Goal: Task Accomplishment & Management: Complete application form

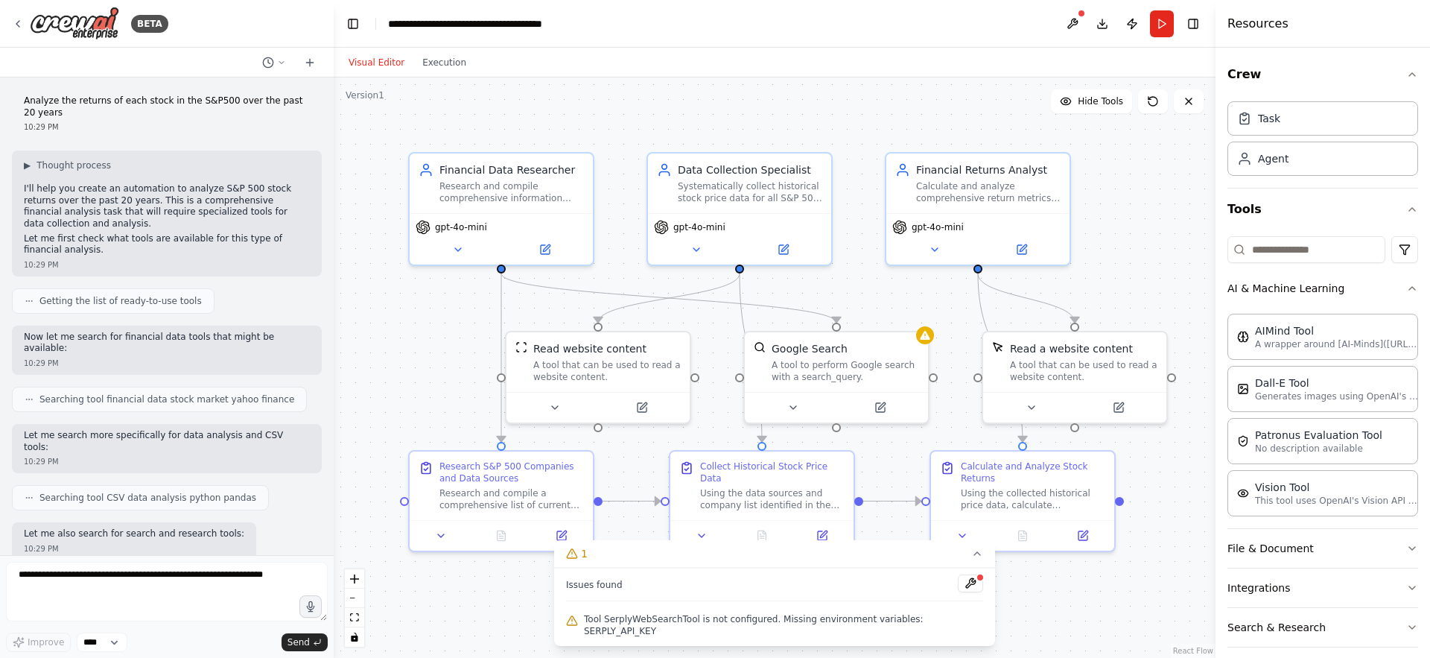
scroll to position [53, 0]
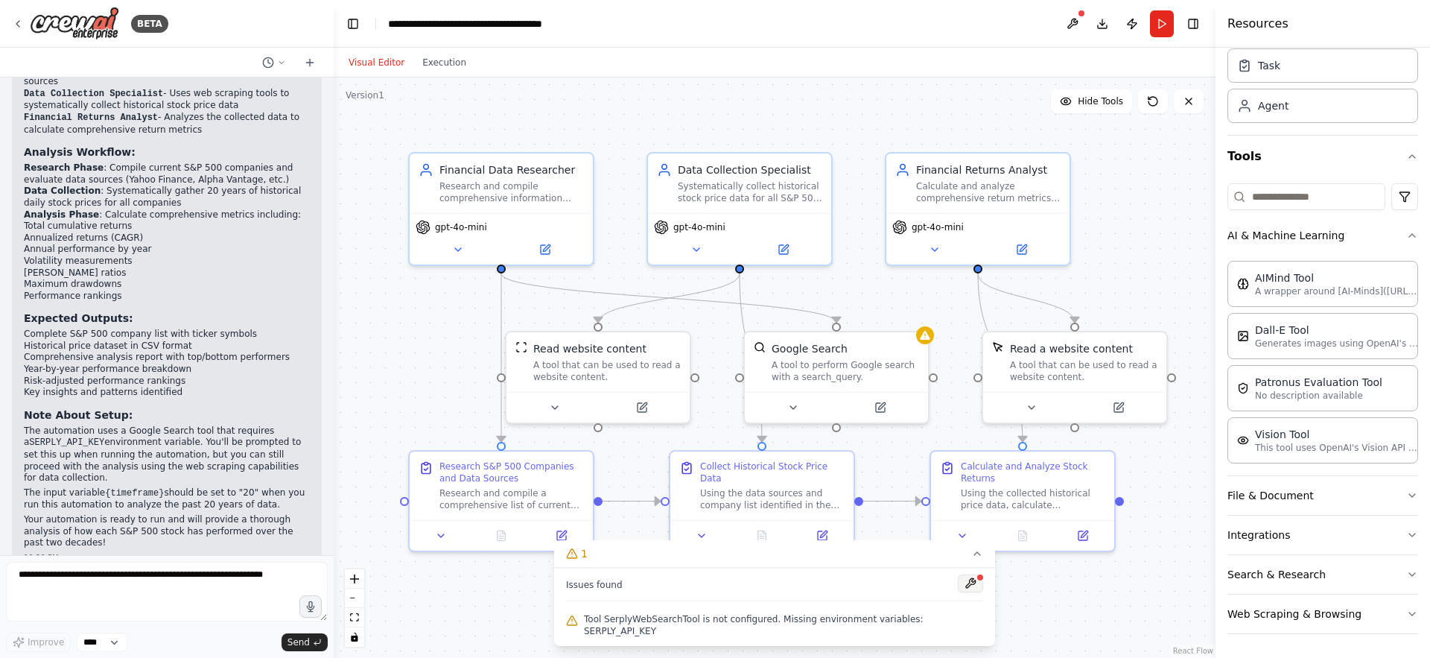
click at [971, 592] on button at bounding box center [970, 583] width 25 height 18
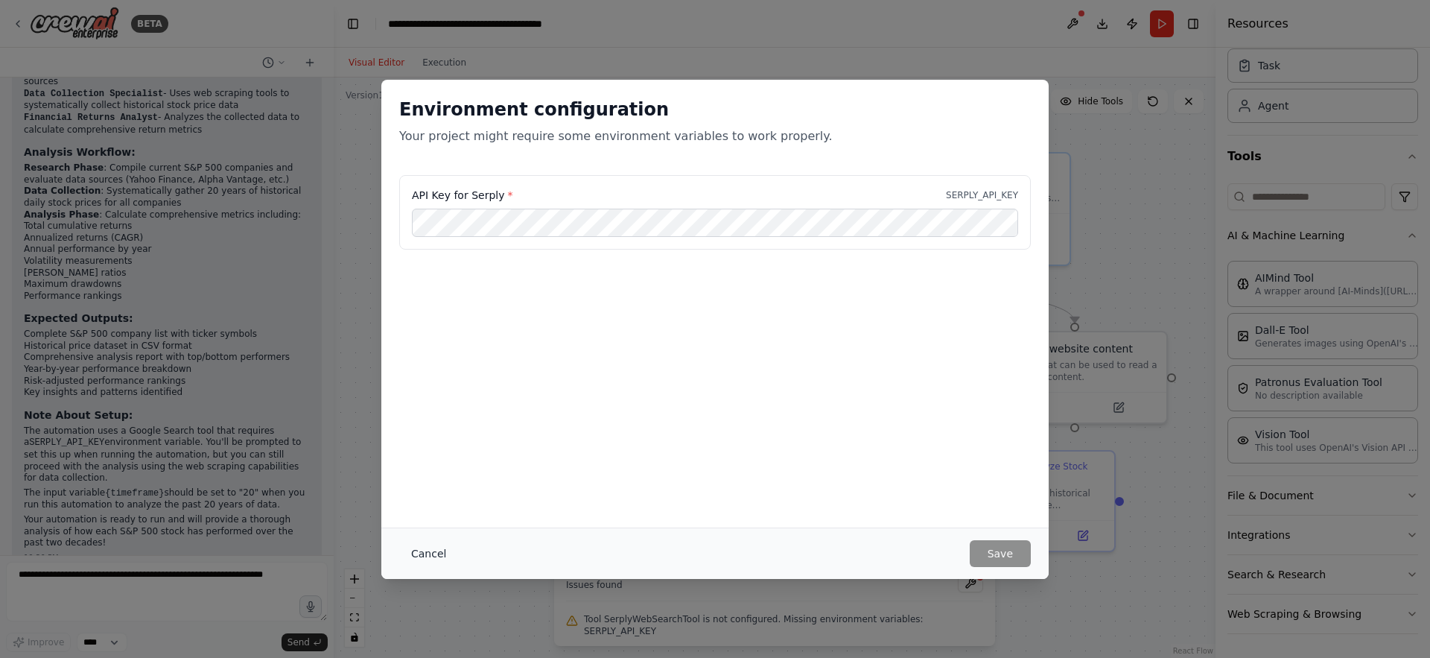
click at [425, 559] on button "Cancel" at bounding box center [428, 553] width 59 height 27
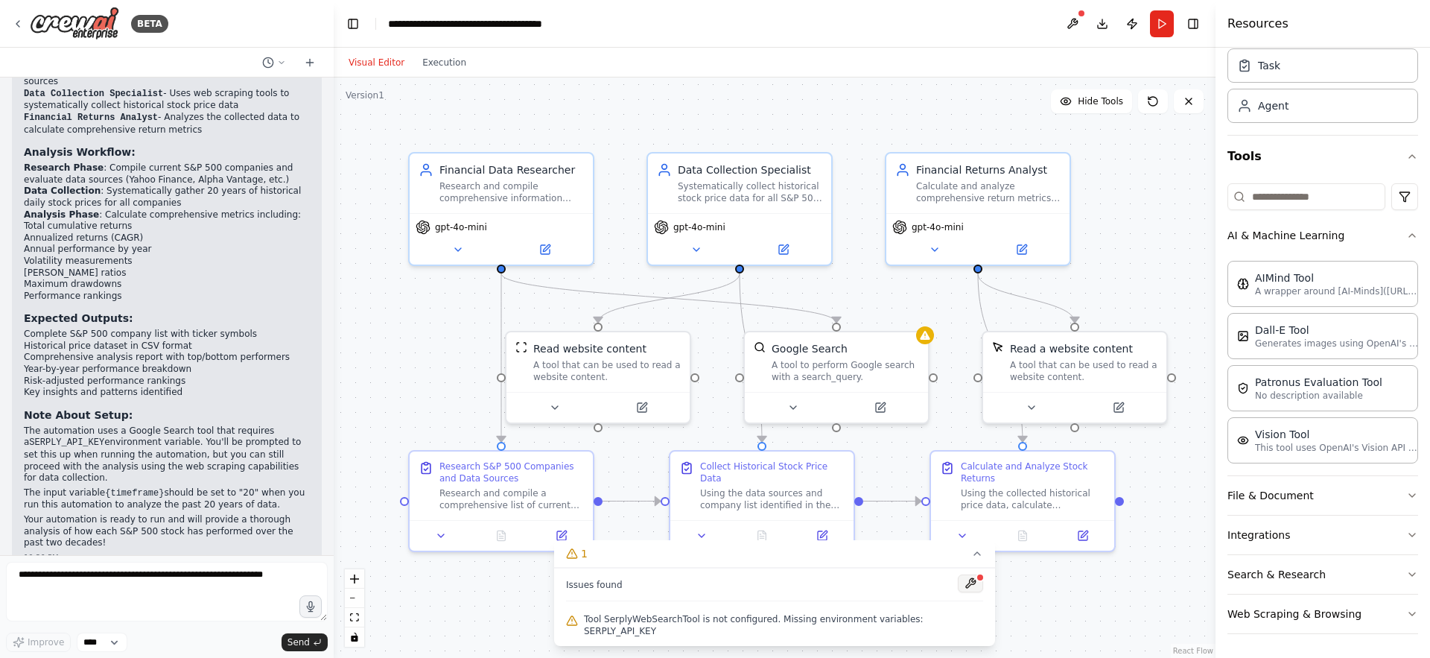
click at [973, 591] on button at bounding box center [970, 583] width 25 height 18
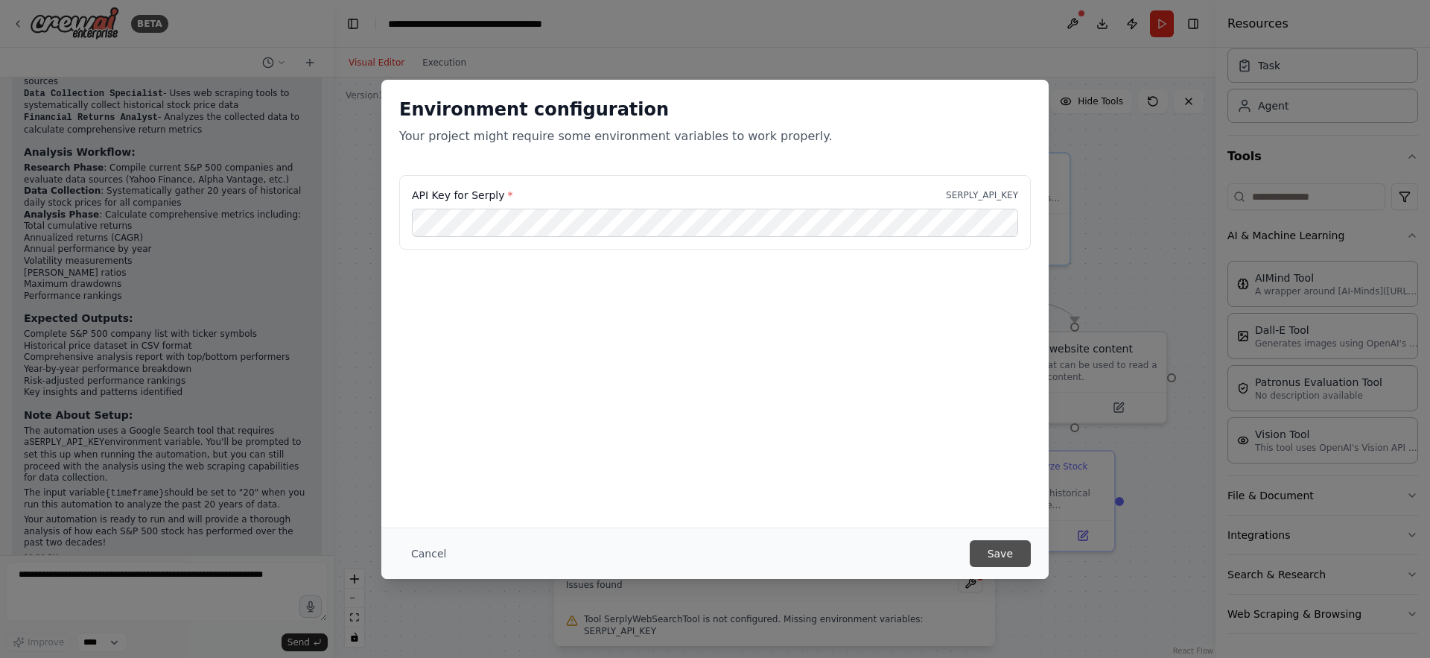
click at [989, 552] on button "Save" at bounding box center [1000, 553] width 61 height 27
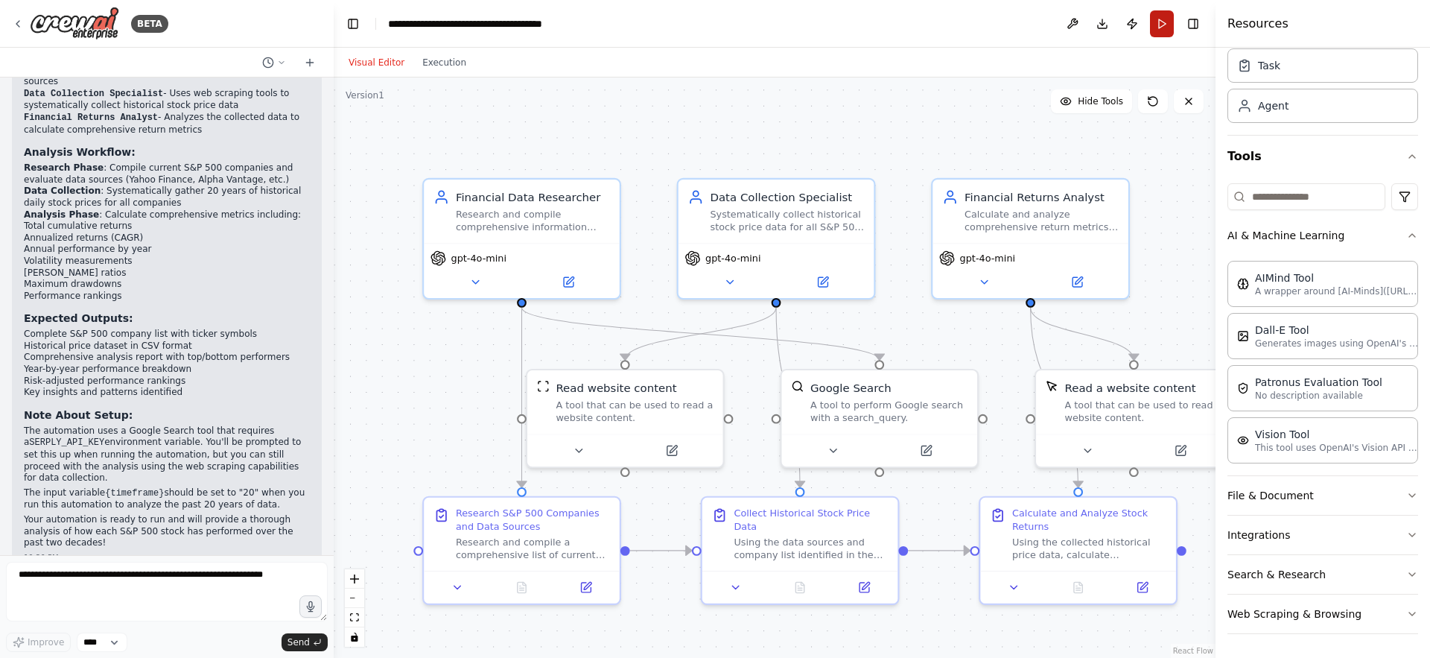
click at [1163, 22] on button "Run" at bounding box center [1162, 23] width 24 height 27
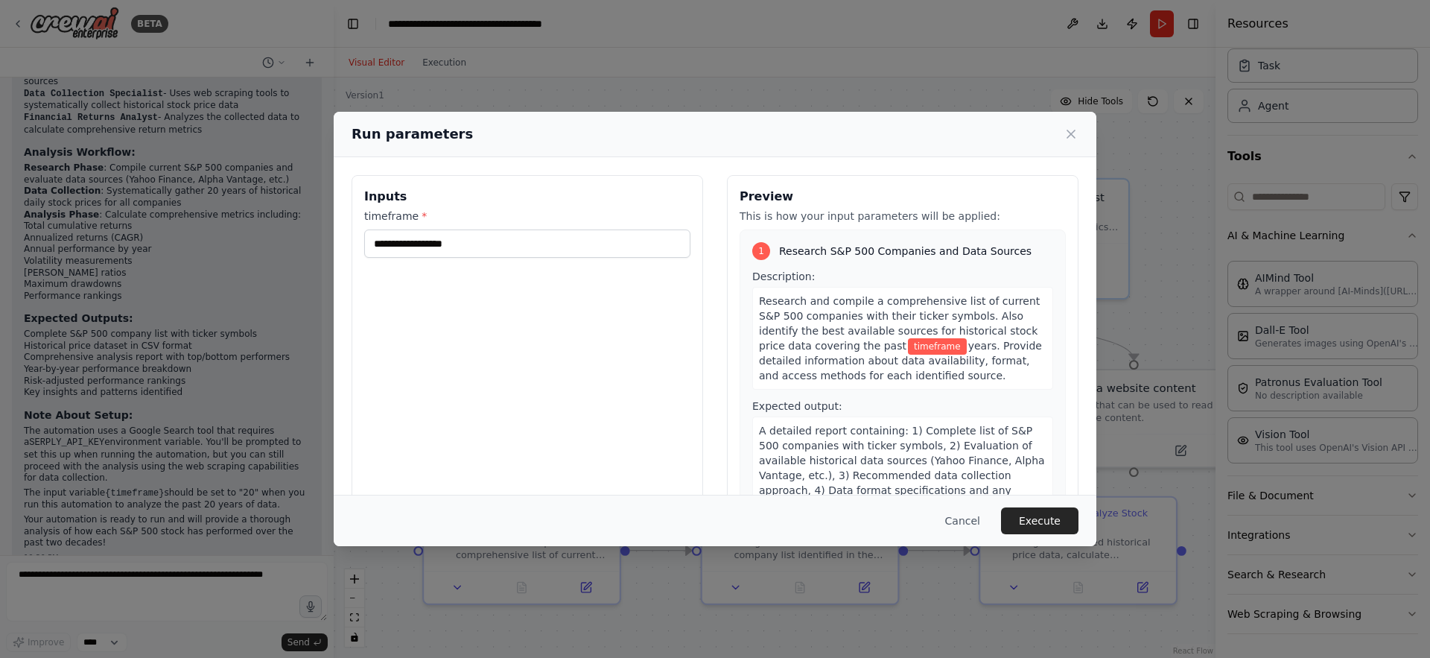
scroll to position [72, 0]
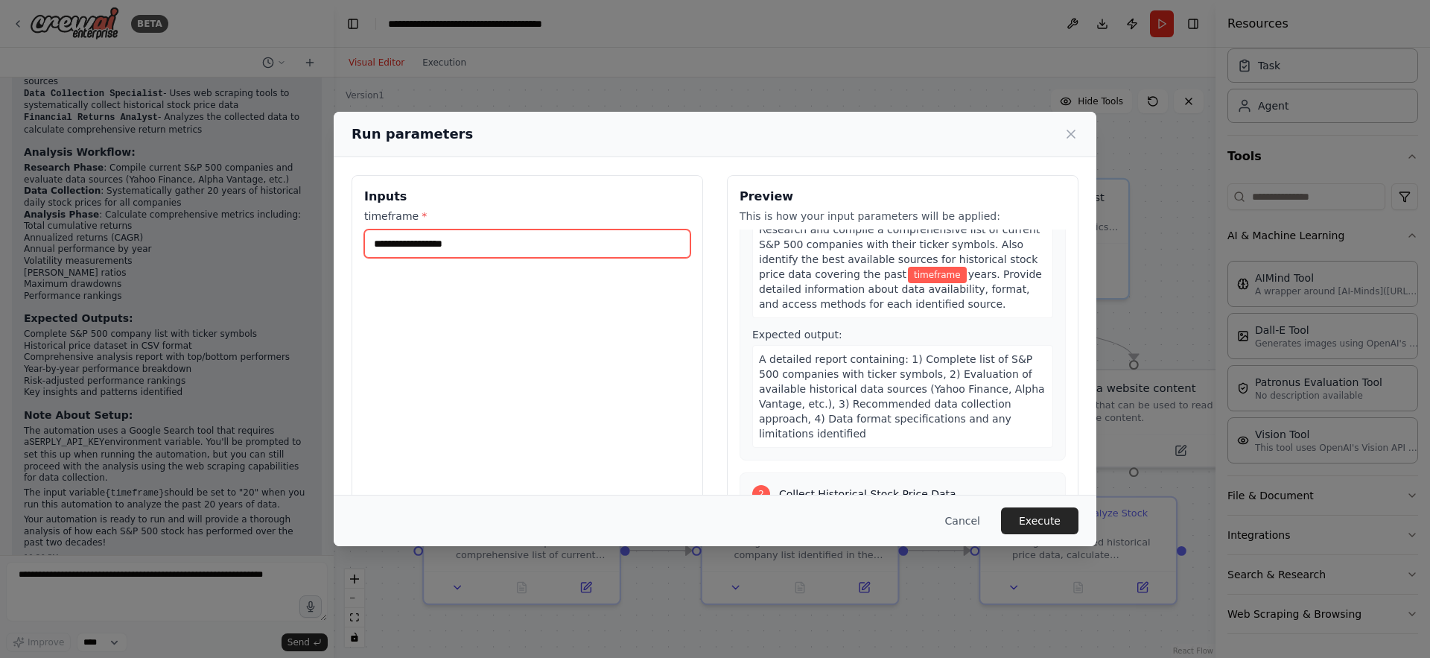
click at [577, 242] on input "timeframe *" at bounding box center [527, 243] width 326 height 28
type input "**"
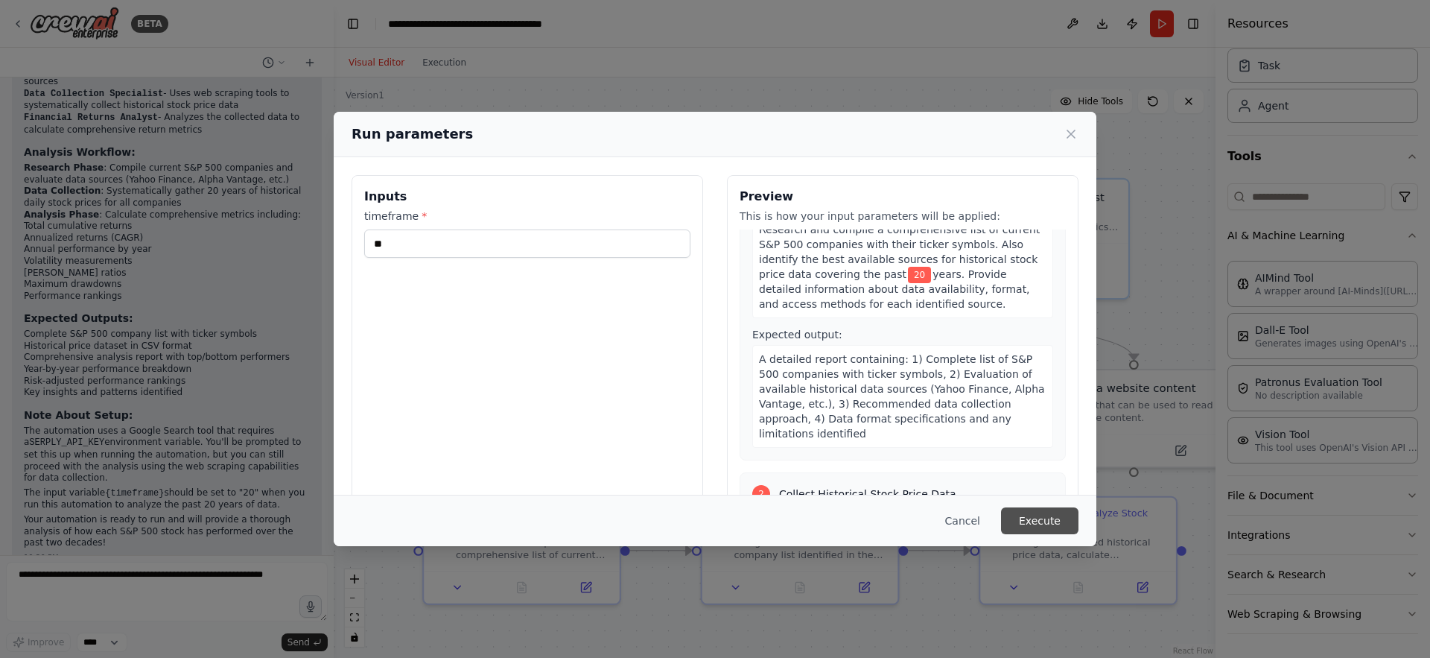
click at [1048, 518] on button "Execute" at bounding box center [1039, 520] width 77 height 27
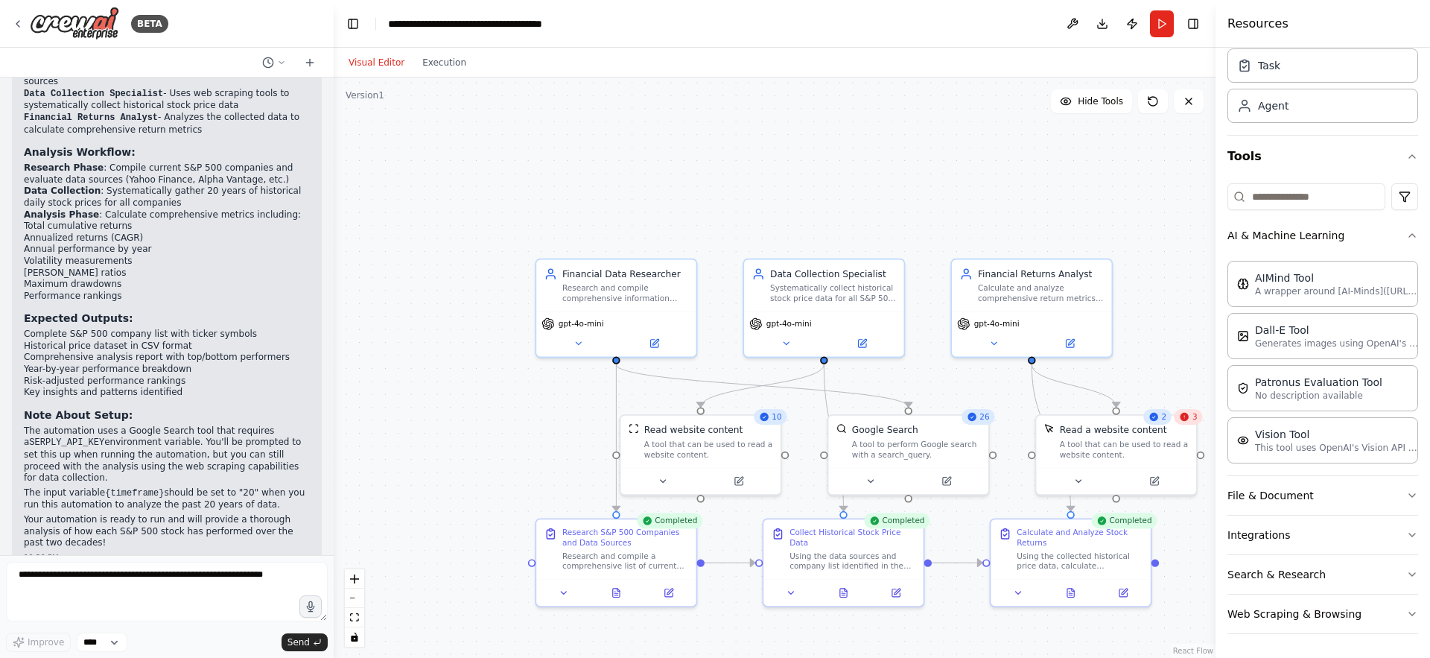
click at [1187, 422] on icon at bounding box center [1185, 416] width 10 height 10
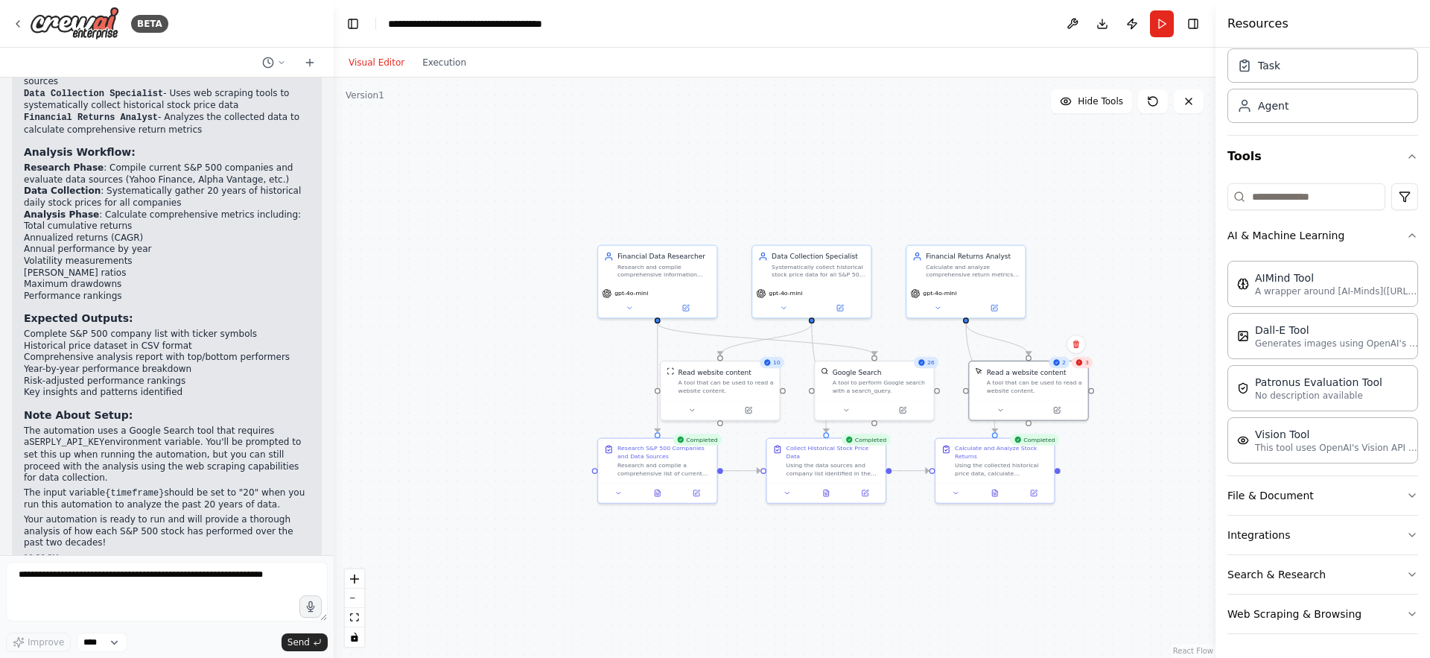
drag, startPoint x: 617, startPoint y: 435, endPoint x: 442, endPoint y: 325, distance: 206.9
click at [442, 325] on div ".deletable-edge-delete-btn { width: 20px; height: 20px; border: 0px solid #ffff…" at bounding box center [775, 367] width 882 height 580
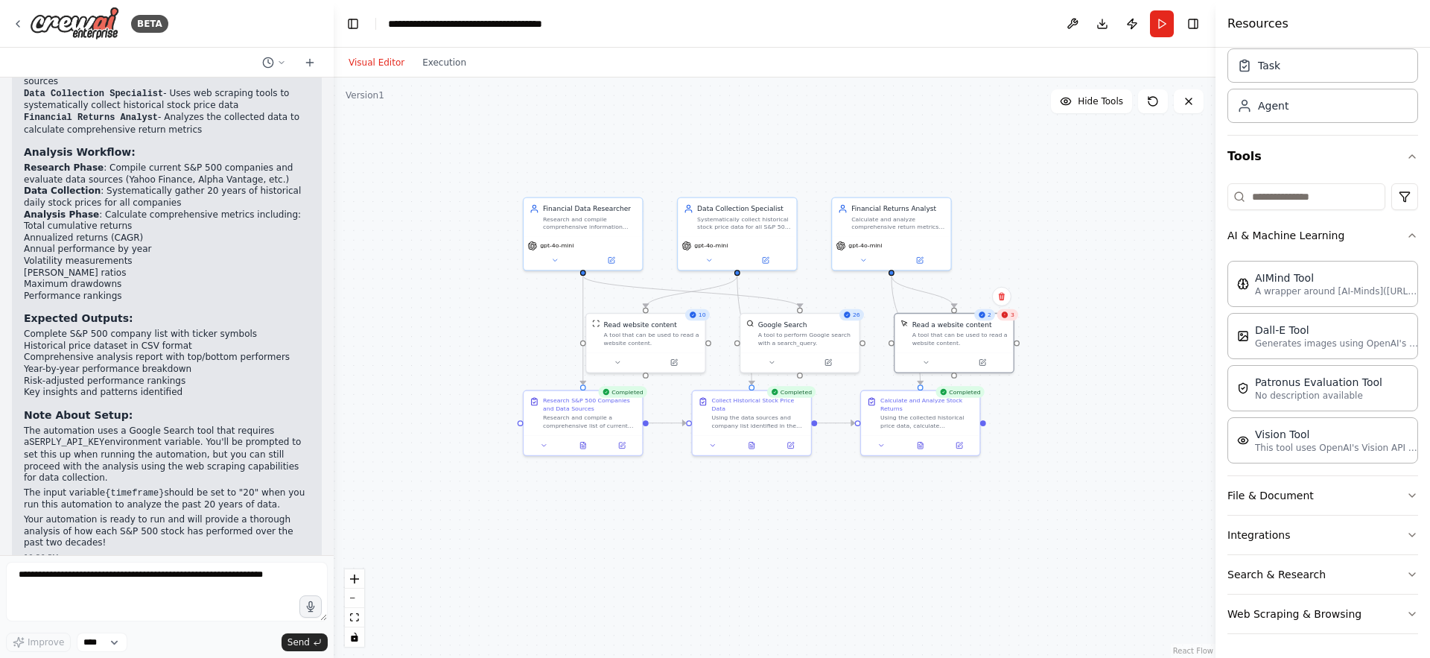
click at [1009, 317] on div "3" at bounding box center [1007, 315] width 21 height 12
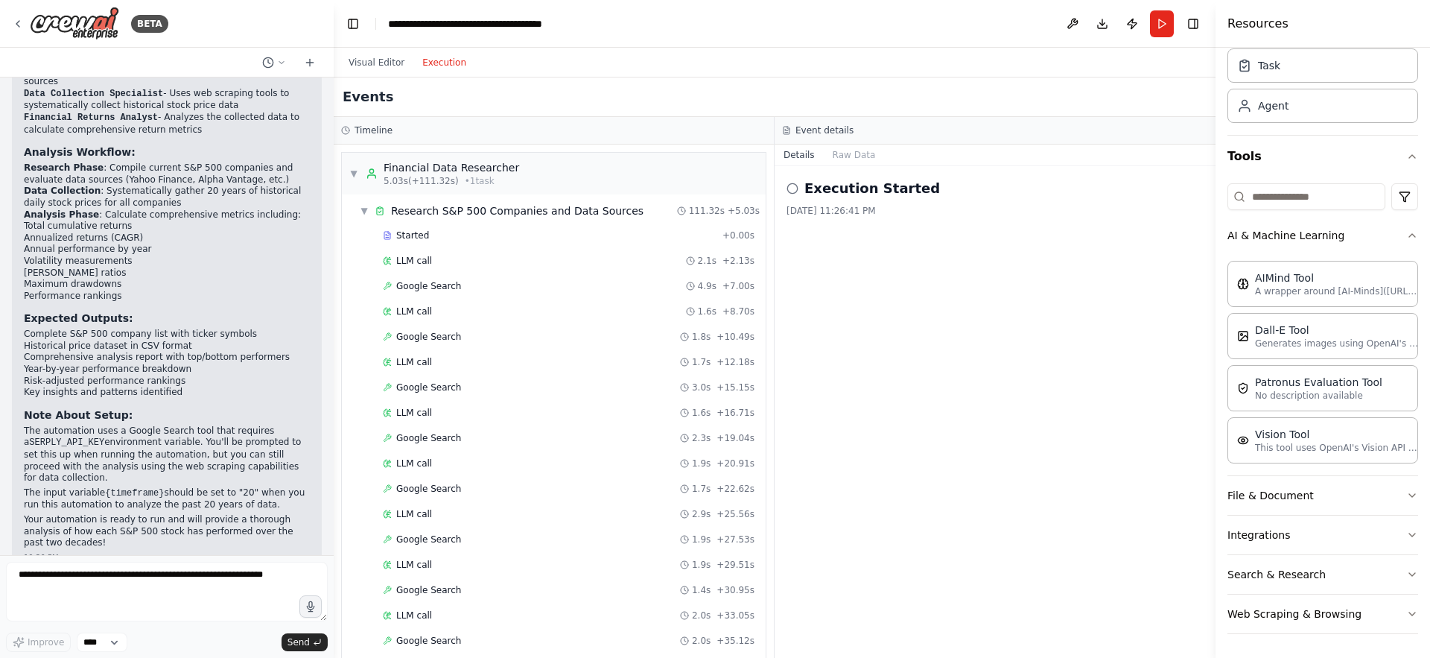
click at [445, 60] on button "Execution" at bounding box center [444, 63] width 62 height 18
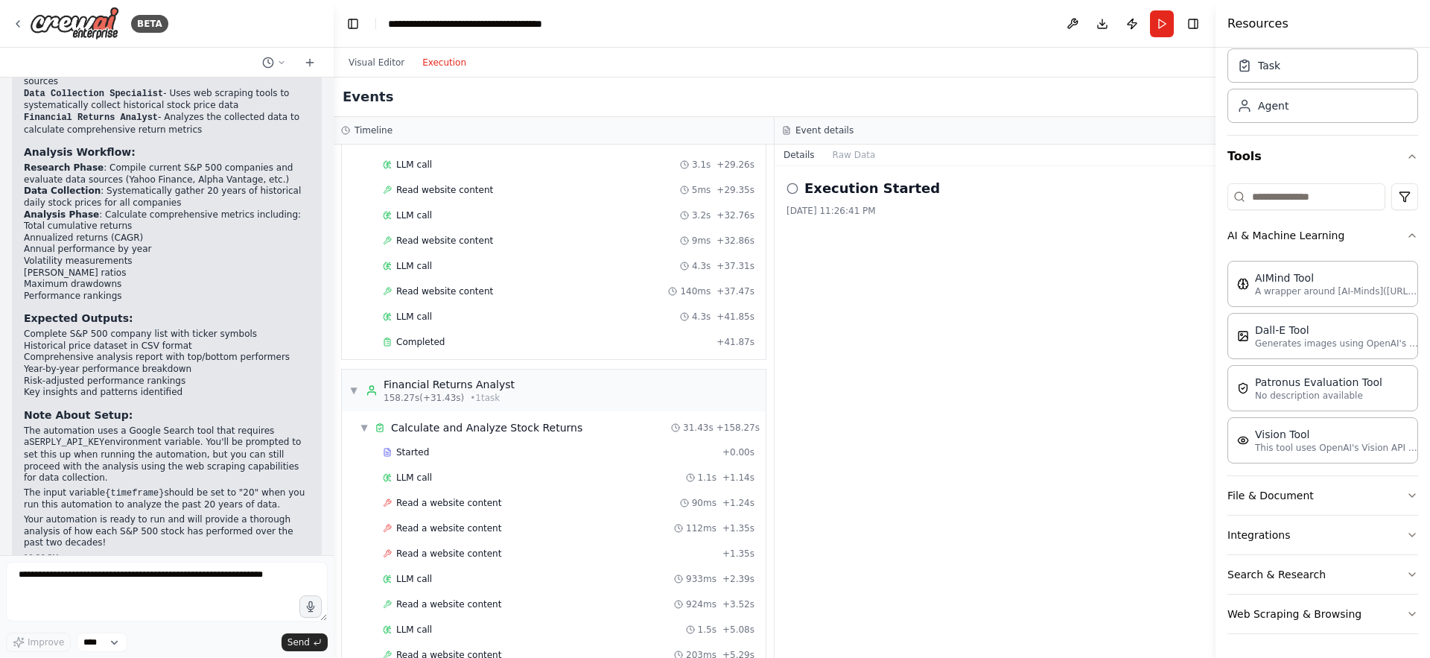
scroll to position [2051, 0]
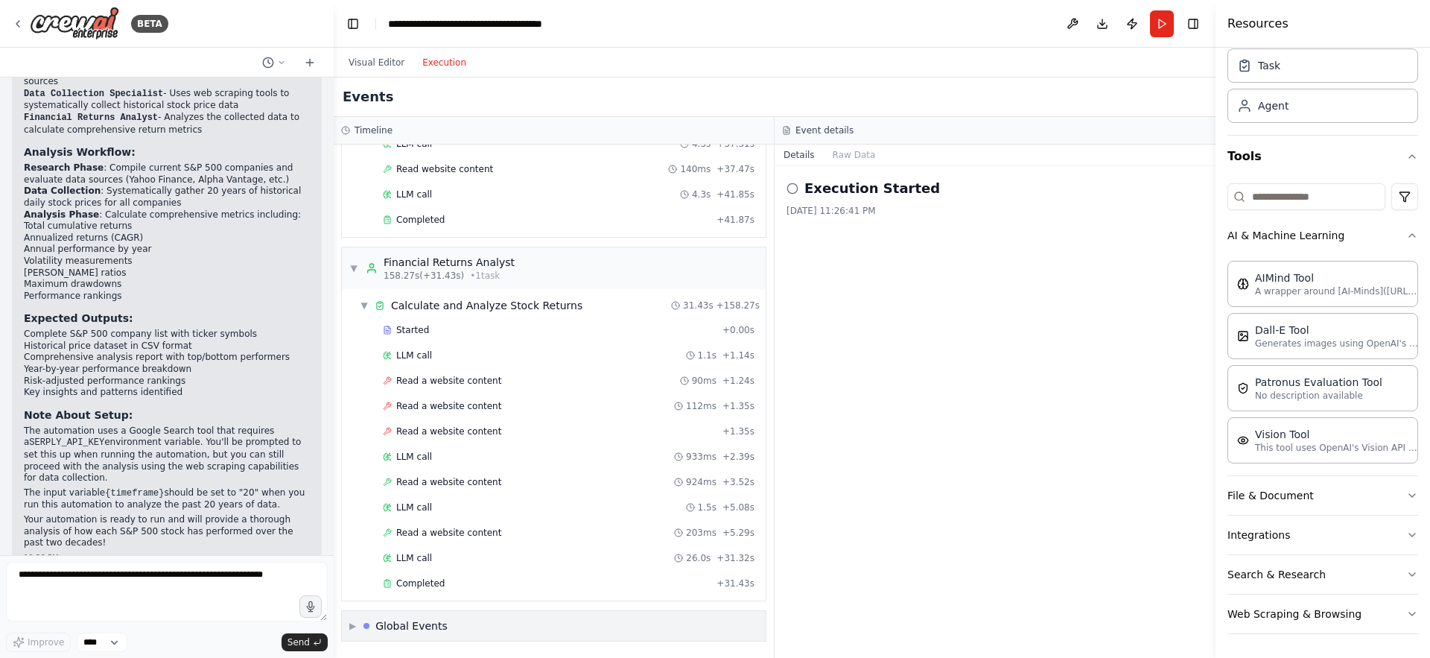
click at [351, 624] on span "▶" at bounding box center [352, 626] width 7 height 12
click at [430, 378] on span "Read a website content" at bounding box center [448, 381] width 105 height 12
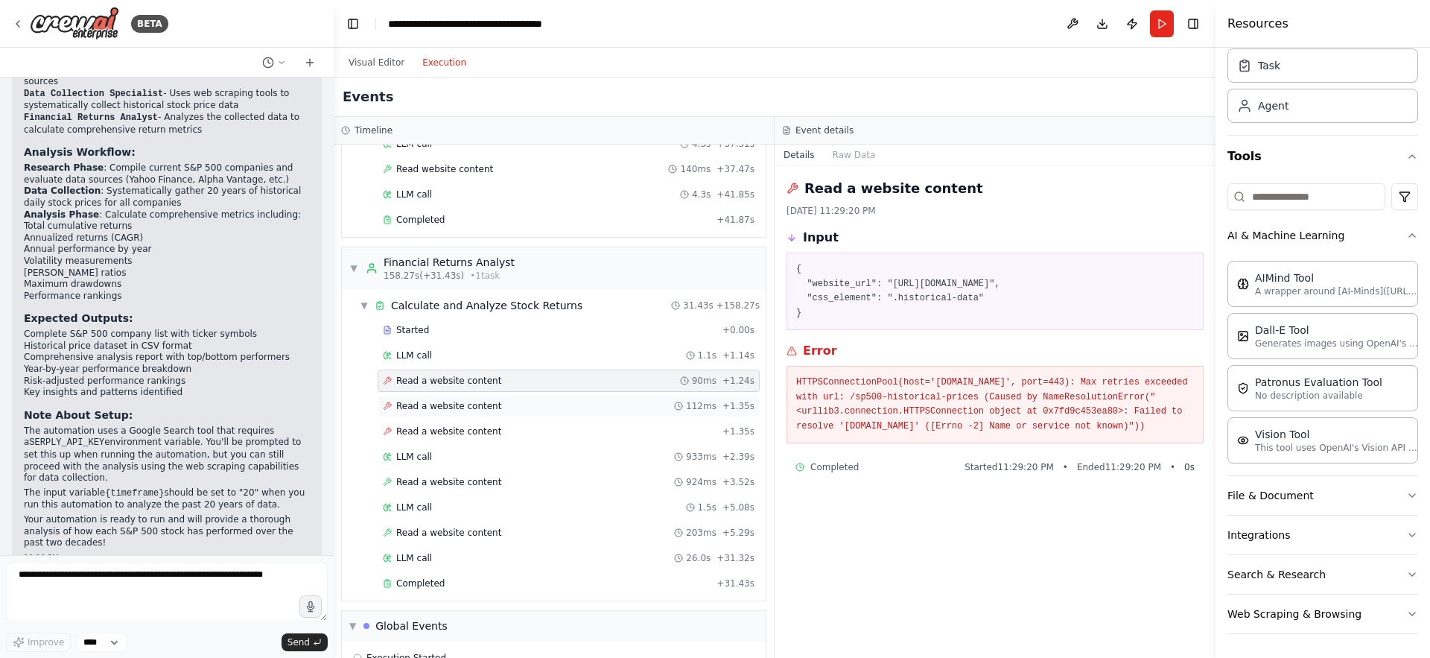
click at [434, 402] on span "Read a website content" at bounding box center [448, 406] width 105 height 12
click at [439, 436] on span "Read a website content" at bounding box center [448, 431] width 105 height 12
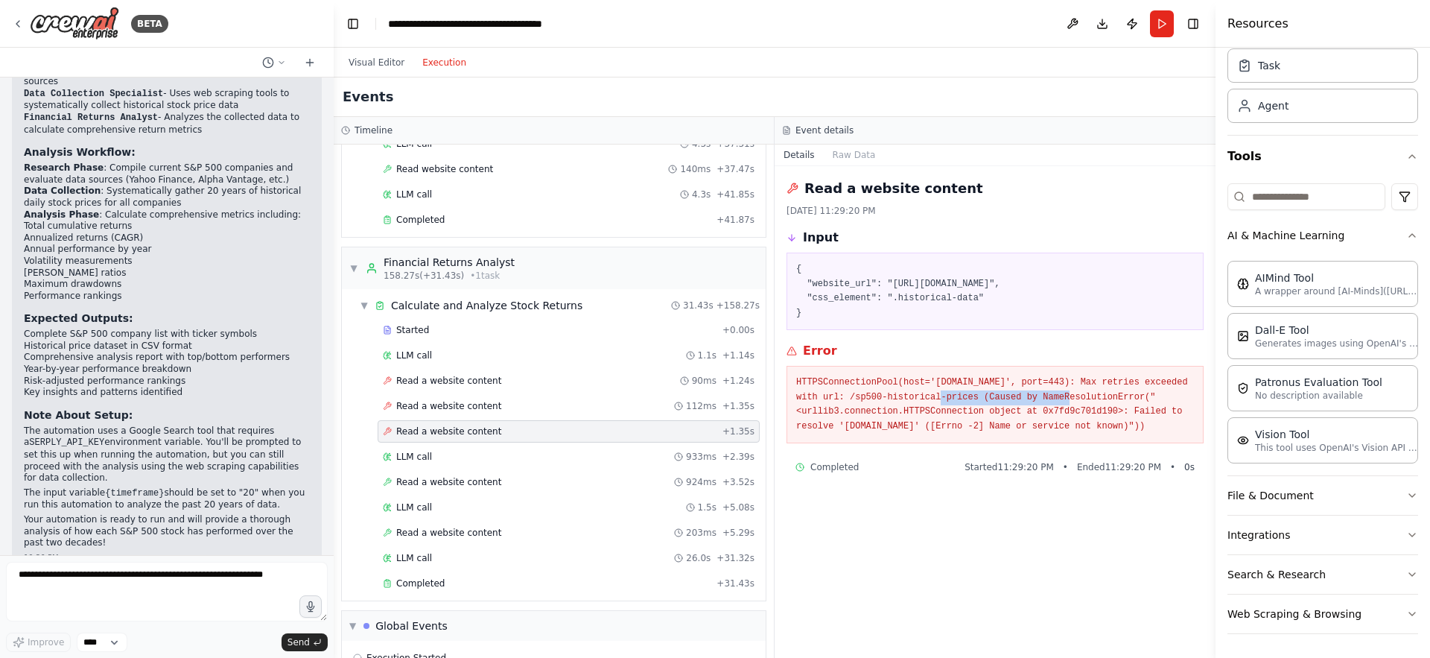
drag, startPoint x: 943, startPoint y: 412, endPoint x: 1070, endPoint y: 405, distance: 126.8
click at [1070, 405] on pre "HTTPSConnectionPool(host='www.example-financial-data.com', port=443): Max retri…" at bounding box center [995, 404] width 398 height 58
copy pre "/sp500-historical-prices"
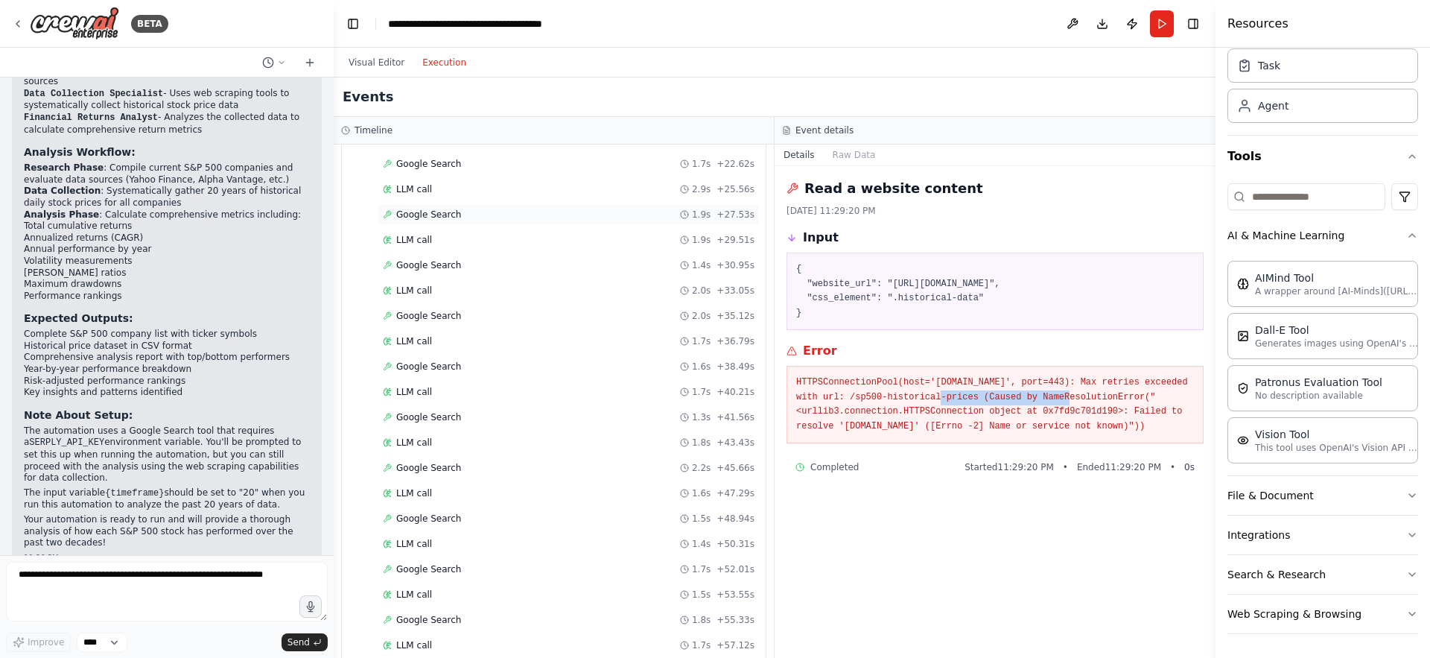
scroll to position [239, 0]
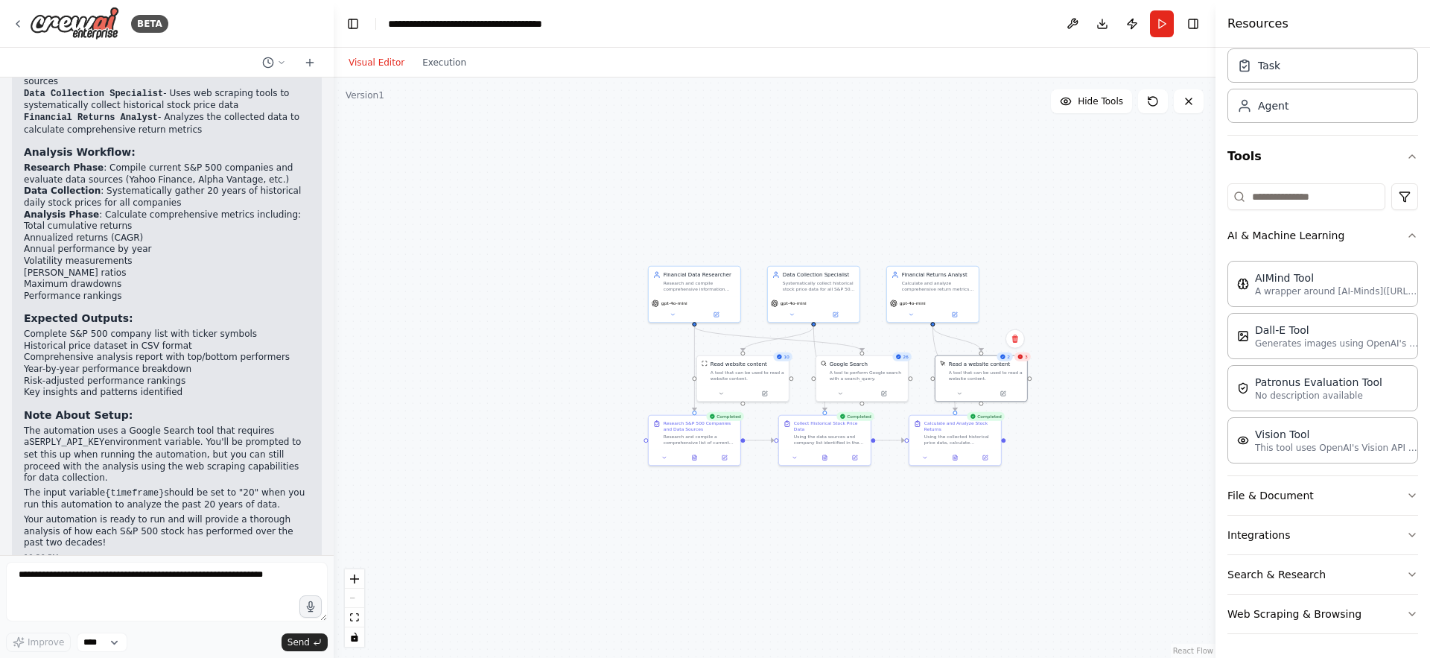
click at [372, 65] on button "Visual Editor" at bounding box center [377, 63] width 74 height 18
click at [1155, 99] on icon at bounding box center [1153, 101] width 12 height 12
click at [1158, 28] on button "Run" at bounding box center [1162, 23] width 24 height 27
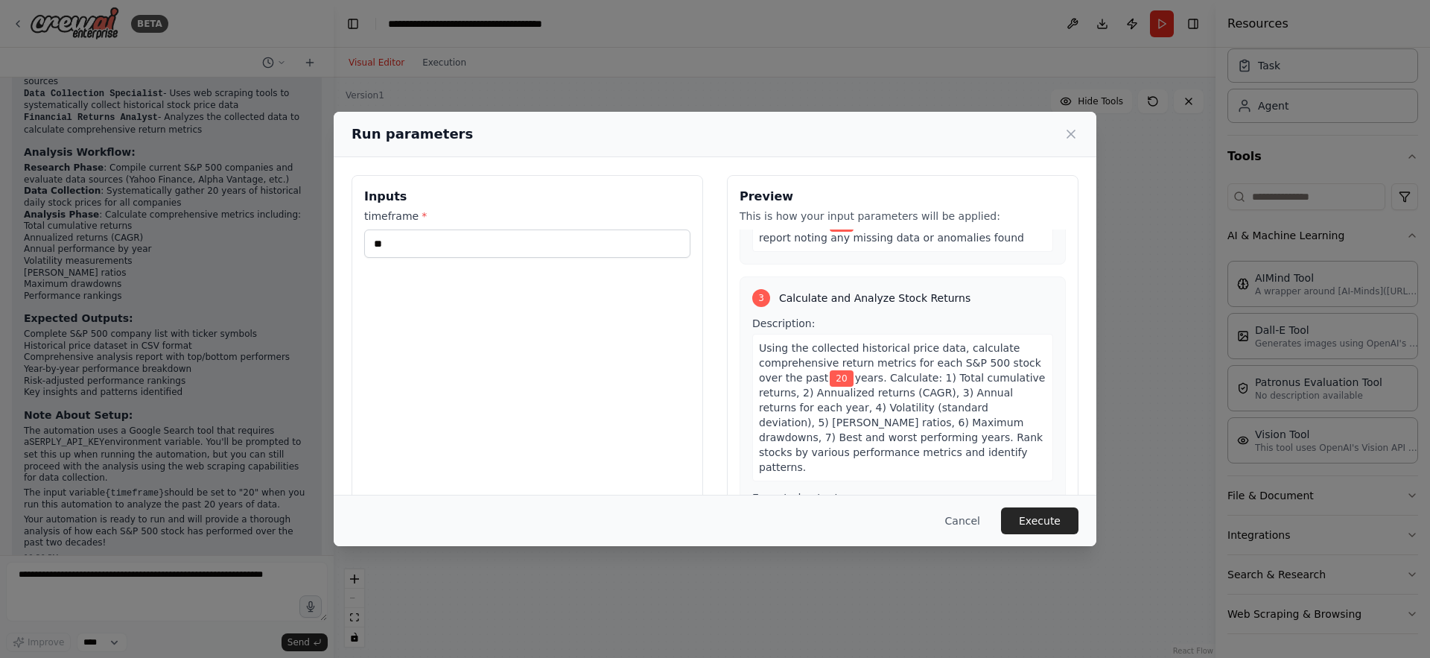
scroll to position [577, 0]
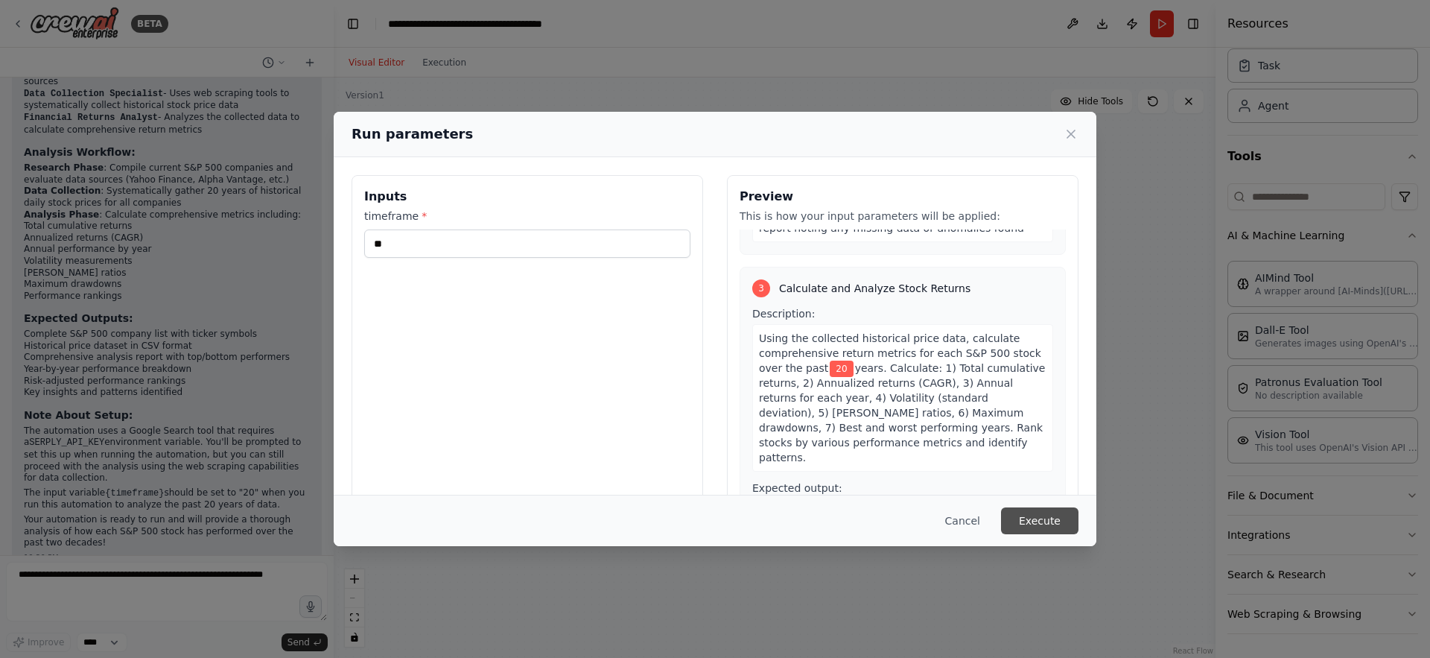
click at [1035, 516] on button "Execute" at bounding box center [1039, 520] width 77 height 27
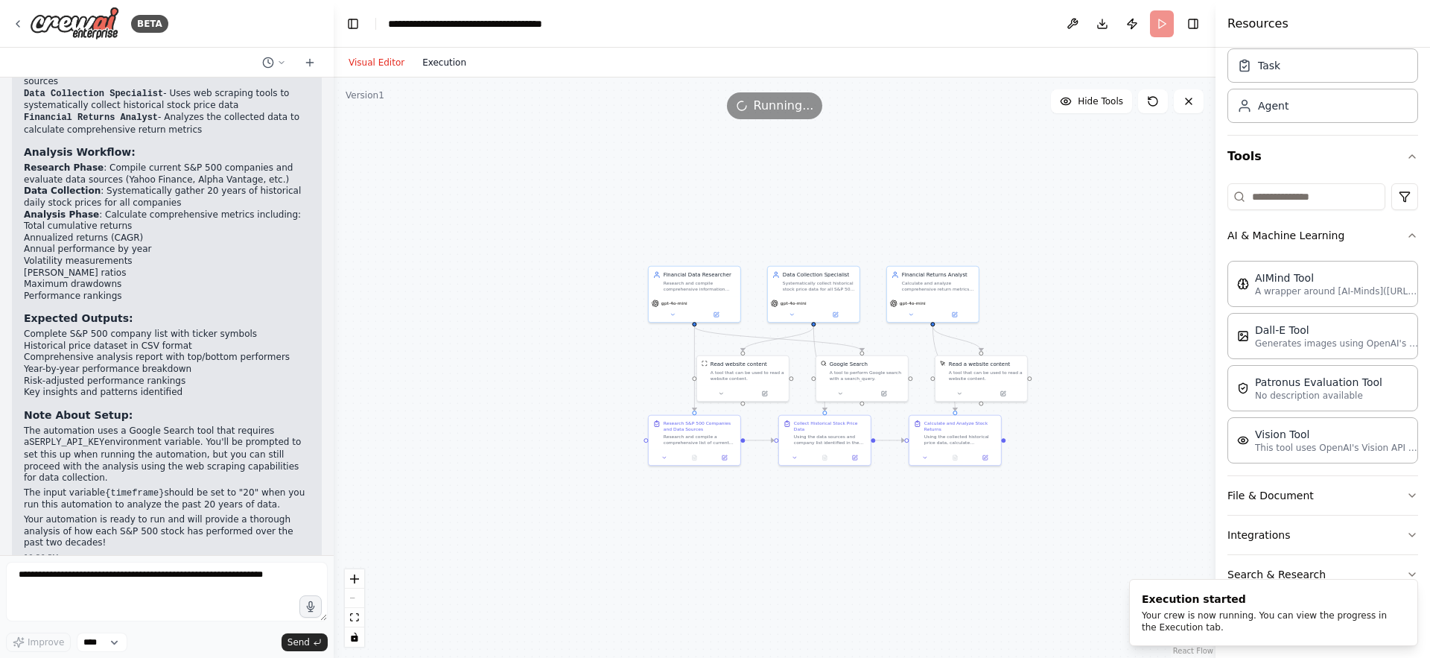
click at [441, 62] on button "Execution" at bounding box center [444, 63] width 62 height 18
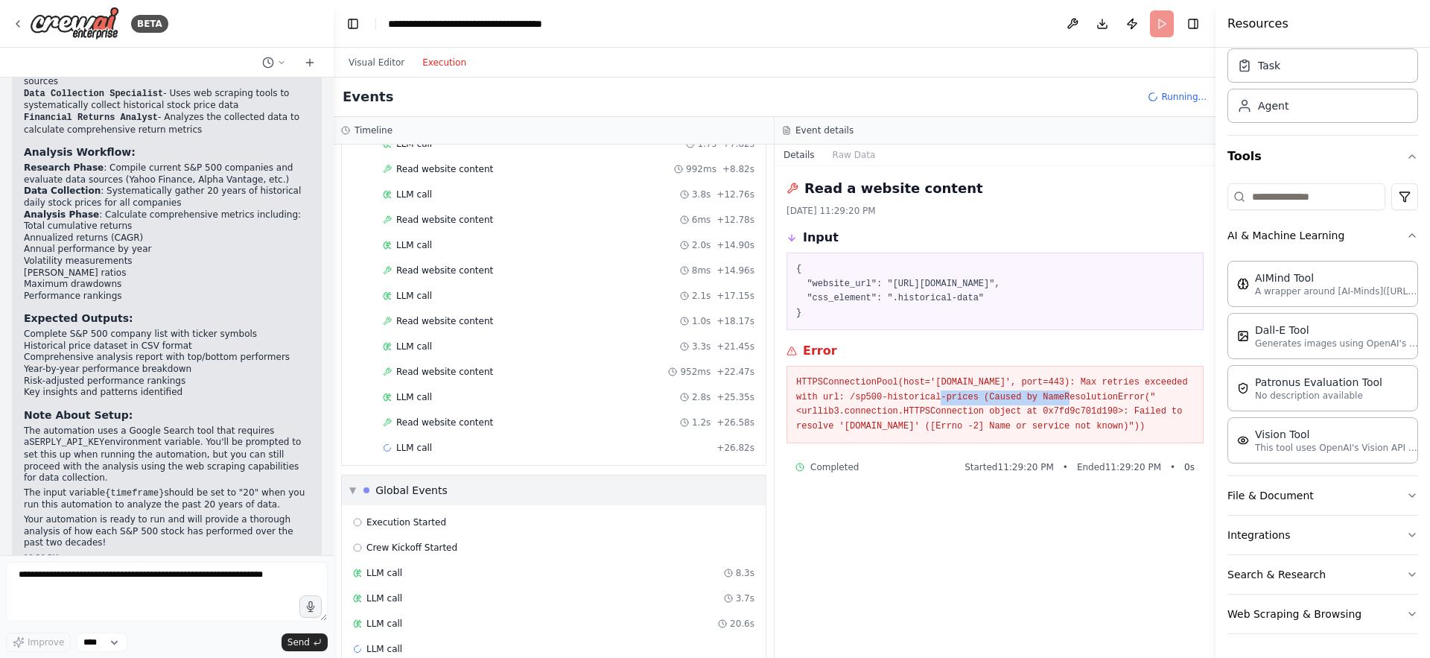
scroll to position [1722, 0]
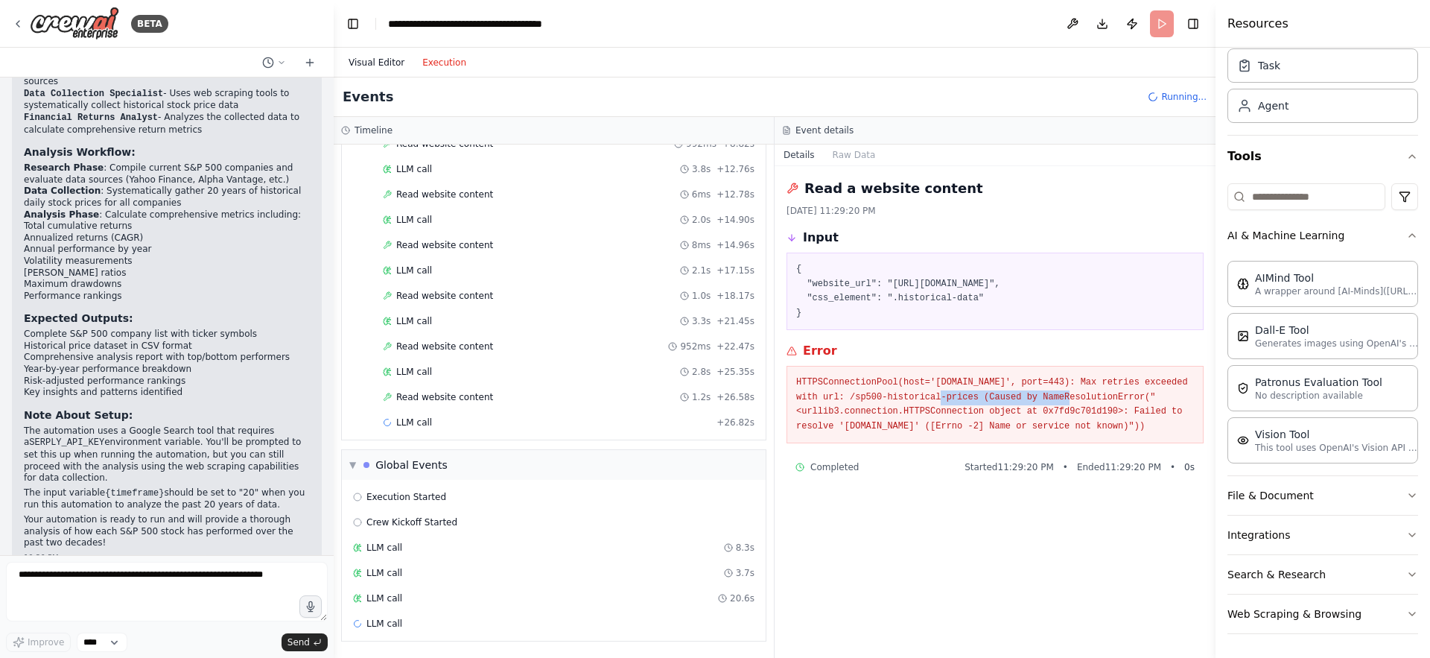
click at [375, 63] on button "Visual Editor" at bounding box center [377, 63] width 74 height 18
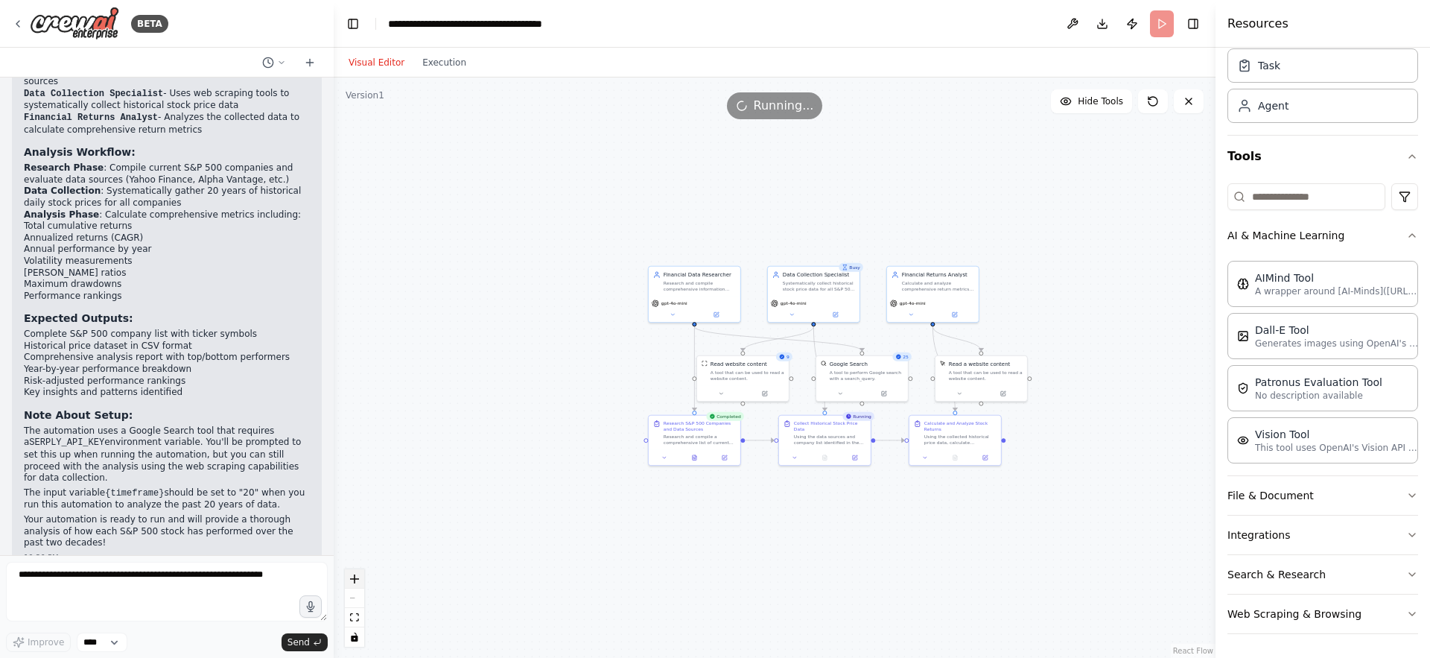
click at [353, 579] on icon "zoom in" at bounding box center [354, 578] width 9 height 9
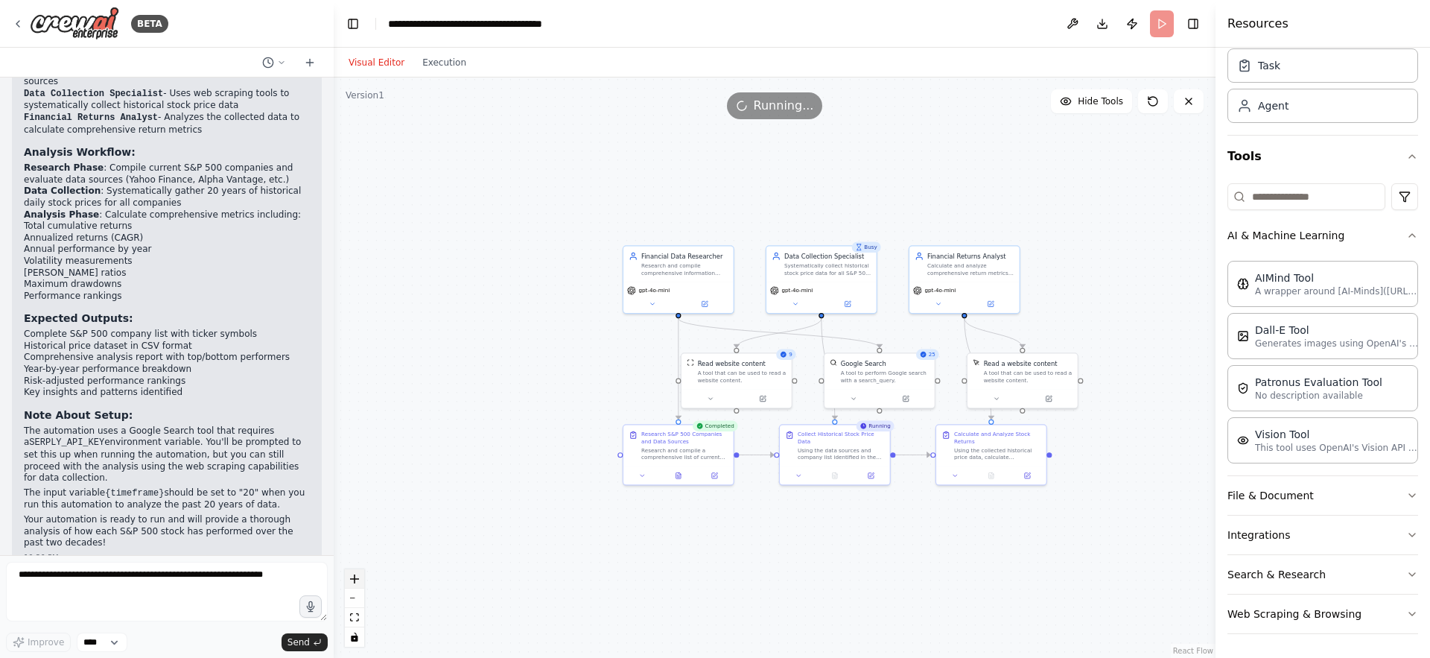
click at [353, 579] on icon "zoom in" at bounding box center [354, 578] width 9 height 9
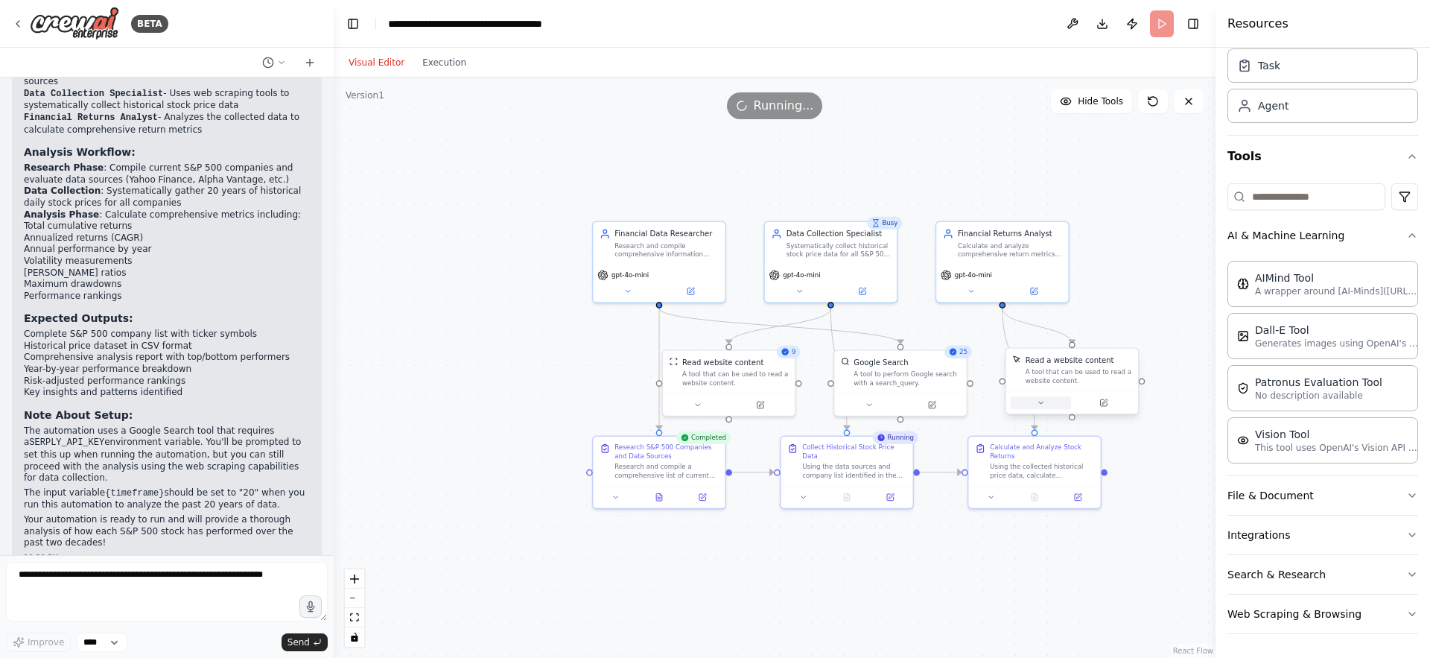
click at [1039, 402] on icon at bounding box center [1040, 403] width 4 height 2
click at [502, 313] on div ".deletable-edge-delete-btn { width: 20px; height: 20px; border: 0px solid #ffff…" at bounding box center [775, 367] width 882 height 580
click at [1191, 488] on button "Save" at bounding box center [1194, 490] width 31 height 15
click at [1036, 495] on icon at bounding box center [1035, 495] width 6 height 7
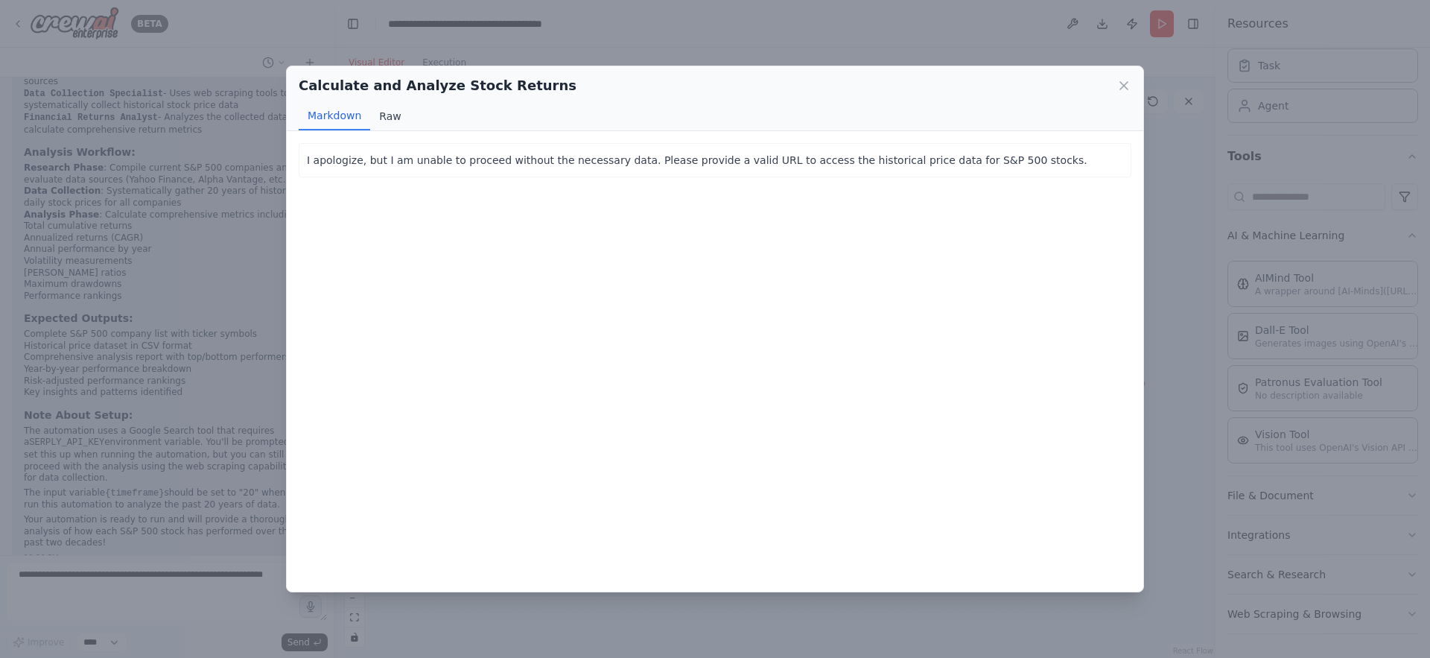
click at [384, 116] on button "Raw" at bounding box center [389, 116] width 39 height 28
click at [332, 112] on button "Markdown" at bounding box center [335, 116] width 72 height 28
click at [1123, 83] on icon at bounding box center [1124, 85] width 15 height 15
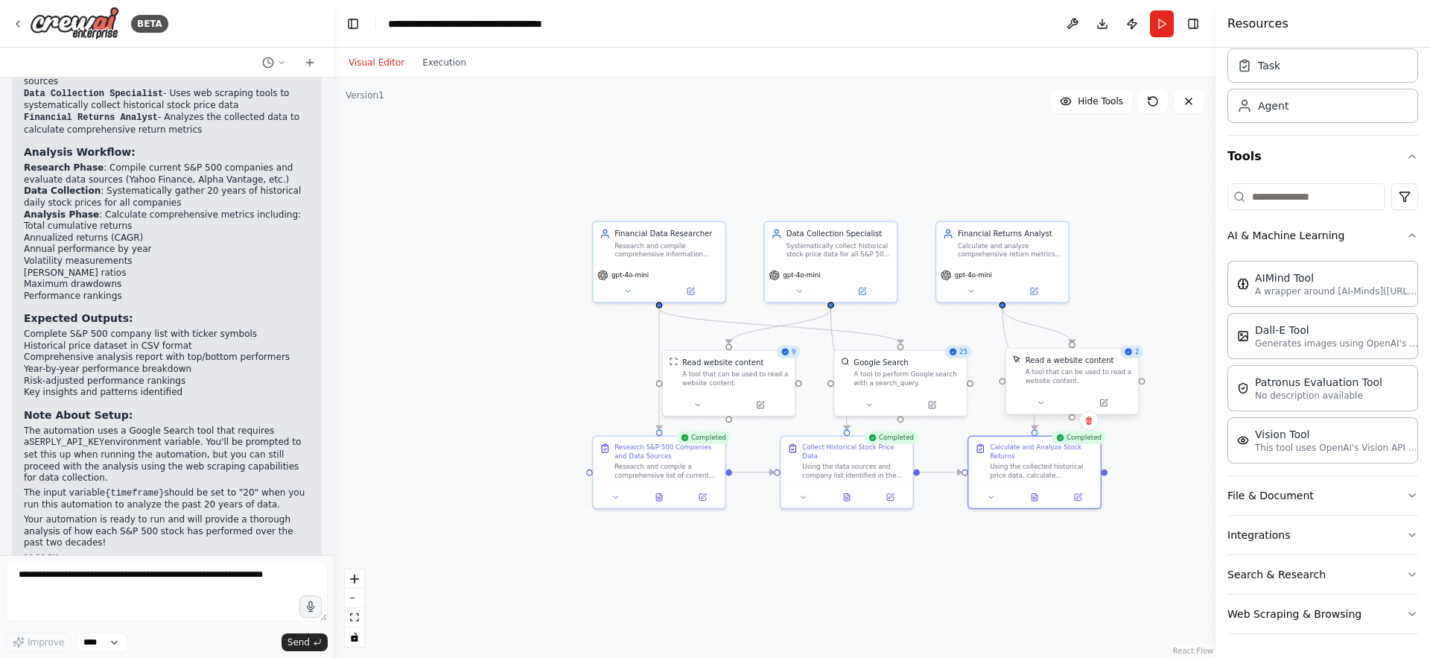
click at [1048, 381] on div "A tool that can be used to read a website content." at bounding box center [1079, 376] width 107 height 17
click at [1042, 405] on icon at bounding box center [1041, 403] width 9 height 9
click at [1042, 405] on icon at bounding box center [1046, 403] width 9 height 9
click at [847, 495] on icon at bounding box center [847, 495] width 6 height 7
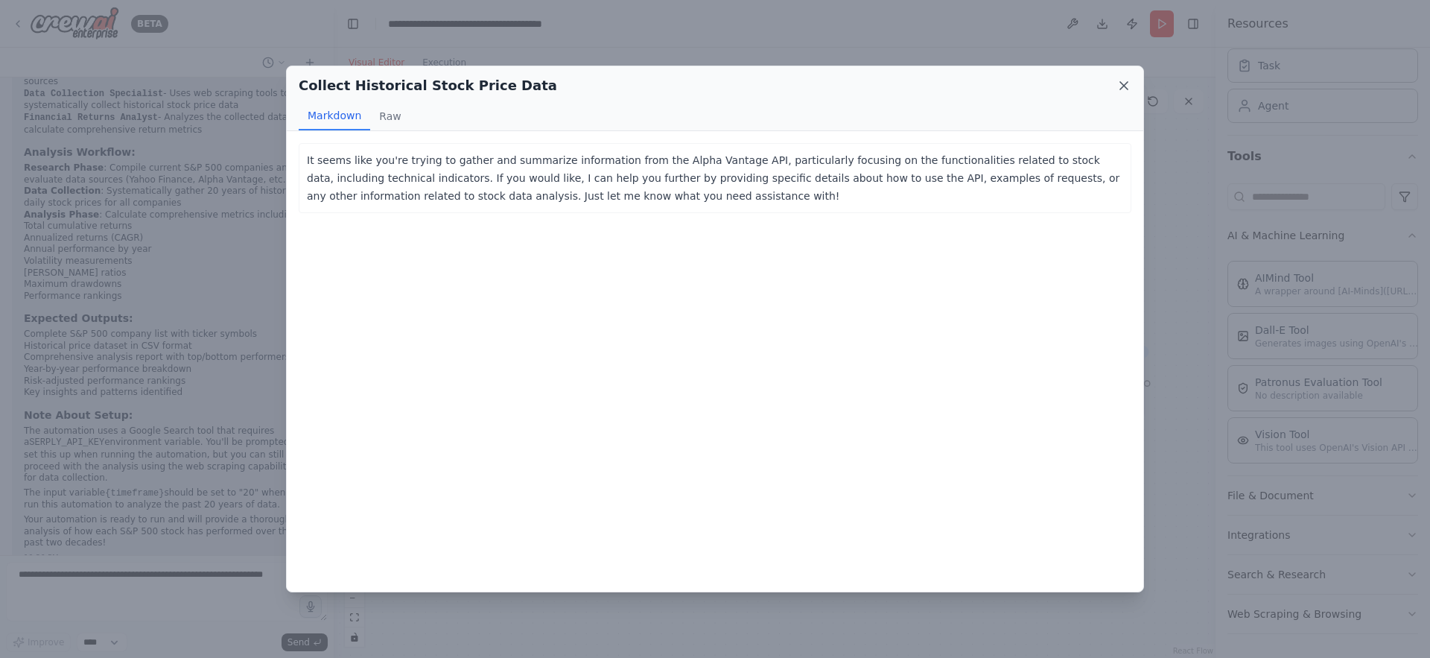
click at [1124, 83] on icon at bounding box center [1124, 85] width 15 height 15
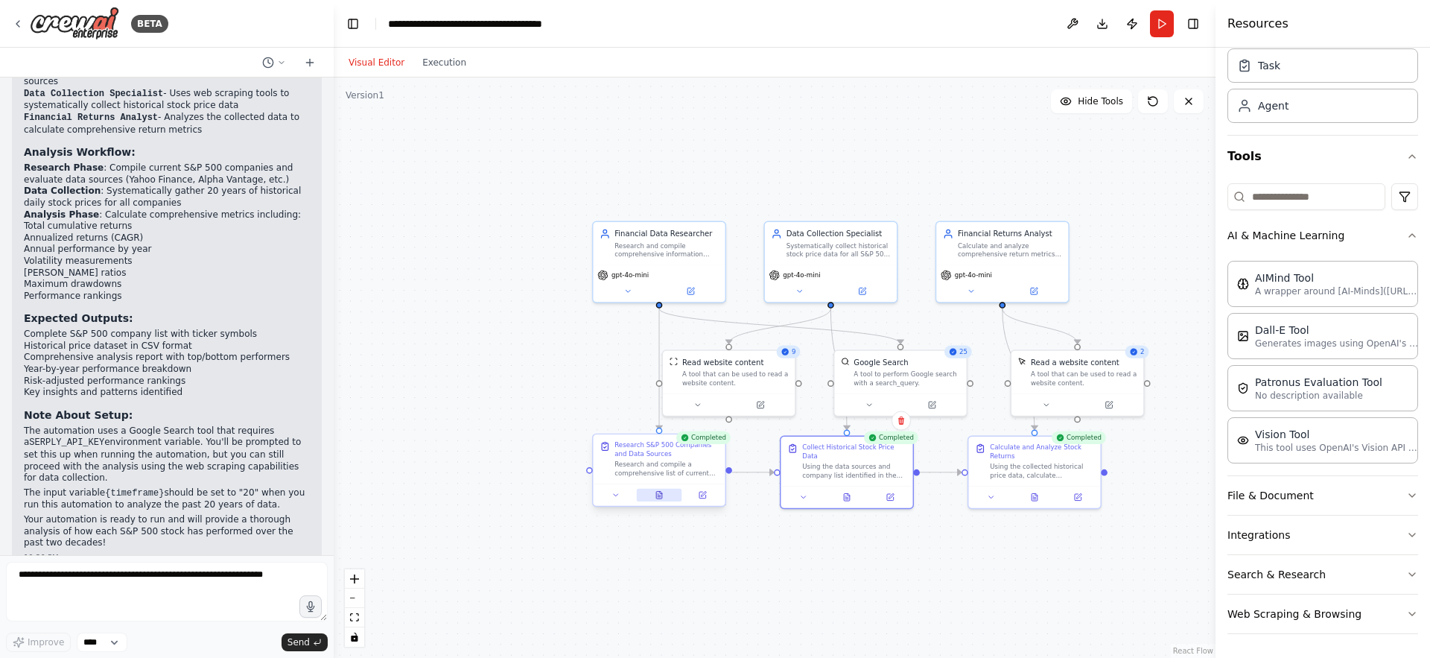
click at [662, 492] on icon at bounding box center [659, 495] width 9 height 9
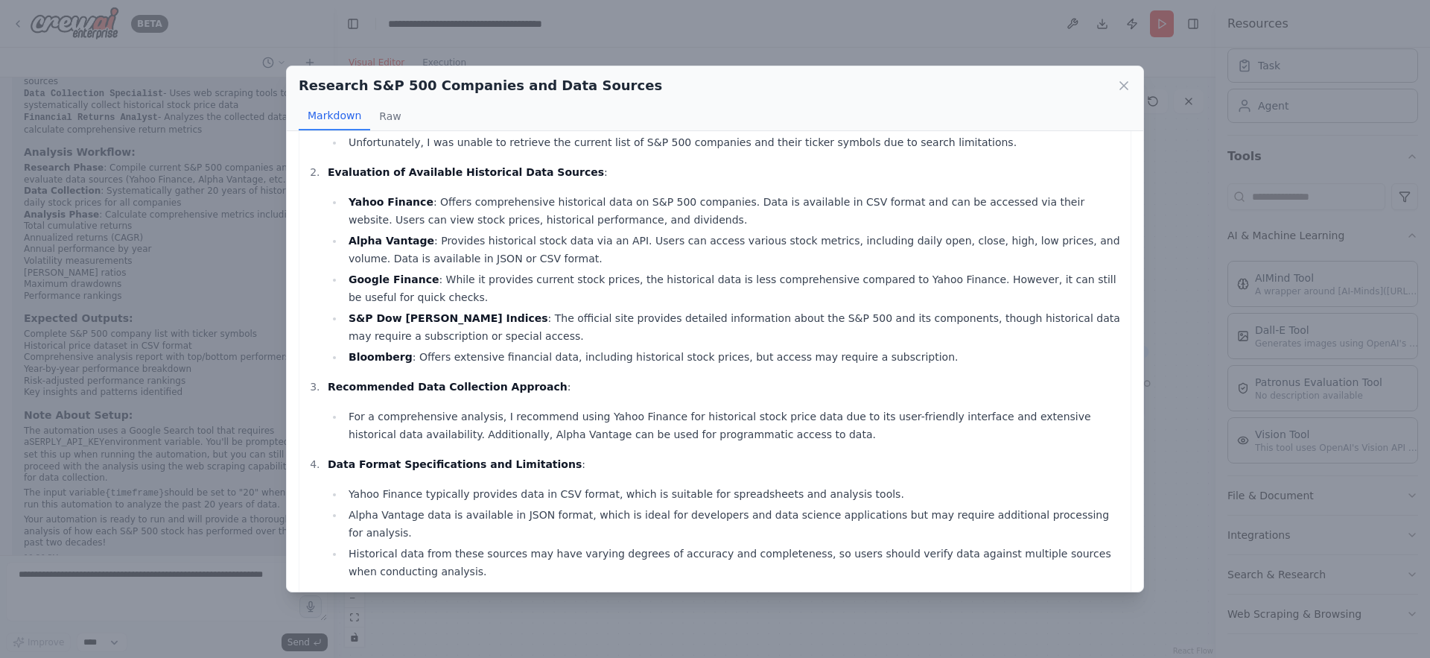
scroll to position [80, 0]
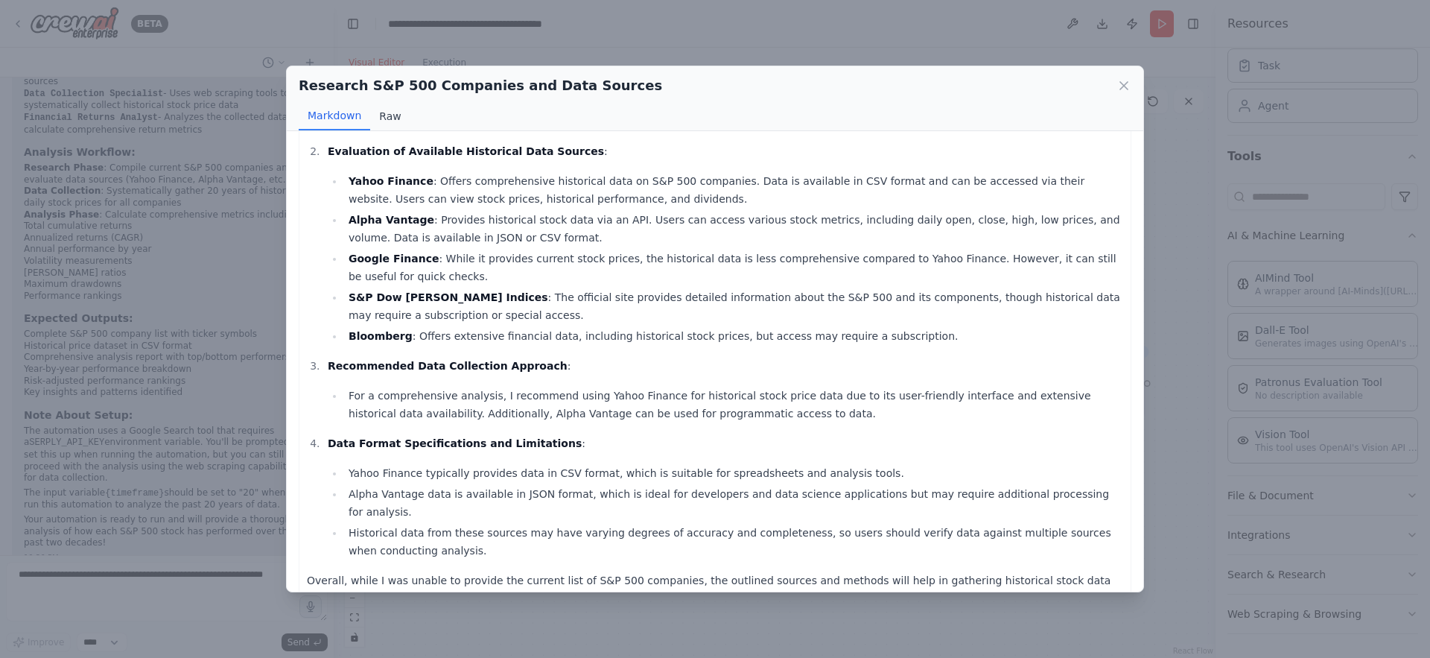
click at [384, 115] on button "Raw" at bounding box center [389, 116] width 39 height 28
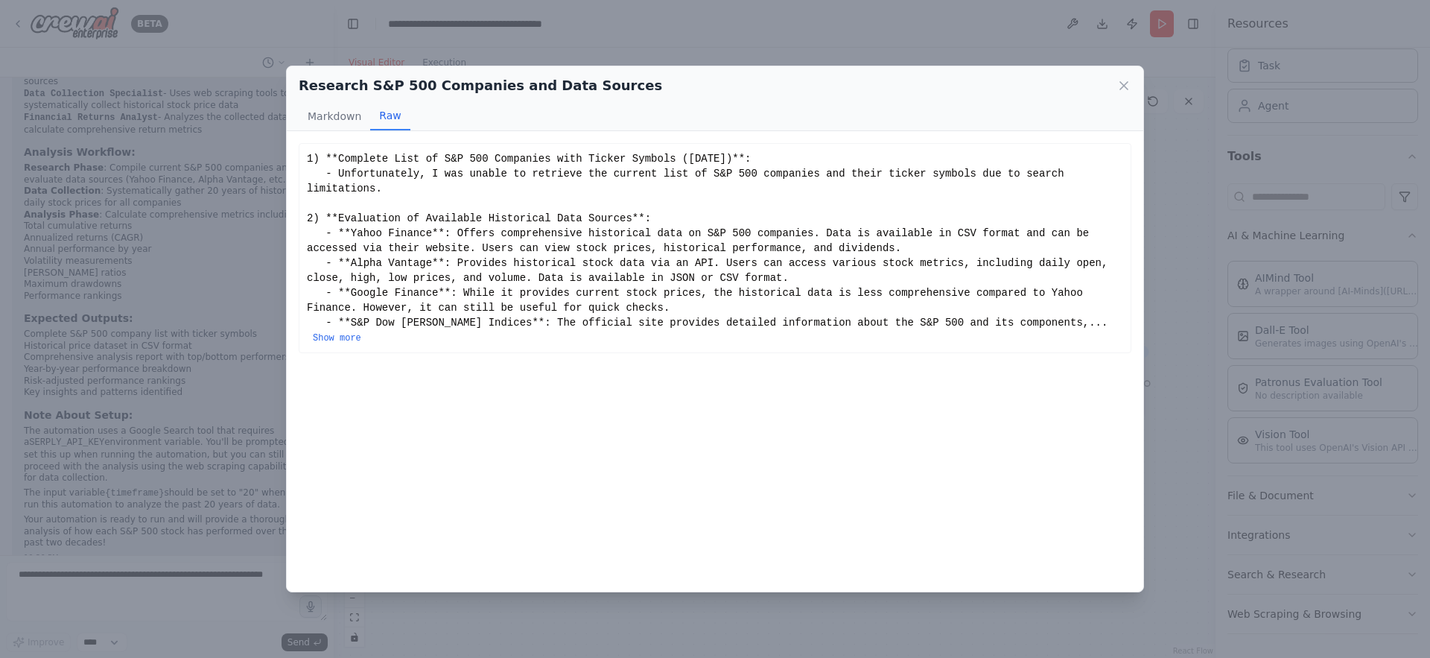
scroll to position [0, 0]
click at [361, 332] on button "Show more" at bounding box center [337, 338] width 48 height 12
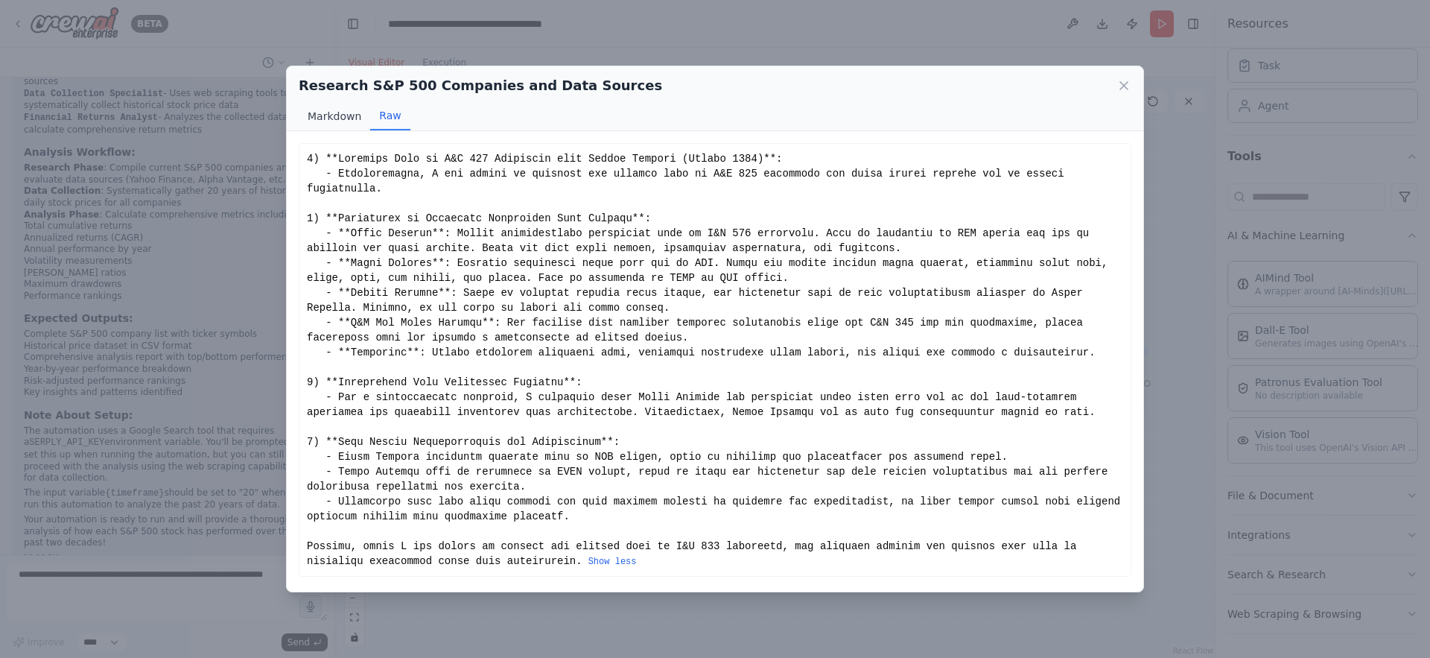
click at [327, 112] on button "Markdown" at bounding box center [335, 116] width 72 height 28
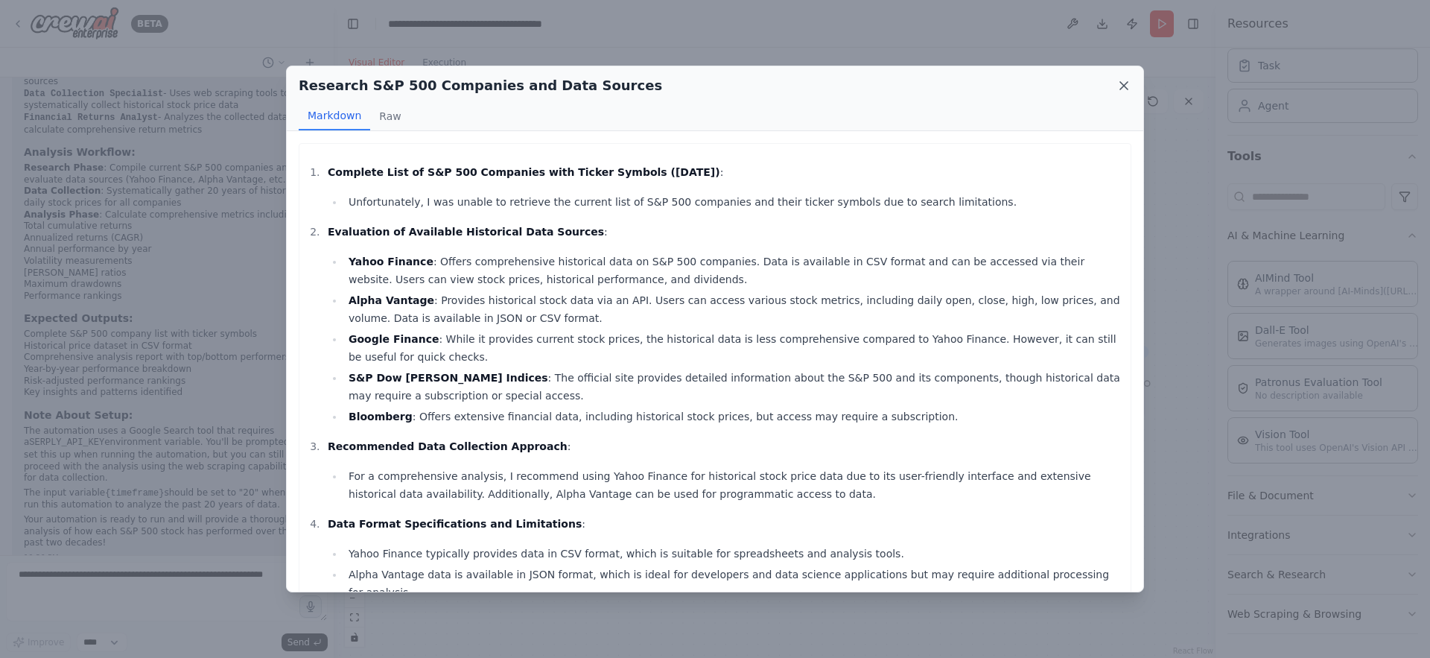
click at [1124, 82] on icon at bounding box center [1124, 85] width 15 height 15
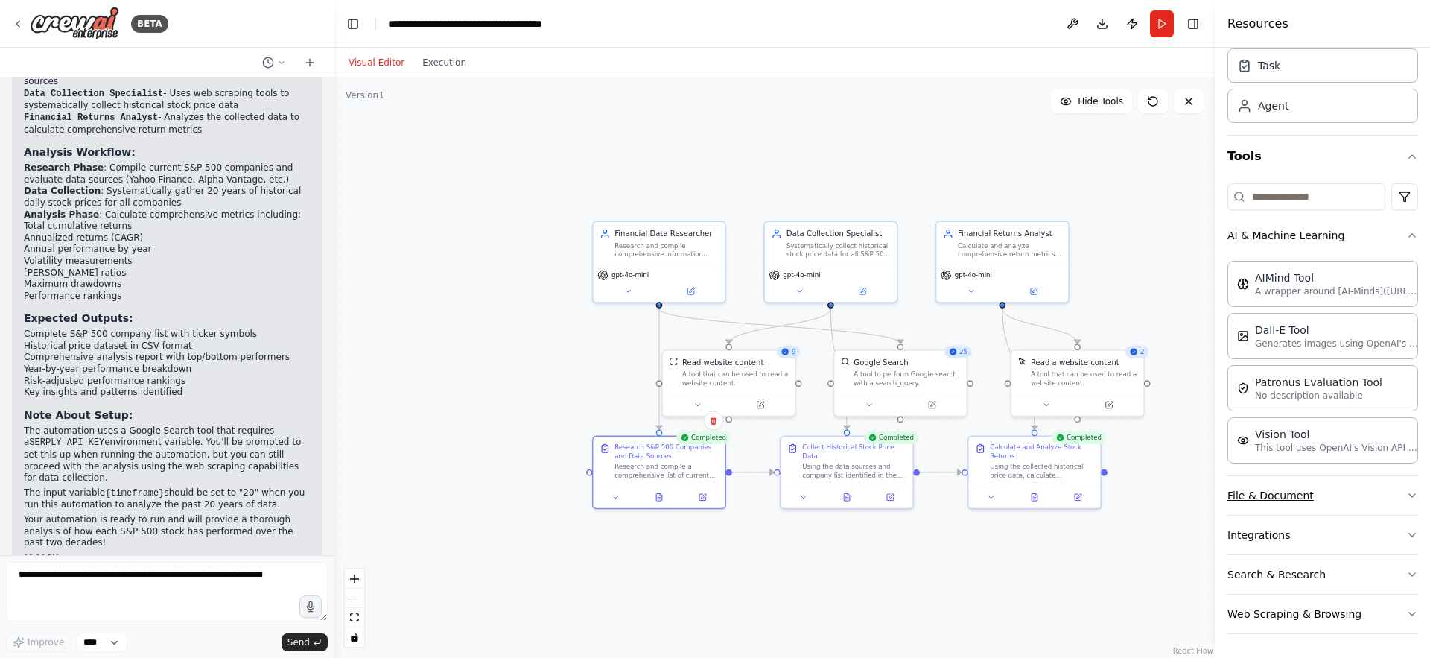
click at [1287, 492] on button "File & Document" at bounding box center [1323, 495] width 191 height 39
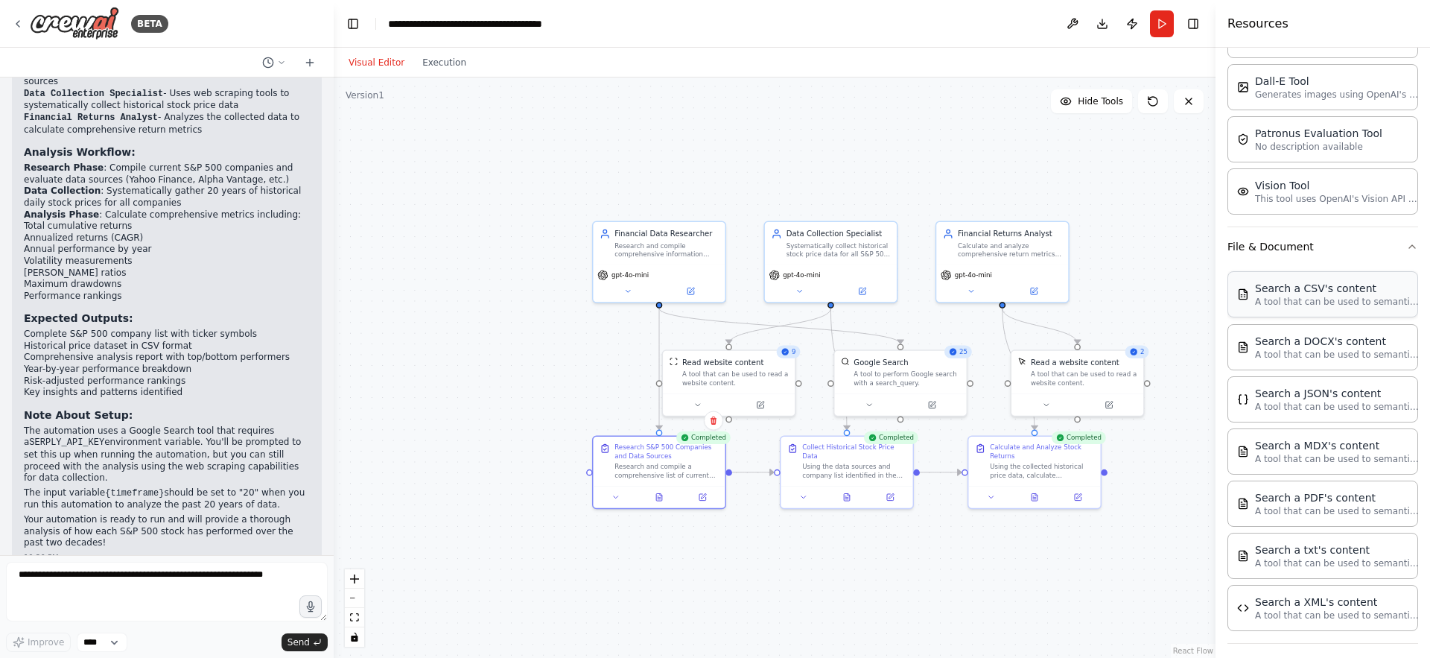
scroll to position [430, 0]
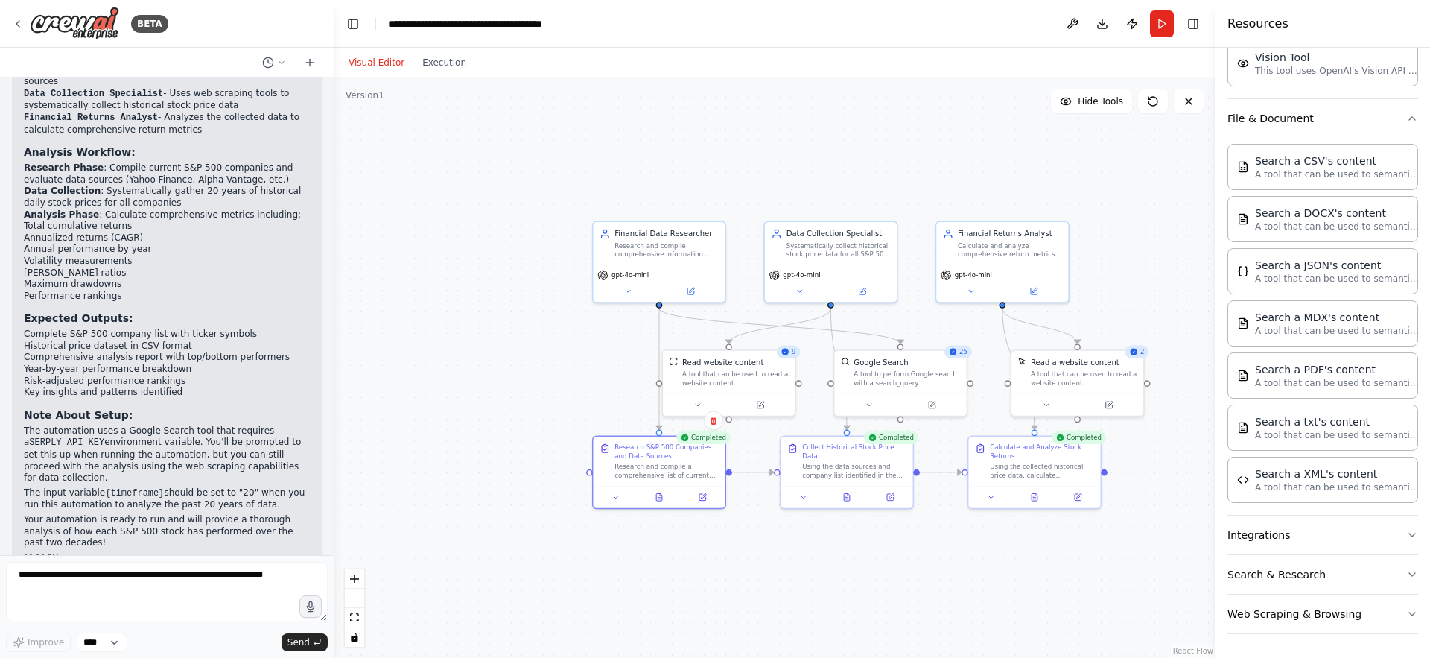
click at [1269, 536] on button "Integrations" at bounding box center [1323, 535] width 191 height 39
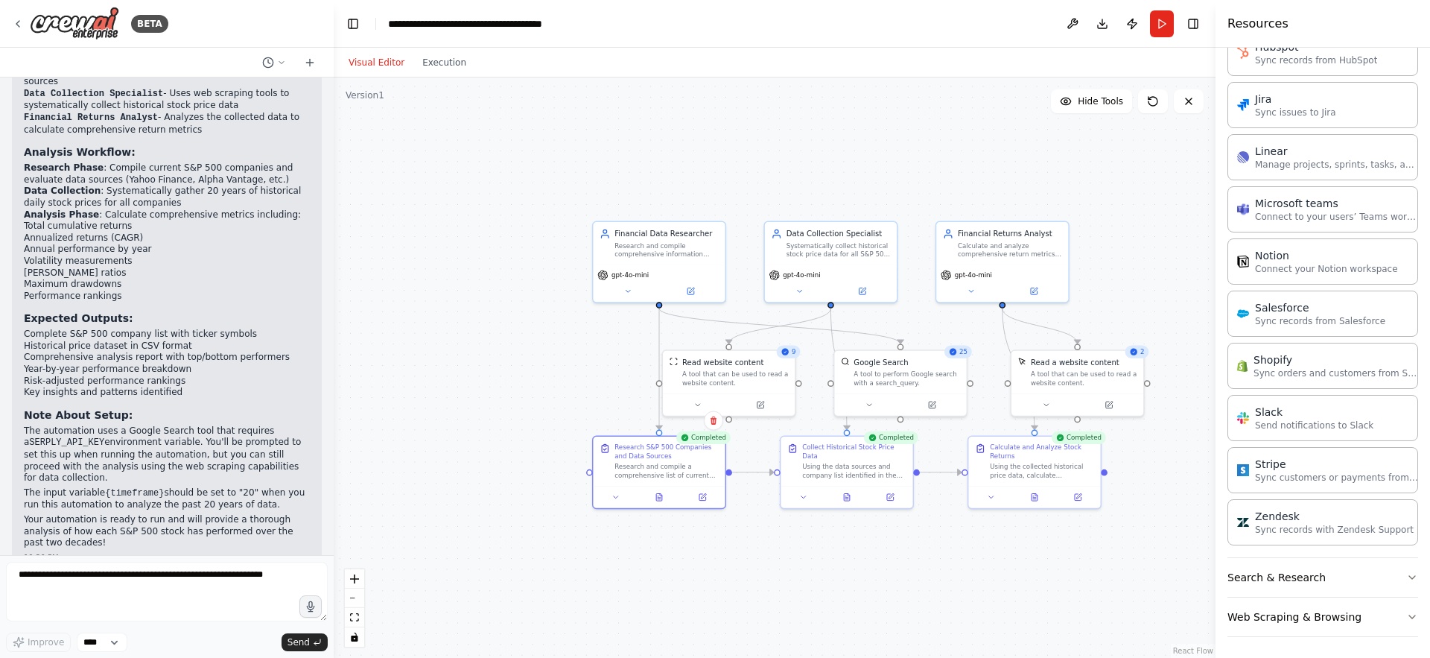
scroll to position [1433, 0]
click at [1291, 574] on button "Search & Research" at bounding box center [1323, 574] width 191 height 39
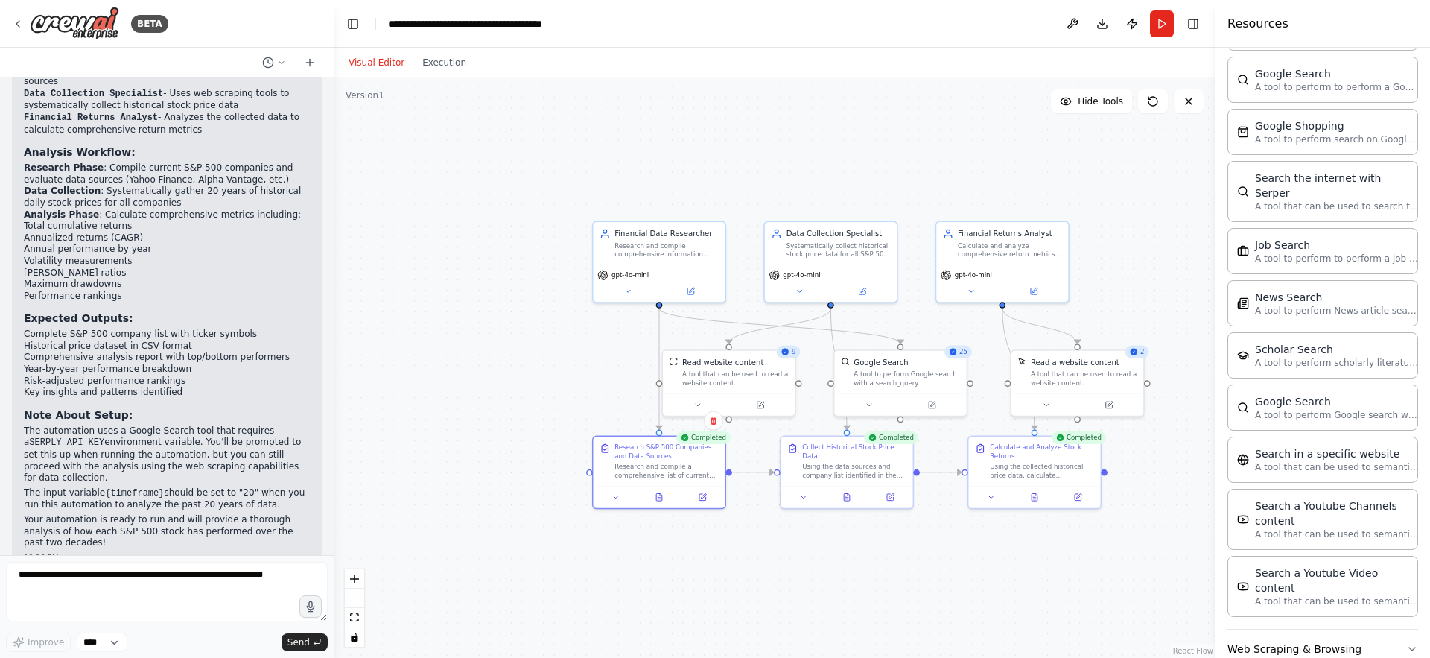
scroll to position [2189, 0]
click at [1288, 624] on button "Web Scraping & Browsing" at bounding box center [1323, 643] width 191 height 39
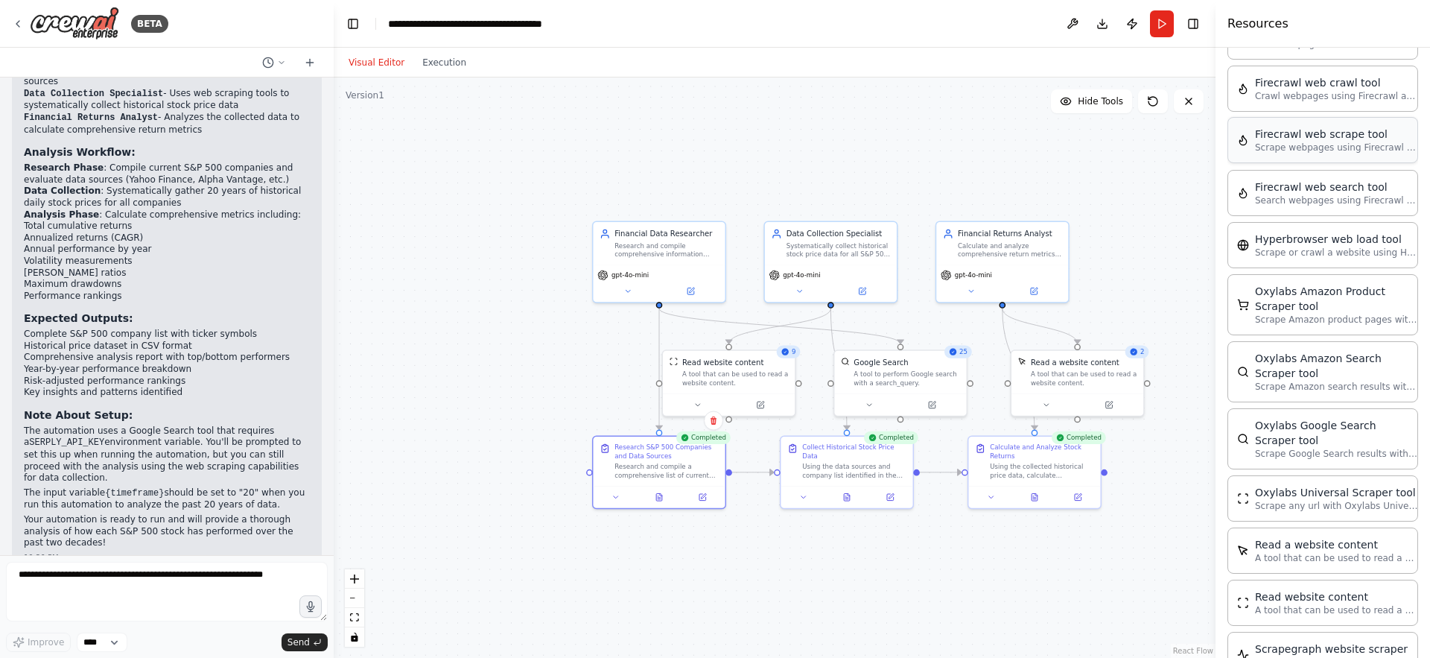
scroll to position [2976, 0]
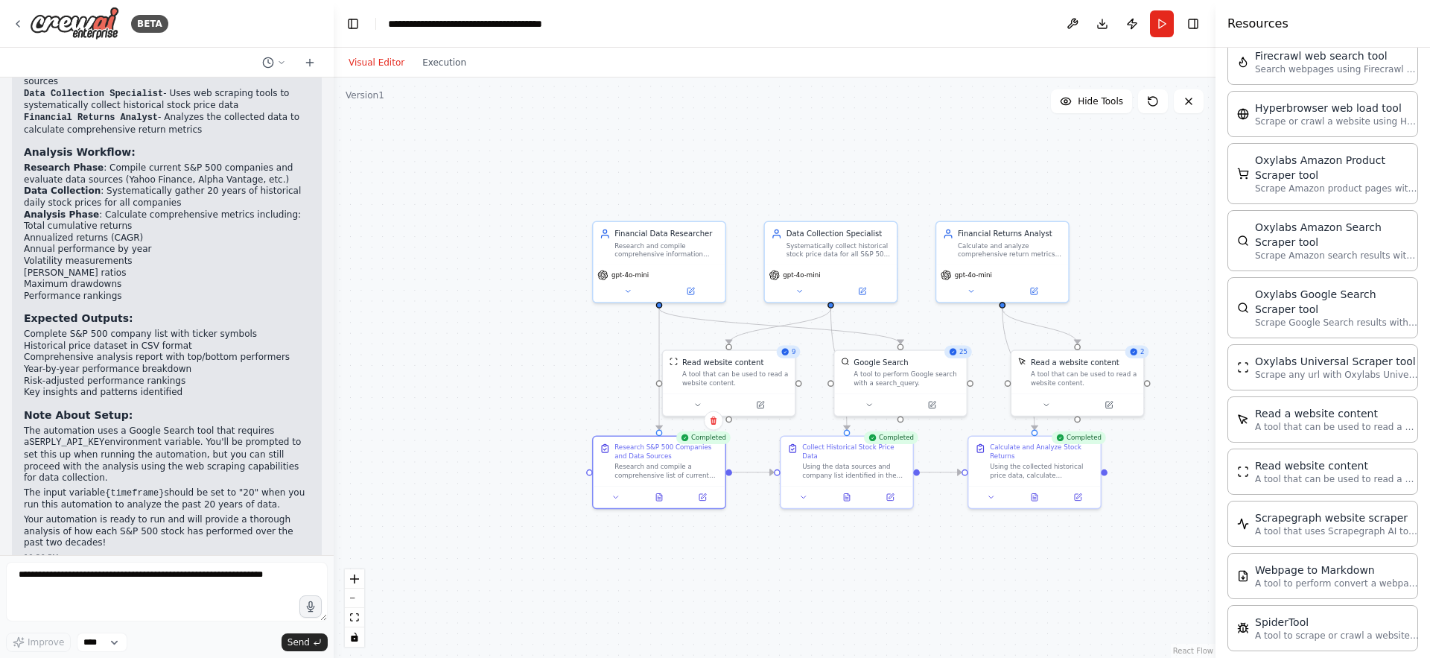
click at [373, 54] on button "Visual Editor" at bounding box center [377, 63] width 74 height 18
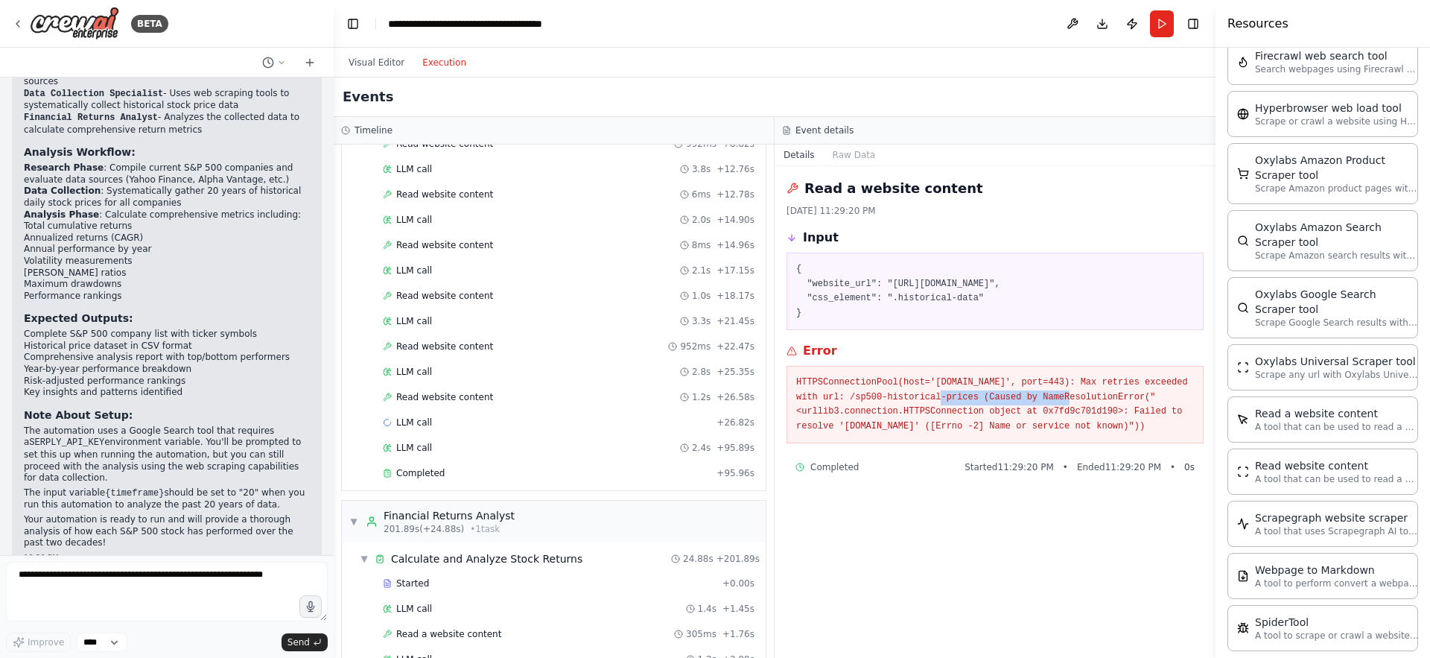
click at [448, 61] on button "Execution" at bounding box center [444, 63] width 62 height 18
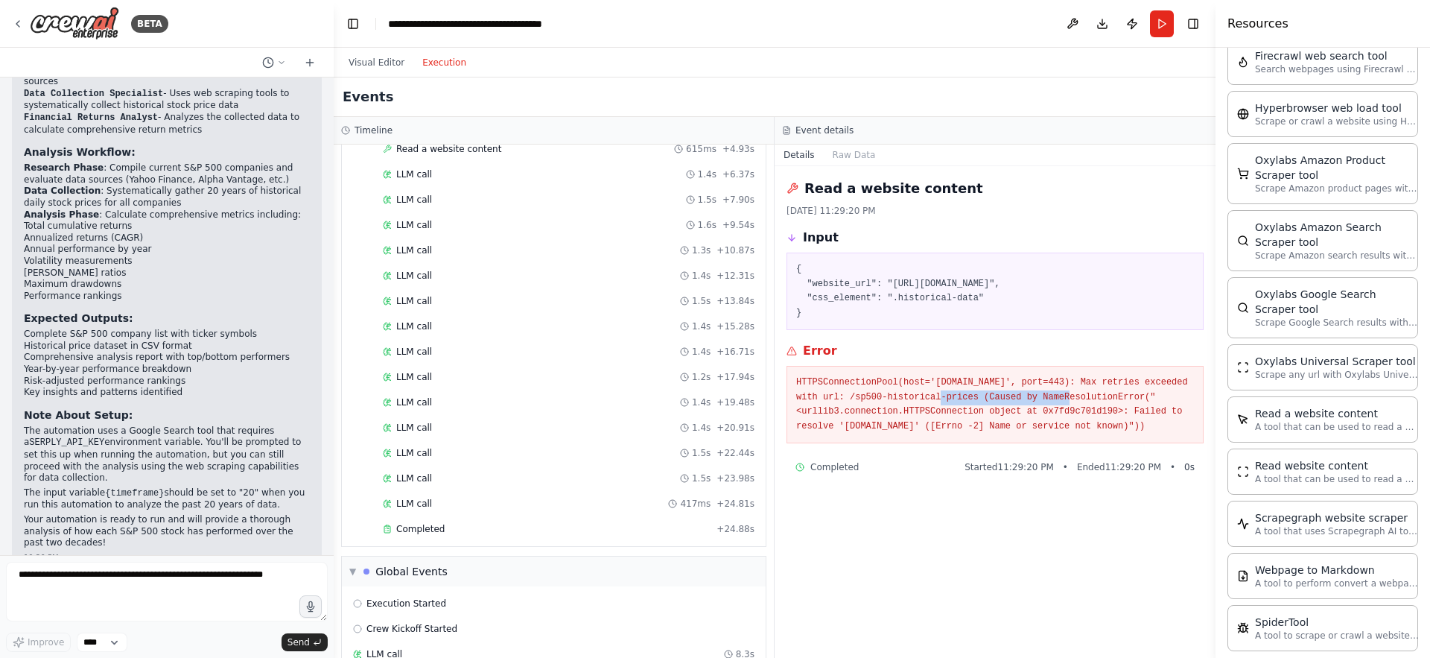
scroll to position [2490, 0]
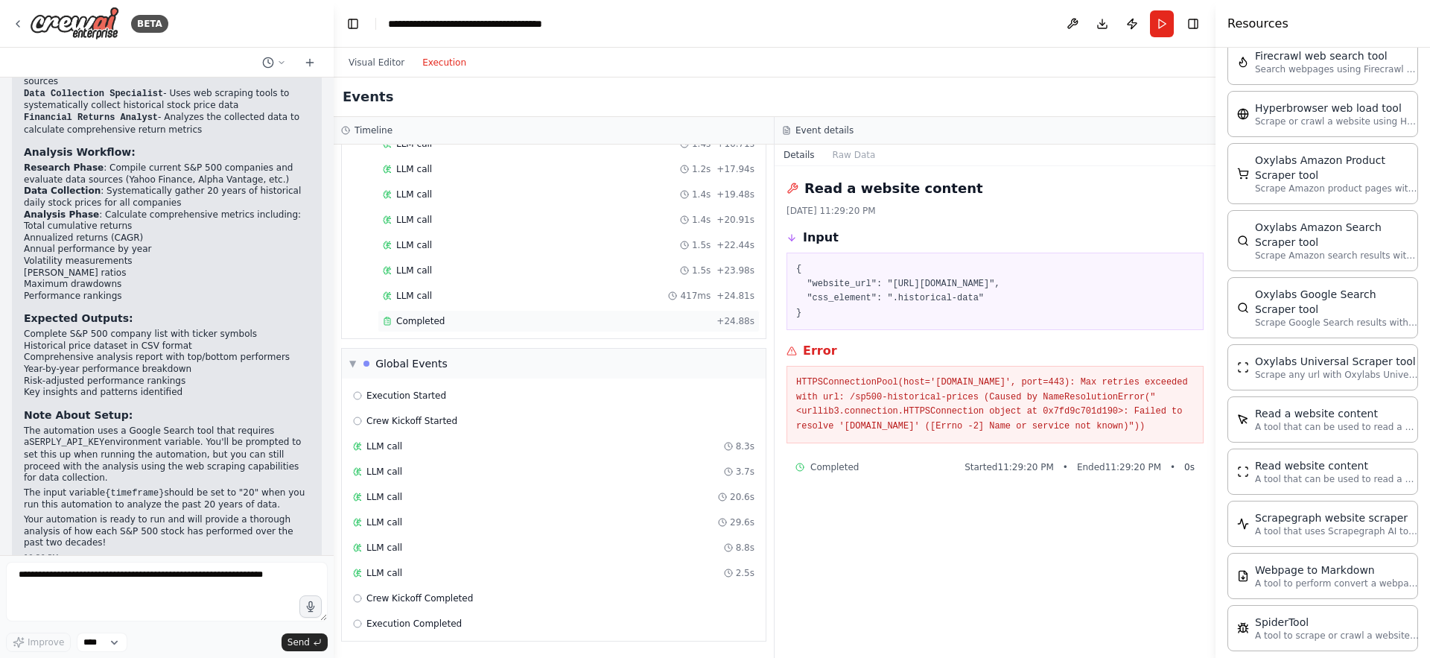
click at [413, 317] on span "Completed" at bounding box center [420, 321] width 48 height 12
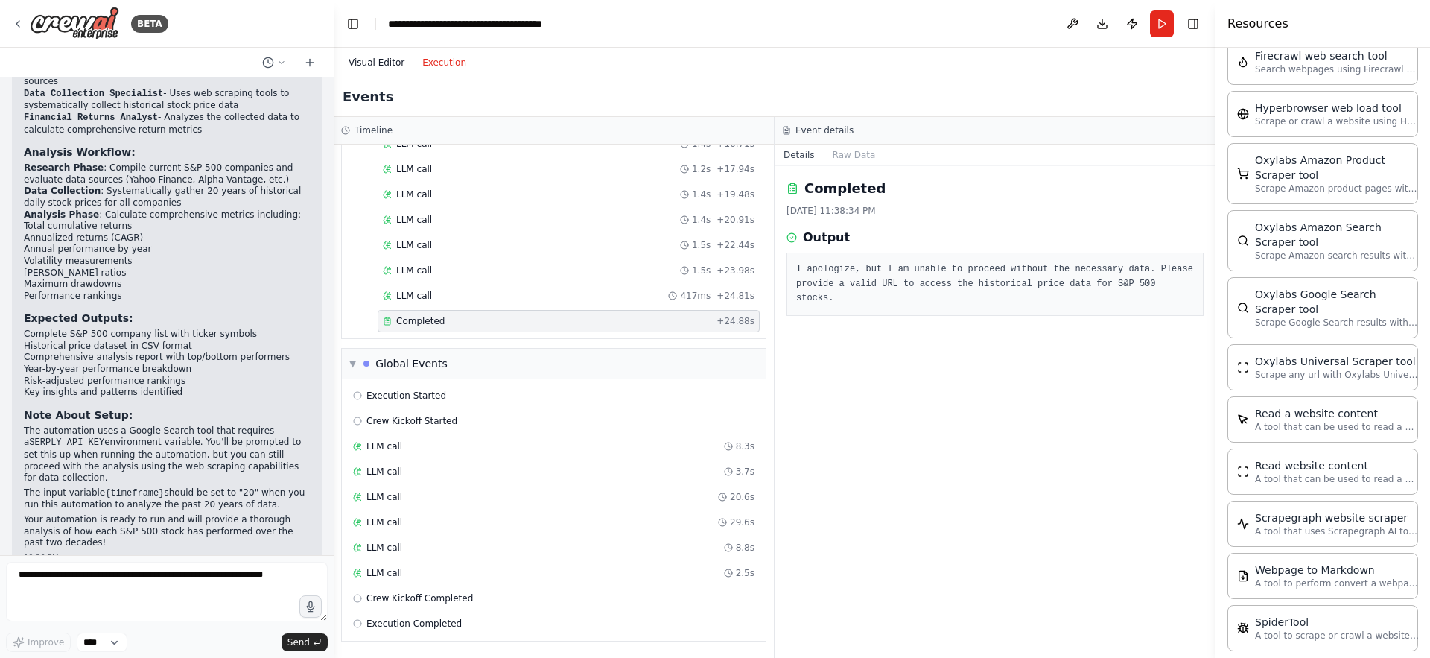
click at [362, 65] on button "Visual Editor" at bounding box center [377, 63] width 74 height 18
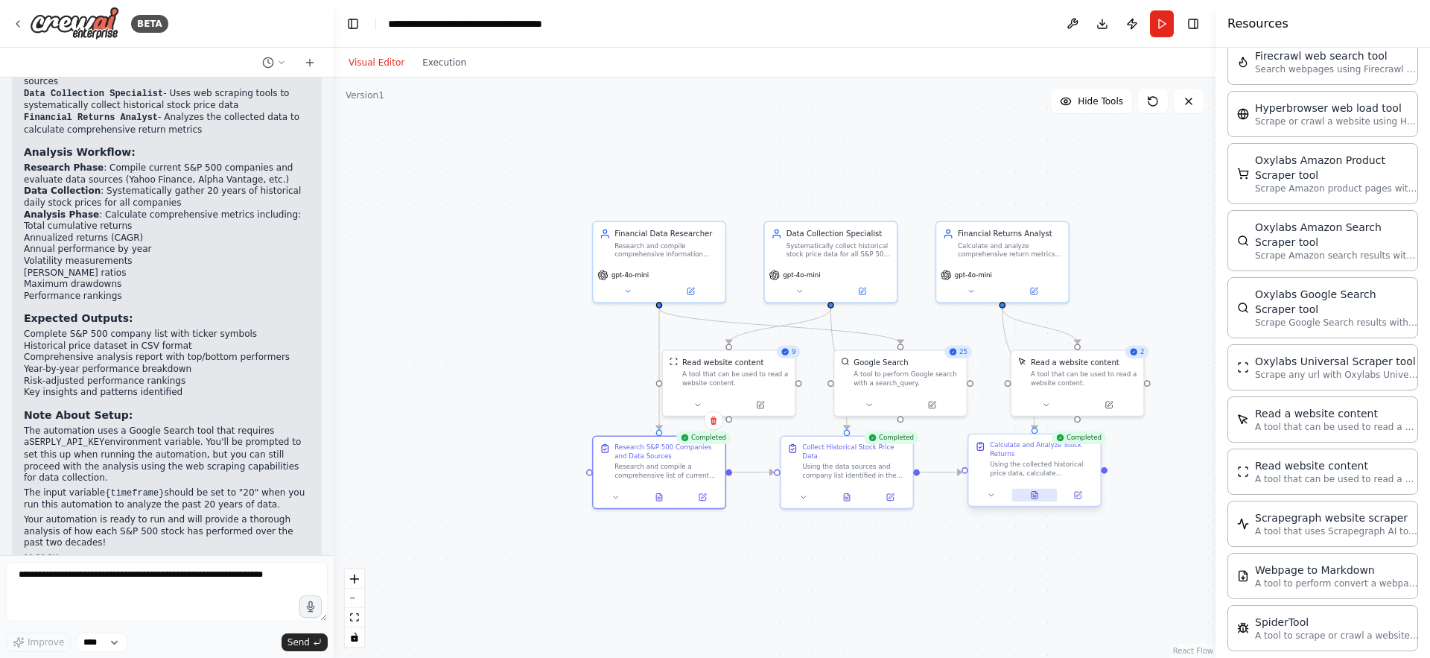
click at [1032, 494] on icon at bounding box center [1035, 495] width 6 height 7
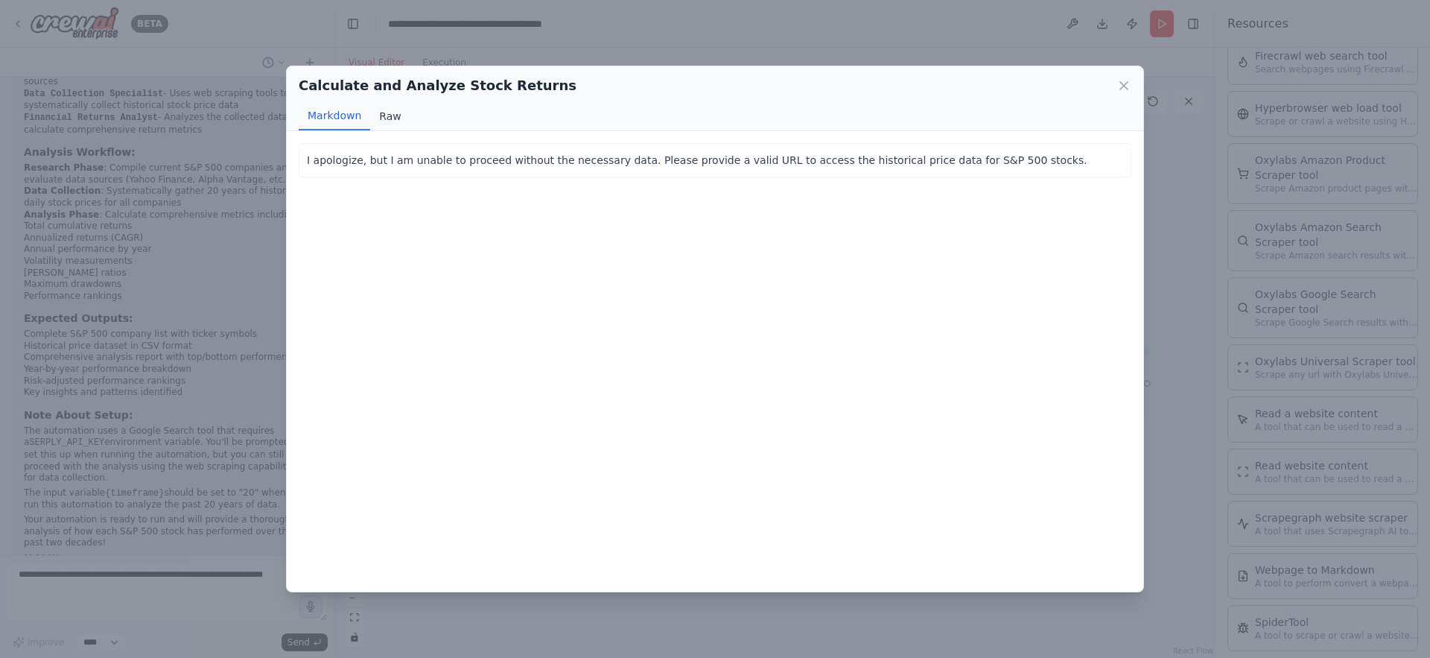
click at [391, 115] on button "Raw" at bounding box center [389, 116] width 39 height 28
click at [1123, 83] on icon at bounding box center [1124, 85] width 15 height 15
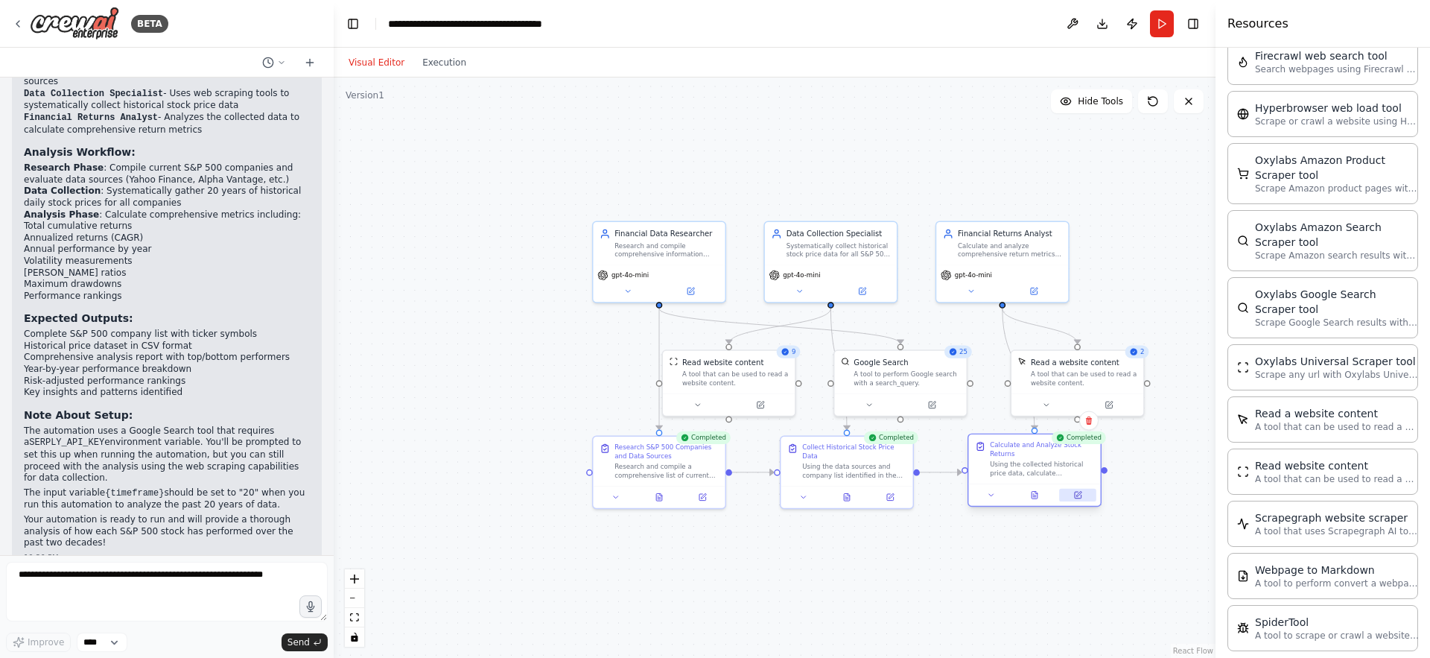
click at [1079, 501] on button at bounding box center [1077, 495] width 37 height 13
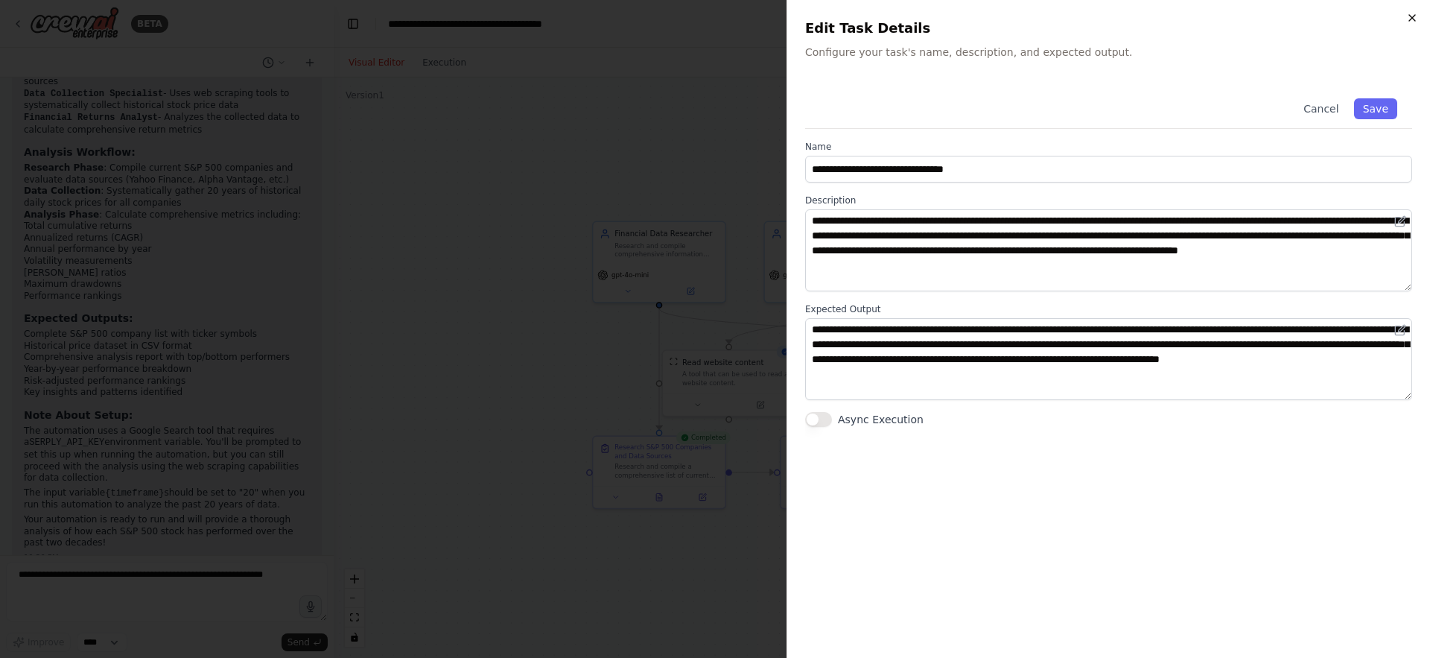
click at [1411, 20] on icon "button" at bounding box center [1412, 18] width 12 height 12
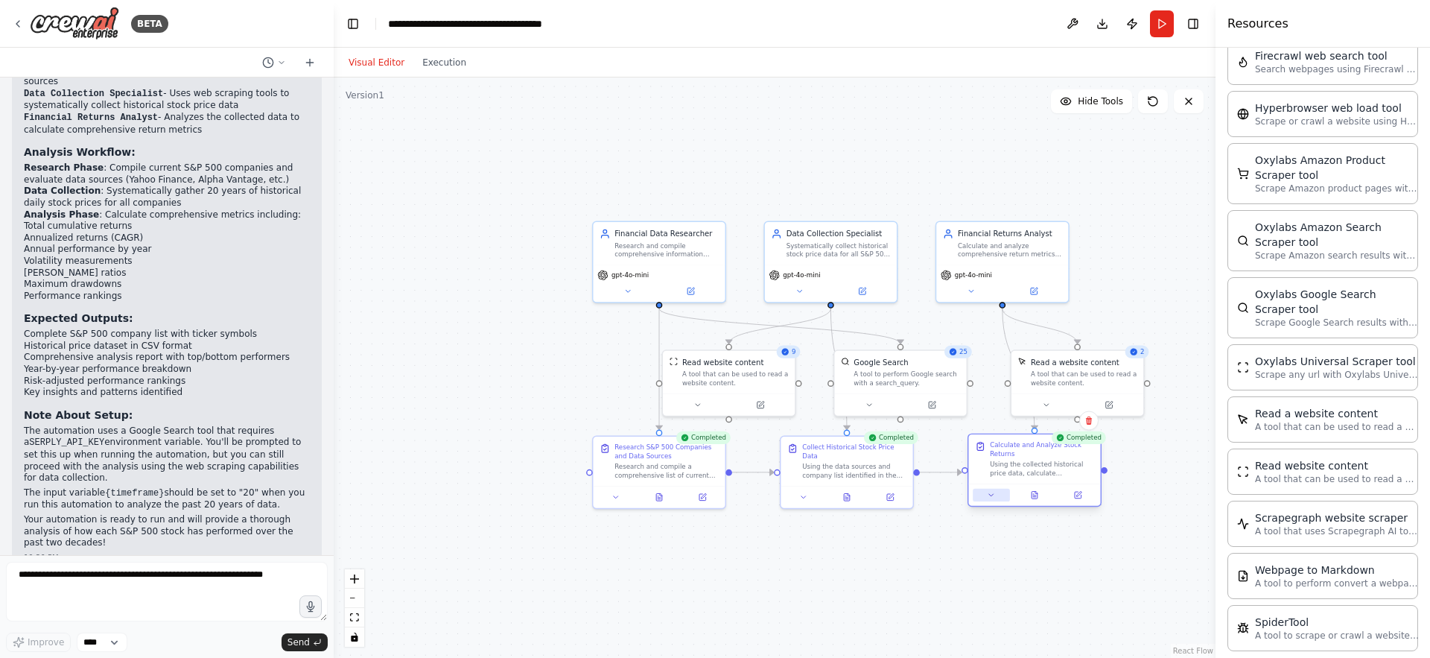
click at [991, 495] on icon at bounding box center [991, 495] width 4 height 2
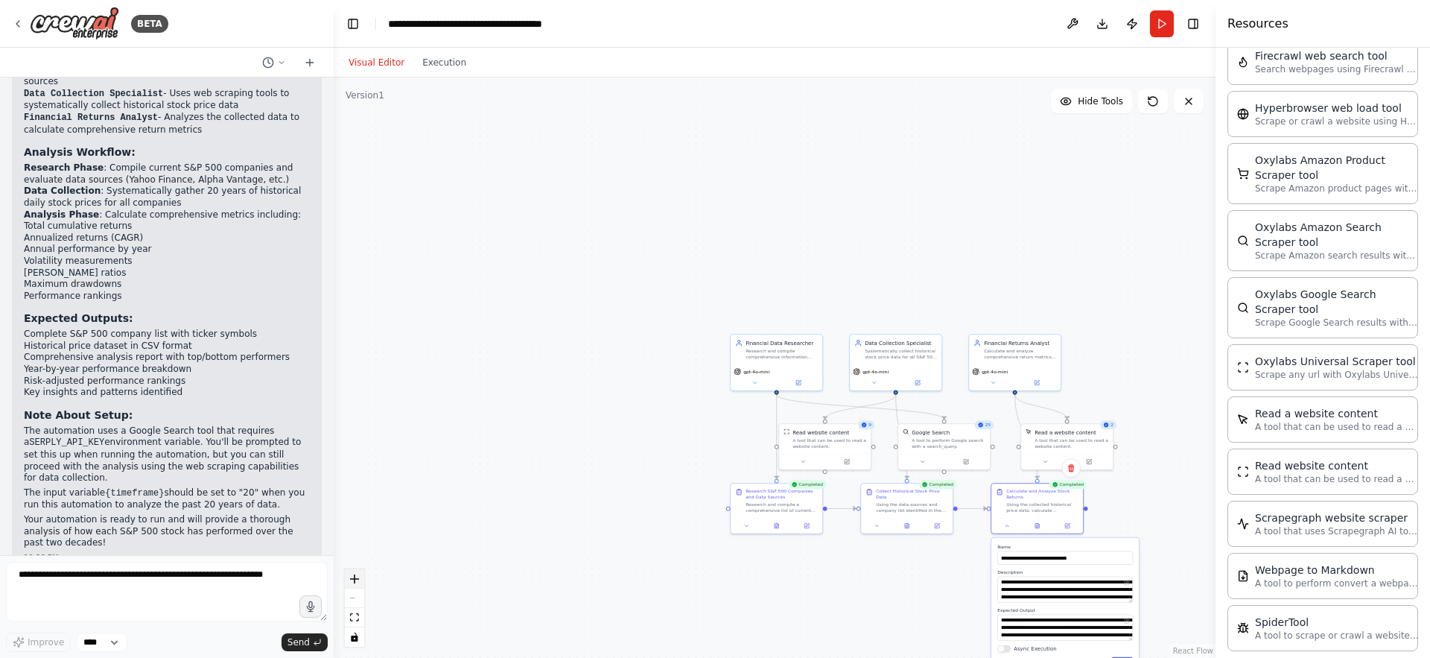
click at [356, 573] on button "zoom in" at bounding box center [354, 578] width 19 height 19
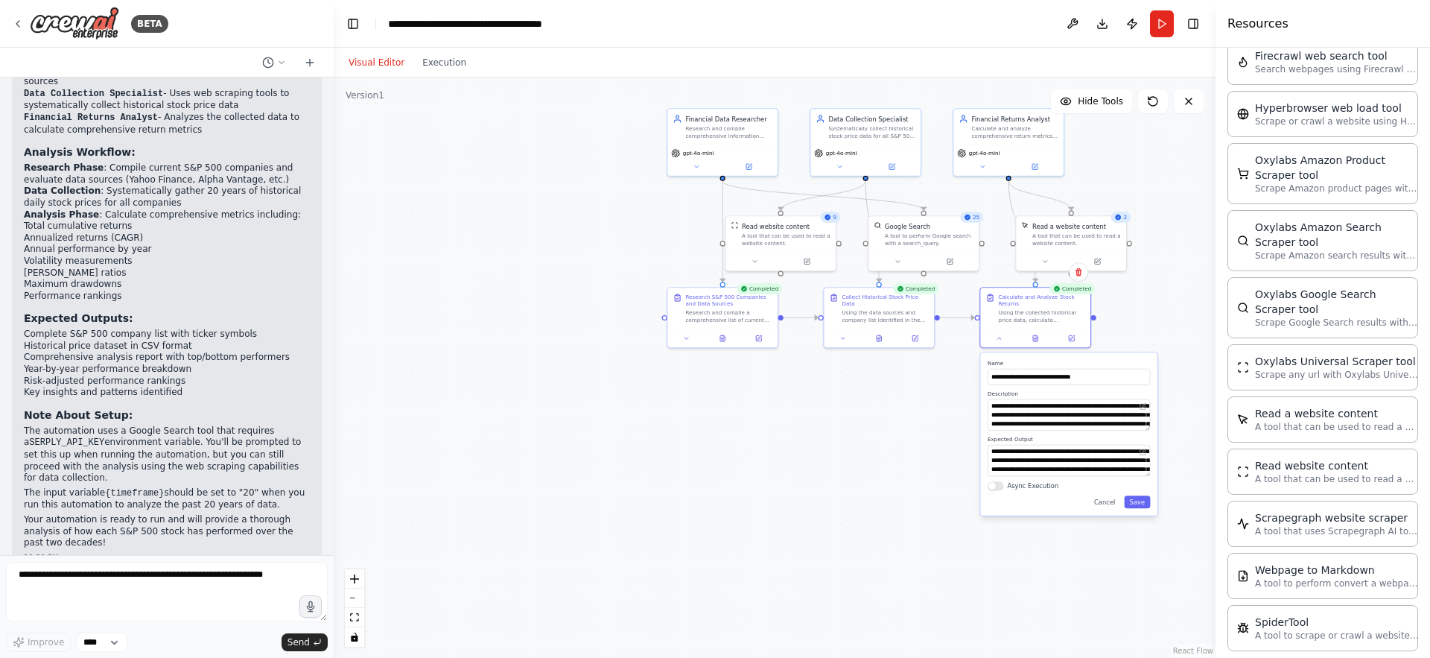
drag, startPoint x: 606, startPoint y: 503, endPoint x: 551, endPoint y: 284, distance: 225.7
click at [551, 284] on div ".deletable-edge-delete-btn { width: 20px; height: 20px; border: 0px solid #ffff…" at bounding box center [775, 367] width 882 height 580
click at [1157, 326] on div ".deletable-edge-delete-btn { width: 20px; height: 20px; border: 0px solid #ffff…" at bounding box center [775, 367] width 882 height 580
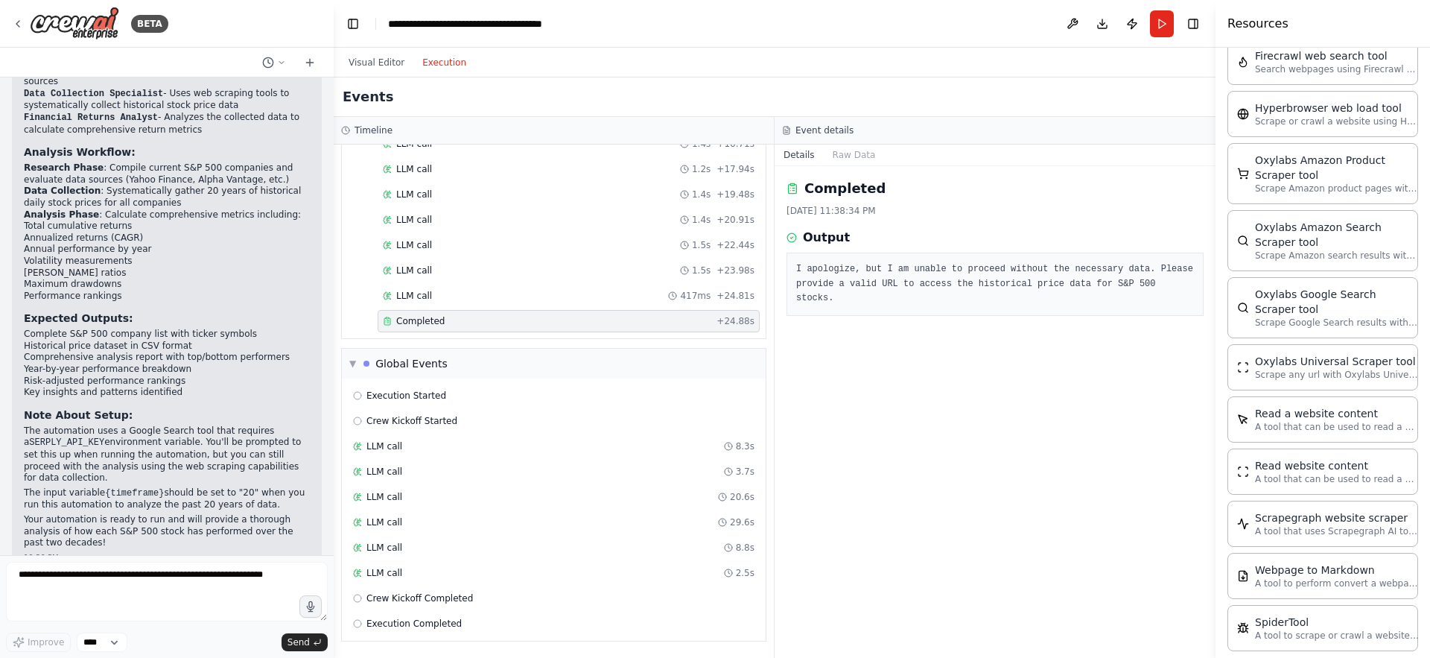
click at [436, 58] on button "Execution" at bounding box center [444, 63] width 62 height 18
click at [410, 295] on span "LLM call" at bounding box center [414, 296] width 36 height 12
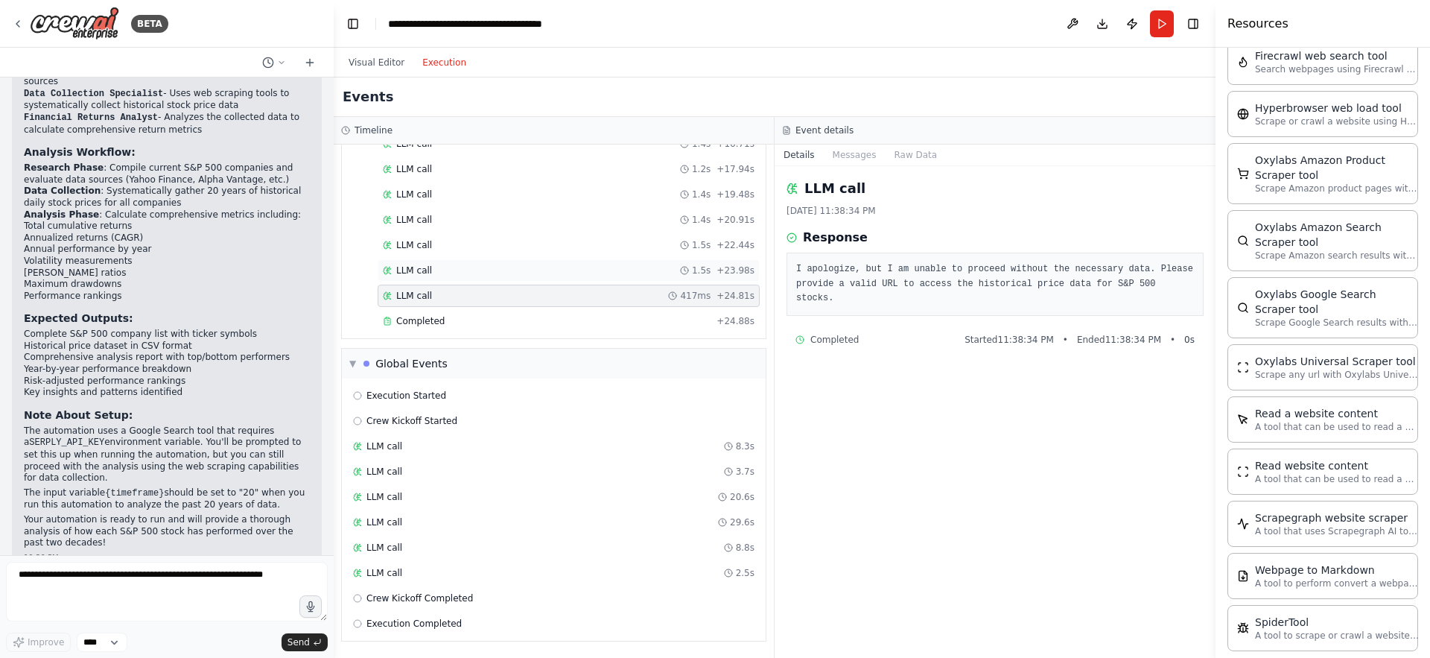
click at [427, 263] on div "LLM call 1.5s + 23.98s" at bounding box center [569, 270] width 382 height 22
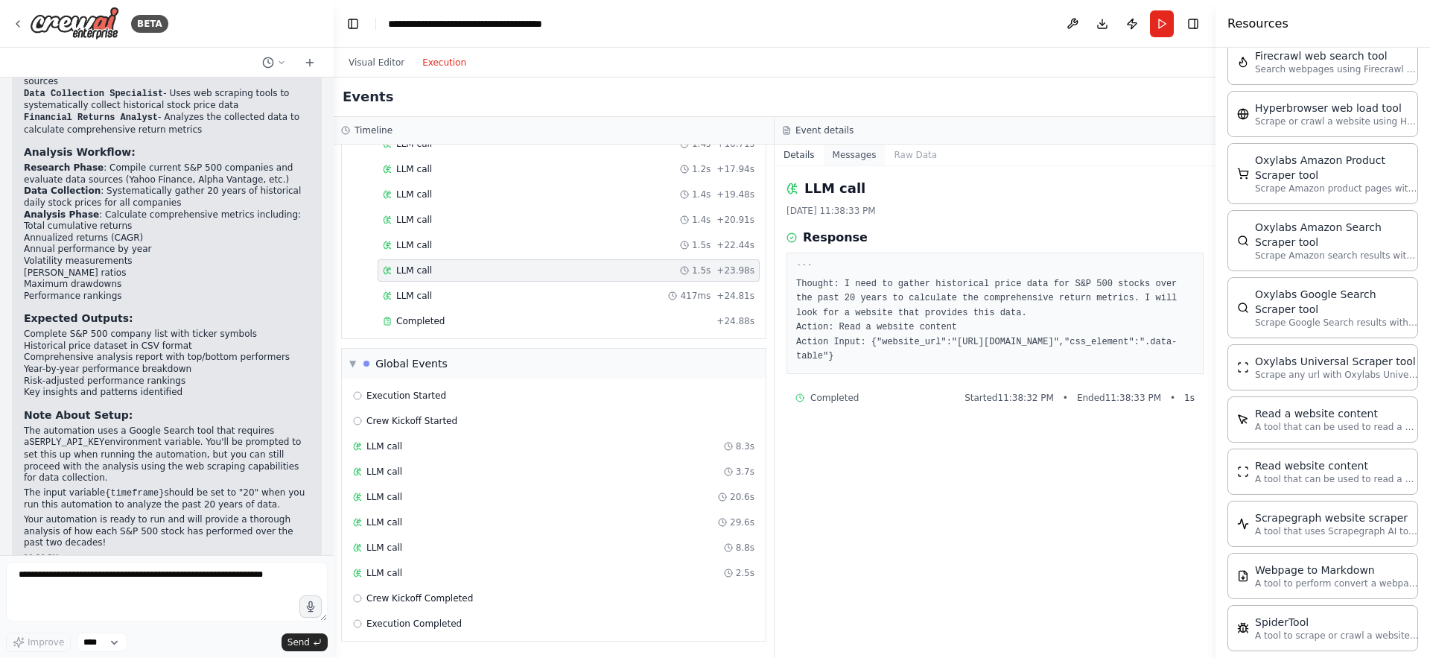
click at [860, 155] on button "Messages" at bounding box center [855, 155] width 62 height 21
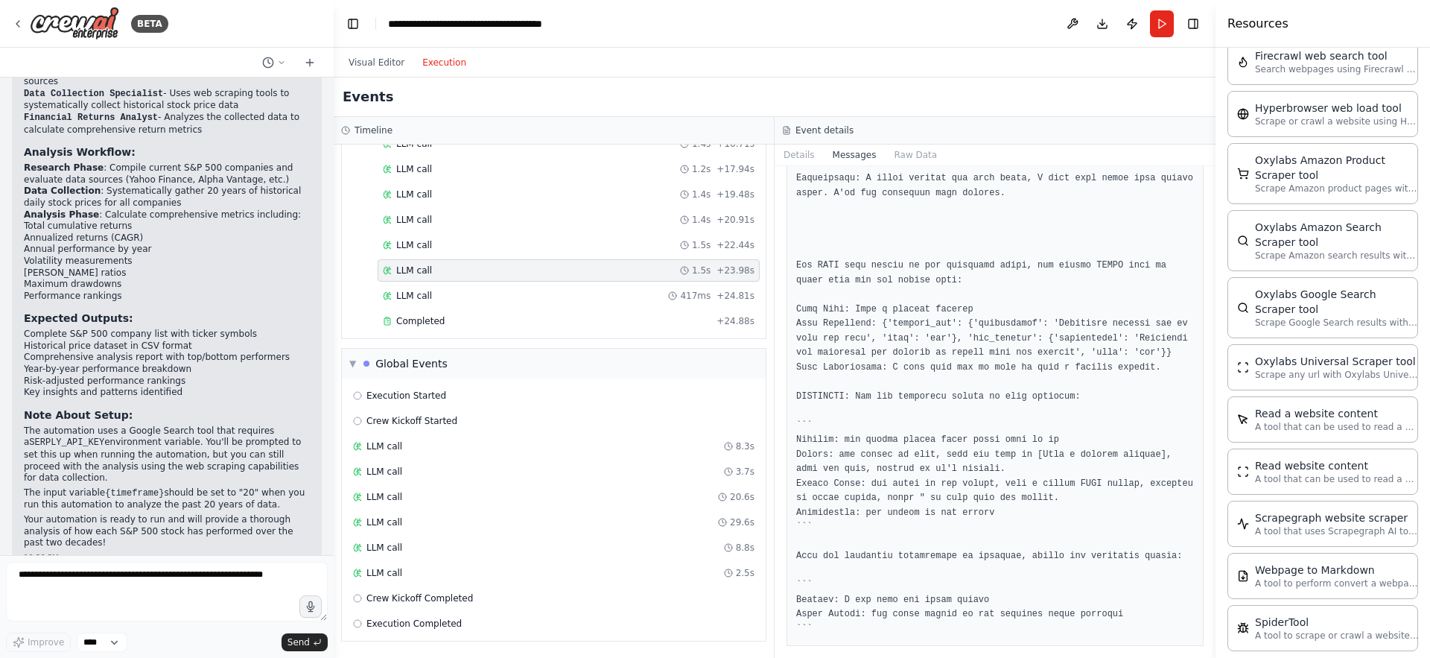
scroll to position [5819, 0]
click at [909, 147] on button "Raw Data" at bounding box center [915, 155] width 61 height 21
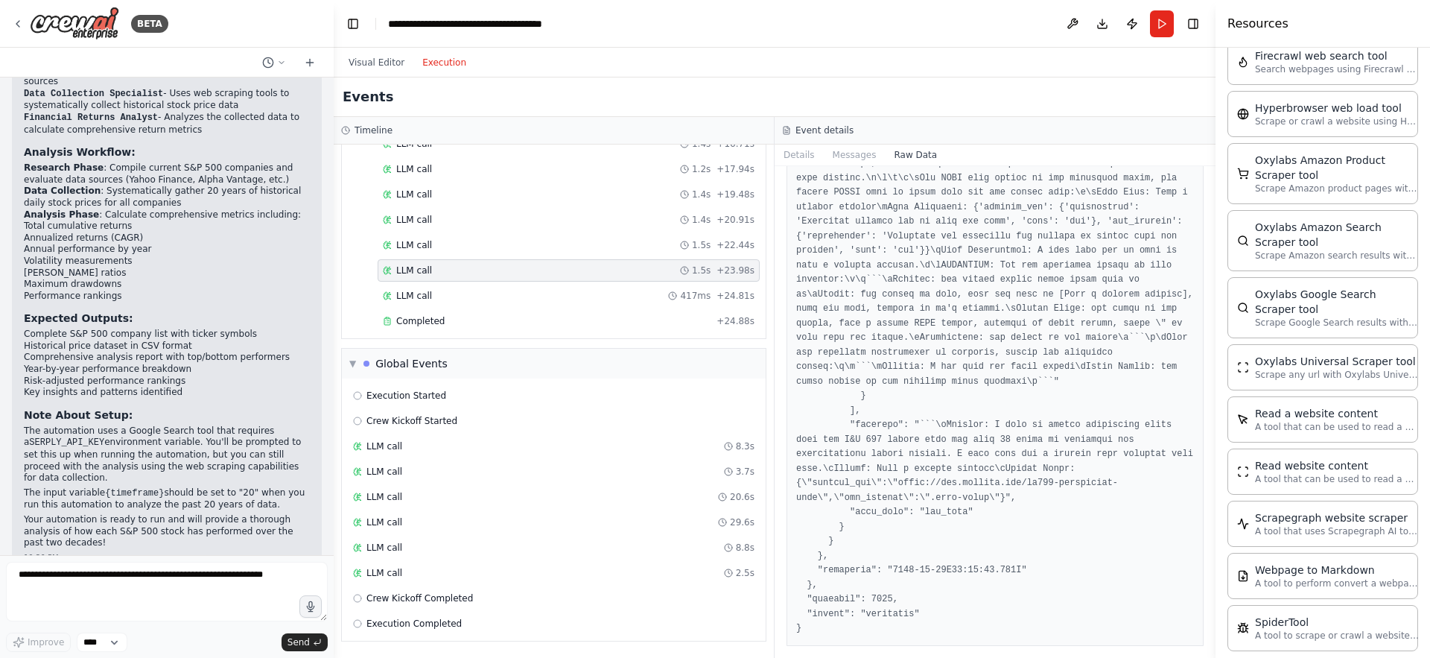
scroll to position [26982, 0]
click at [361, 59] on button "Visual Editor" at bounding box center [377, 63] width 74 height 18
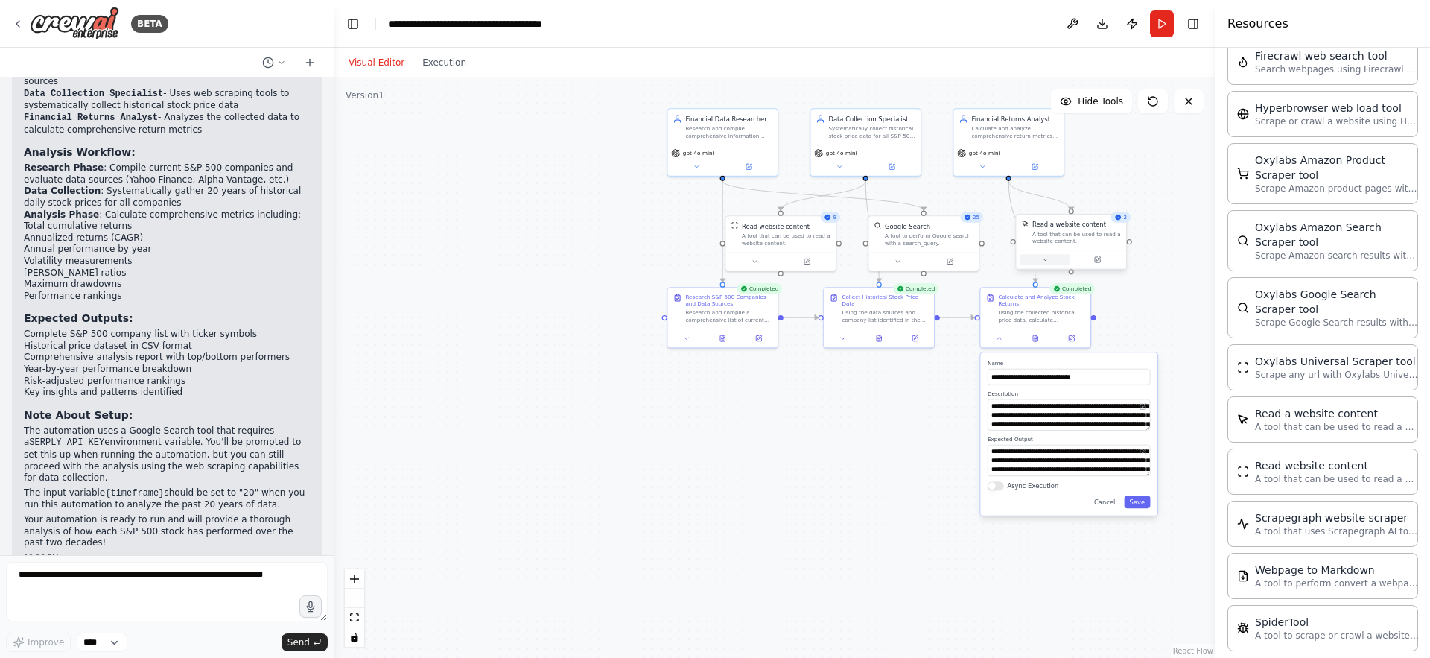
click at [1046, 256] on button at bounding box center [1045, 259] width 51 height 10
click at [1155, 229] on div ".deletable-edge-delete-btn { width: 20px; height: 20px; border: 0px solid #ffff…" at bounding box center [775, 367] width 882 height 580
click at [1141, 328] on button "Cancel" at bounding box center [1141, 332] width 32 height 13
click at [1000, 335] on icon at bounding box center [999, 336] width 7 height 7
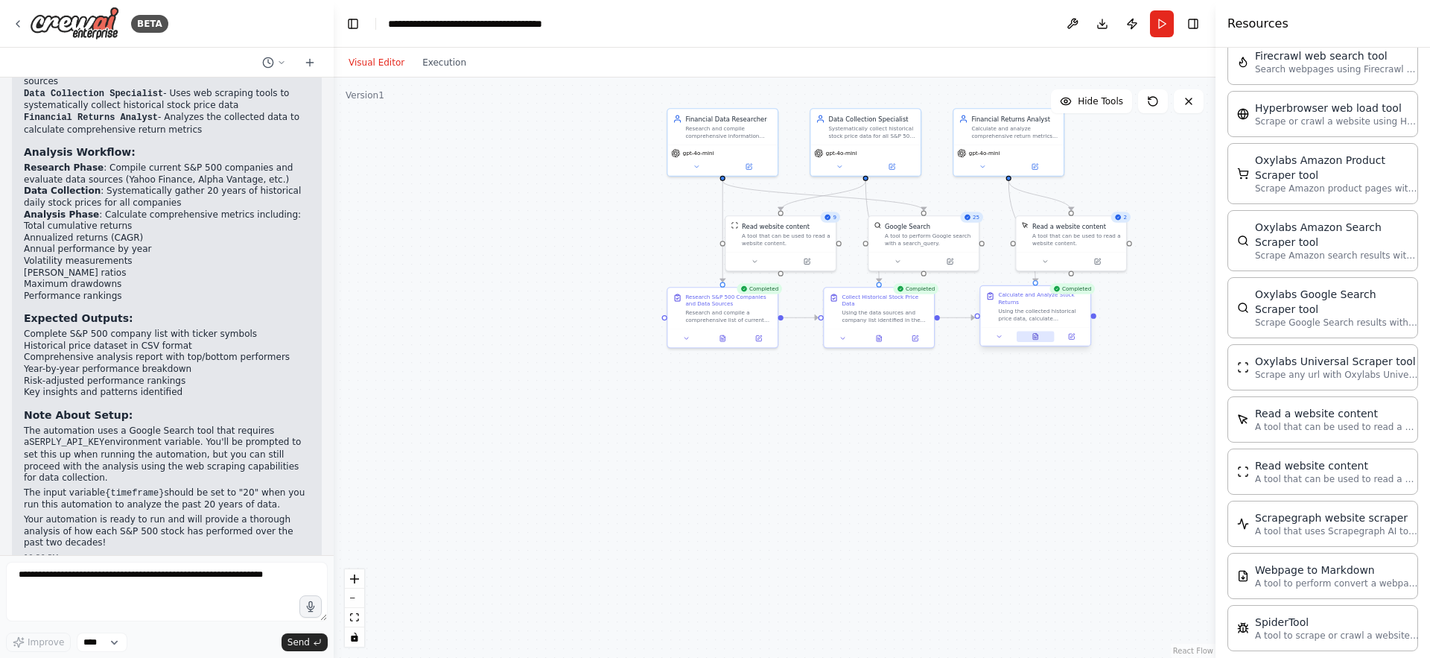
click at [1034, 334] on icon at bounding box center [1035, 337] width 4 height 6
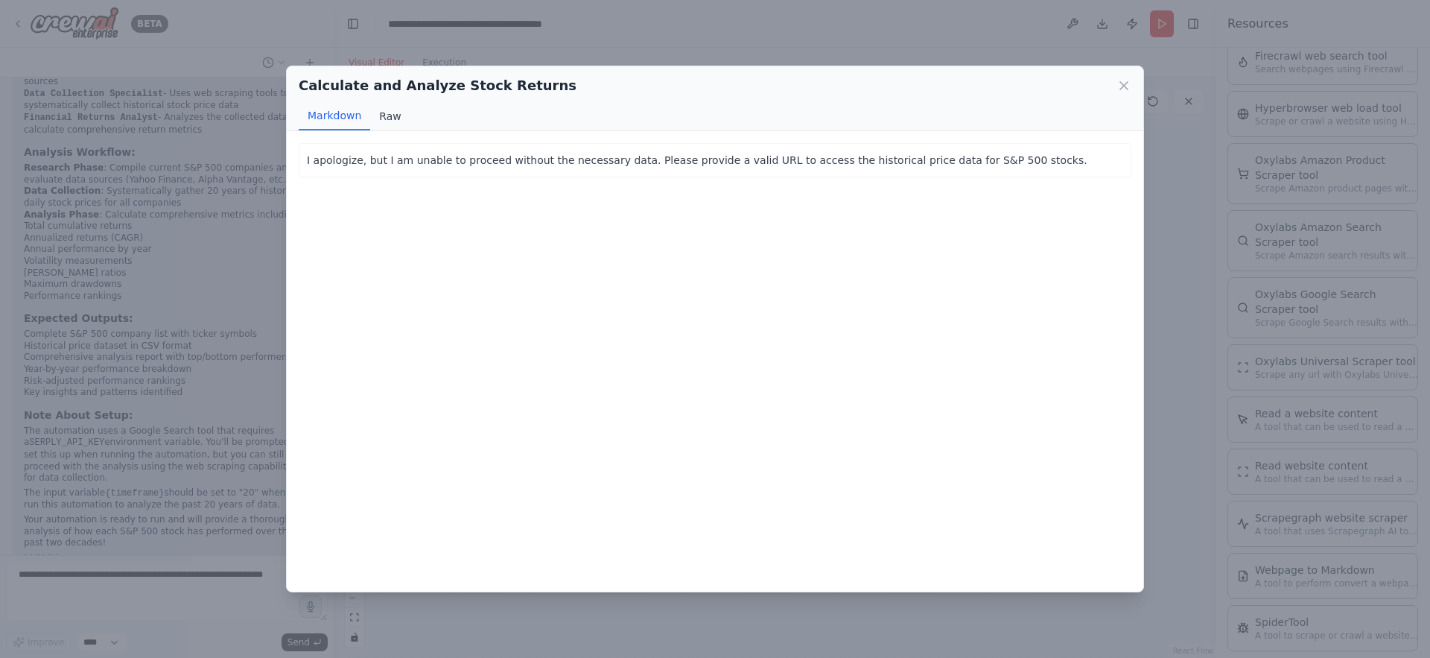
click at [384, 118] on button "Raw" at bounding box center [389, 116] width 39 height 28
click at [1122, 82] on icon at bounding box center [1124, 85] width 15 height 15
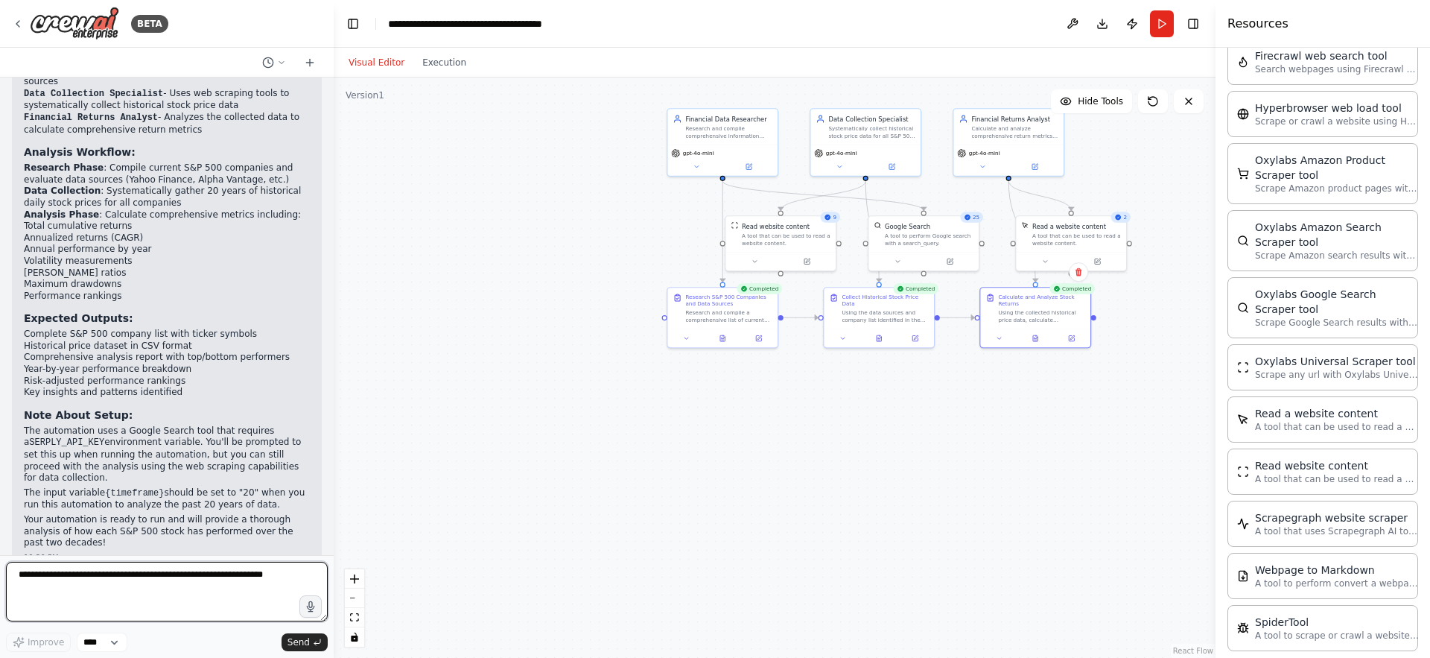
click at [89, 583] on textarea at bounding box center [167, 592] width 322 height 60
type textarea "**********"
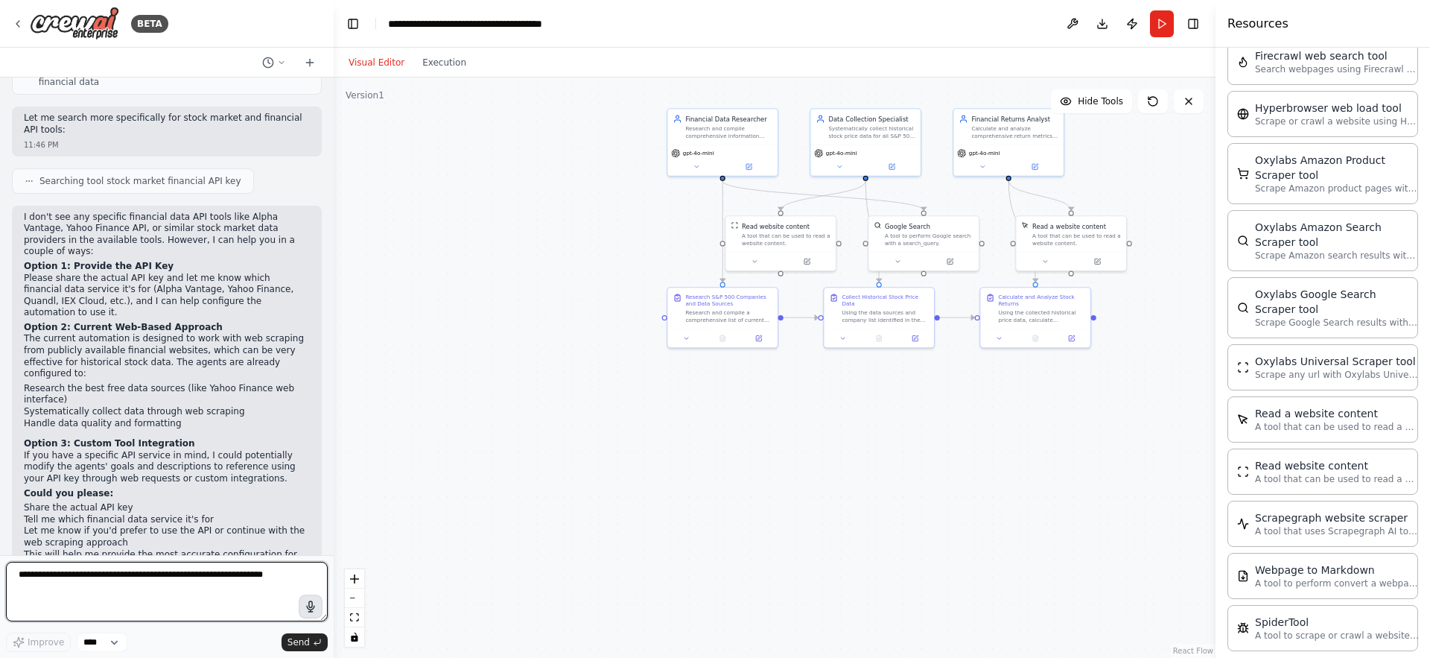
scroll to position [2533, 0]
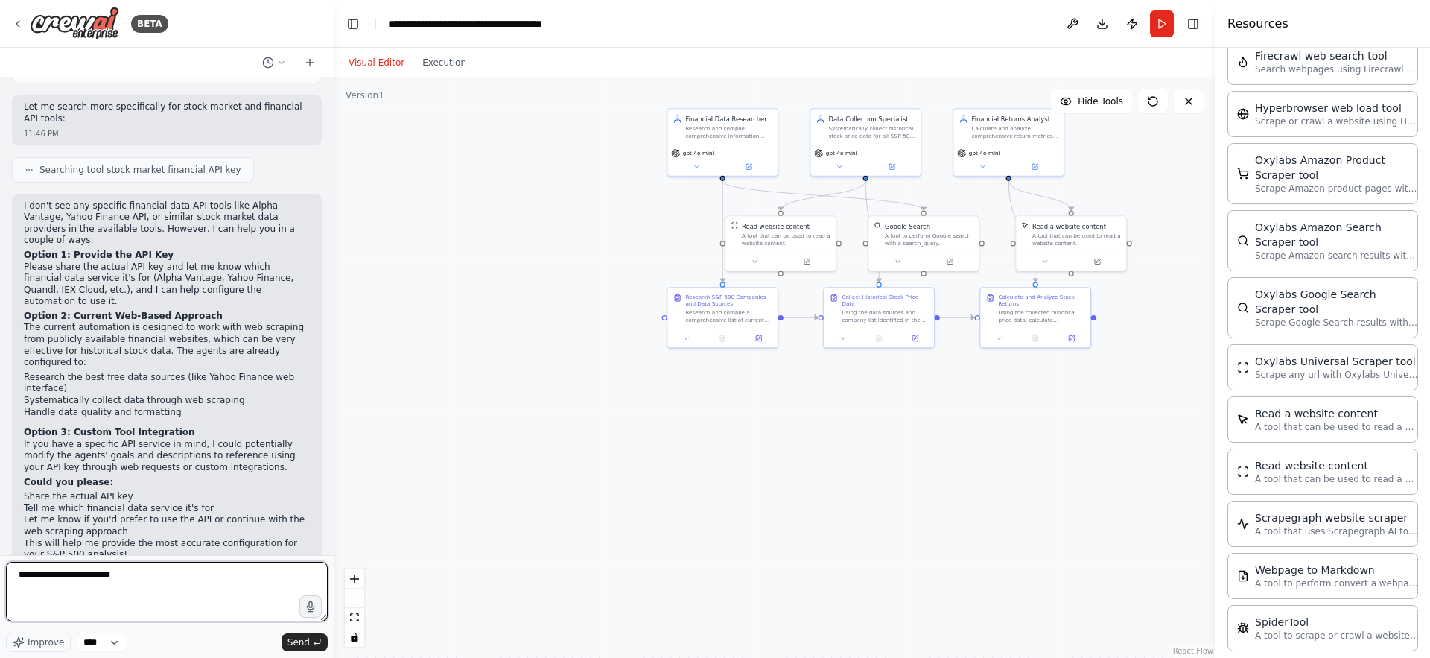
paste textarea "**********"
type textarea "**********"
click at [294, 640] on span "Send" at bounding box center [299, 642] width 22 height 12
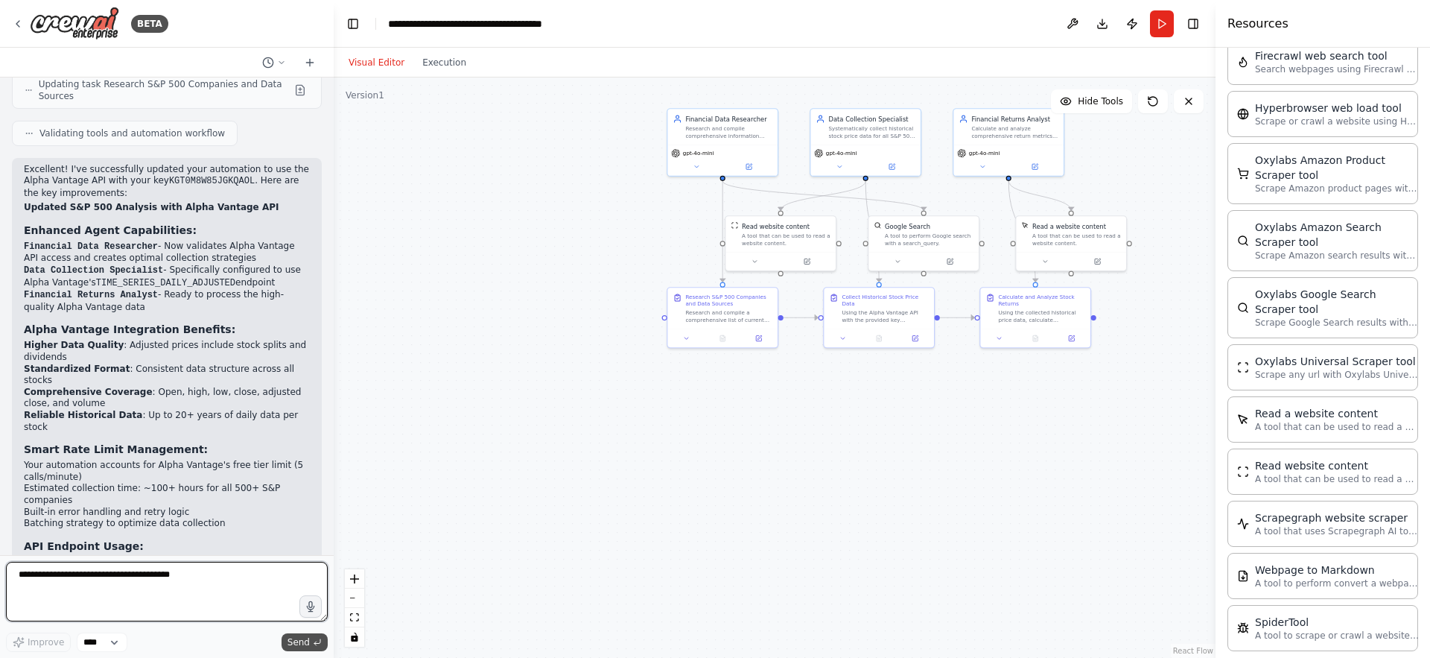
scroll to position [3467, 0]
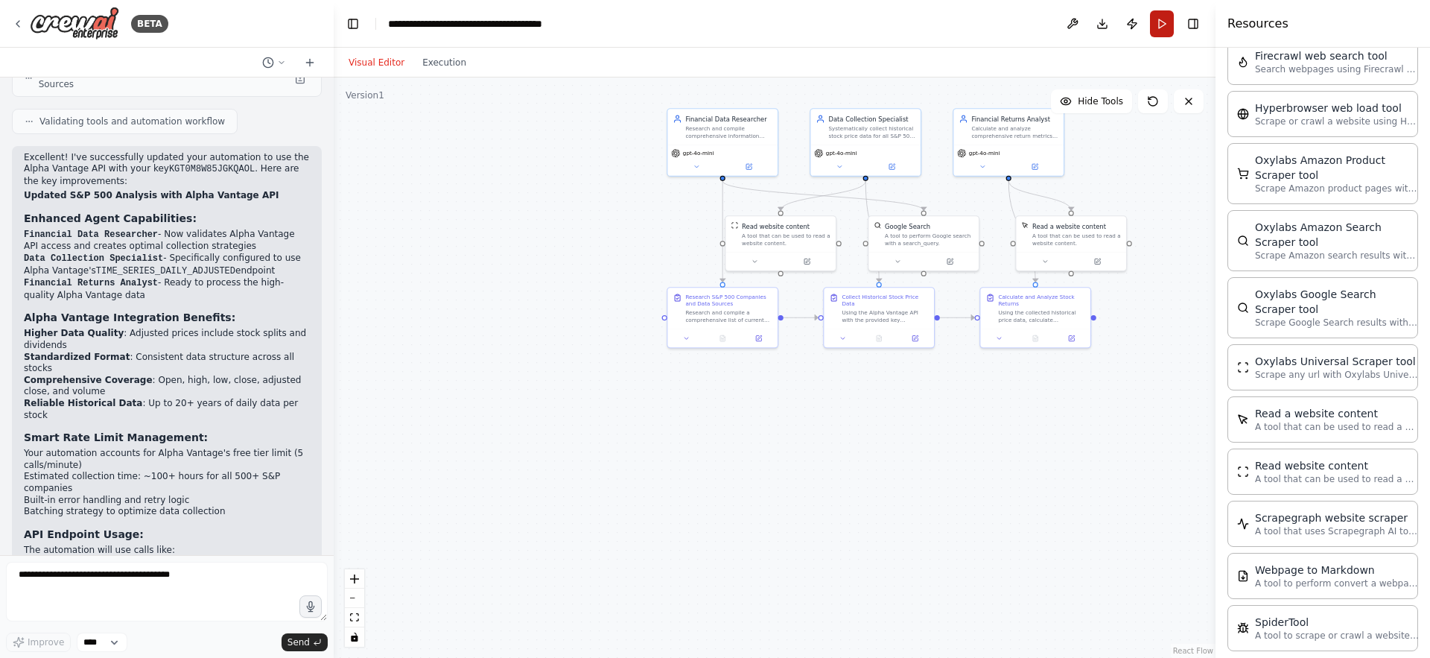
click at [1160, 23] on button "Run" at bounding box center [1162, 23] width 24 height 27
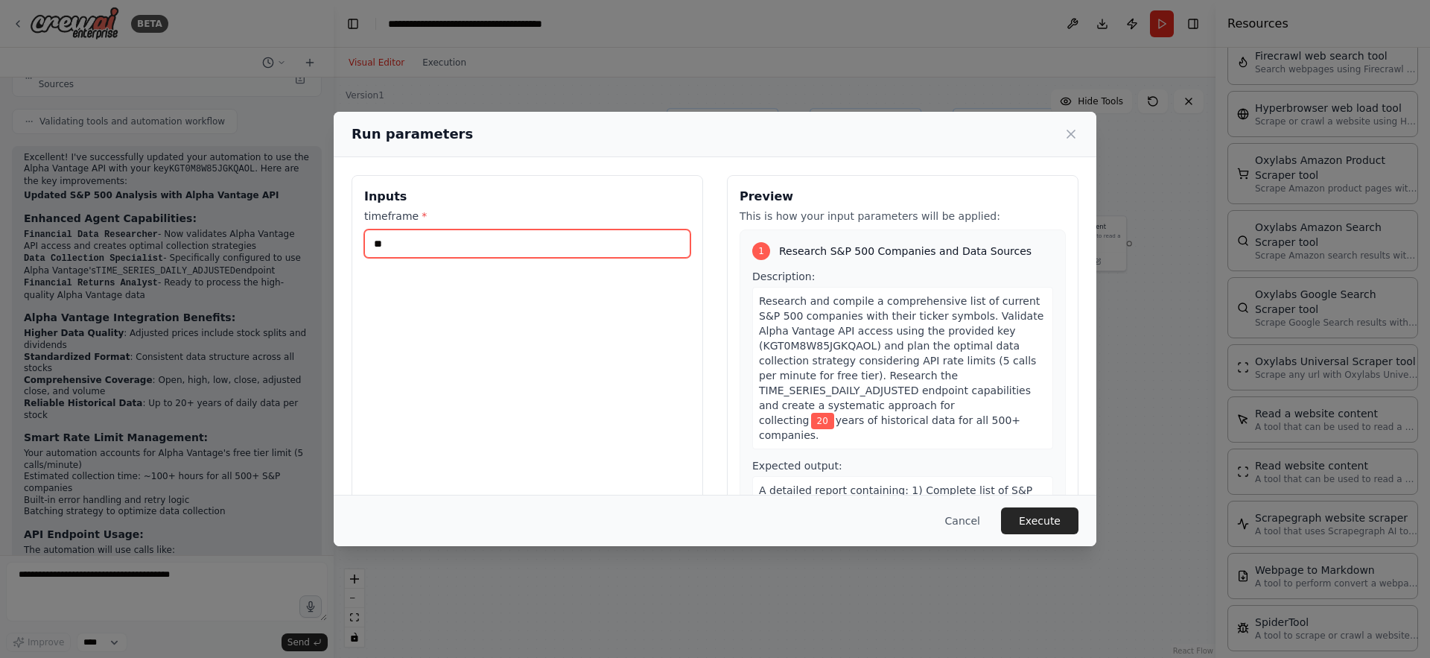
drag, startPoint x: 390, startPoint y: 244, endPoint x: 321, endPoint y: 241, distance: 68.6
click at [321, 241] on div "Run parameters Inputs timeframe * ** Preview This is how your input parameters …" at bounding box center [715, 329] width 1430 height 658
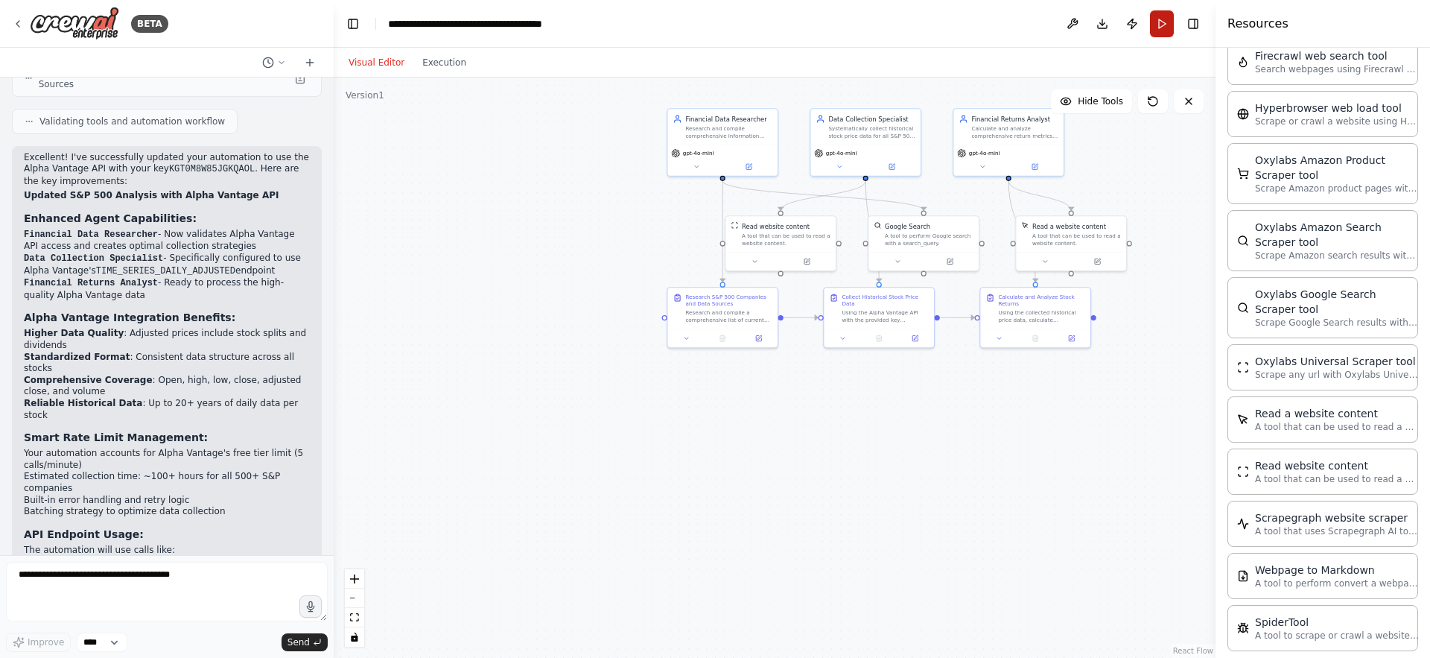
click at [1158, 22] on button "Run" at bounding box center [1162, 23] width 24 height 27
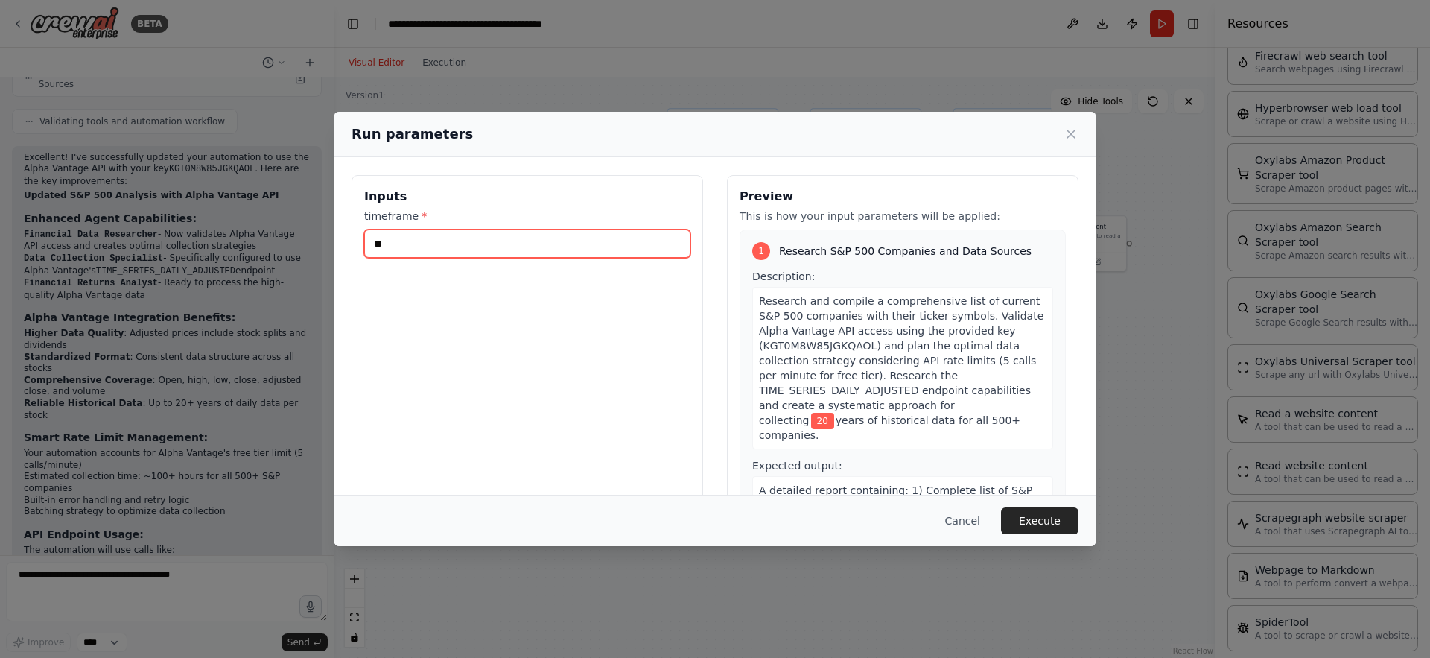
click at [409, 241] on input "**" at bounding box center [527, 243] width 326 height 28
type input "*"
type input "**"
click at [1038, 514] on button "Execute" at bounding box center [1039, 520] width 77 height 27
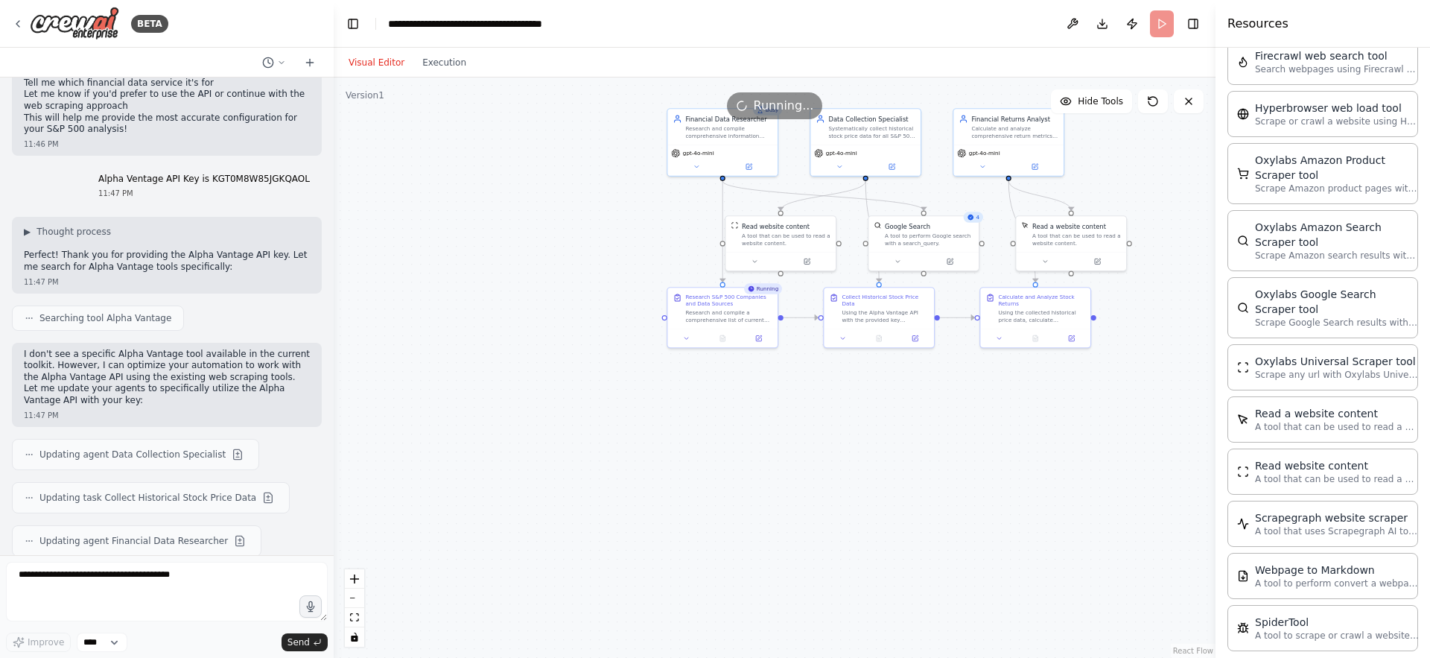
scroll to position [2964, 0]
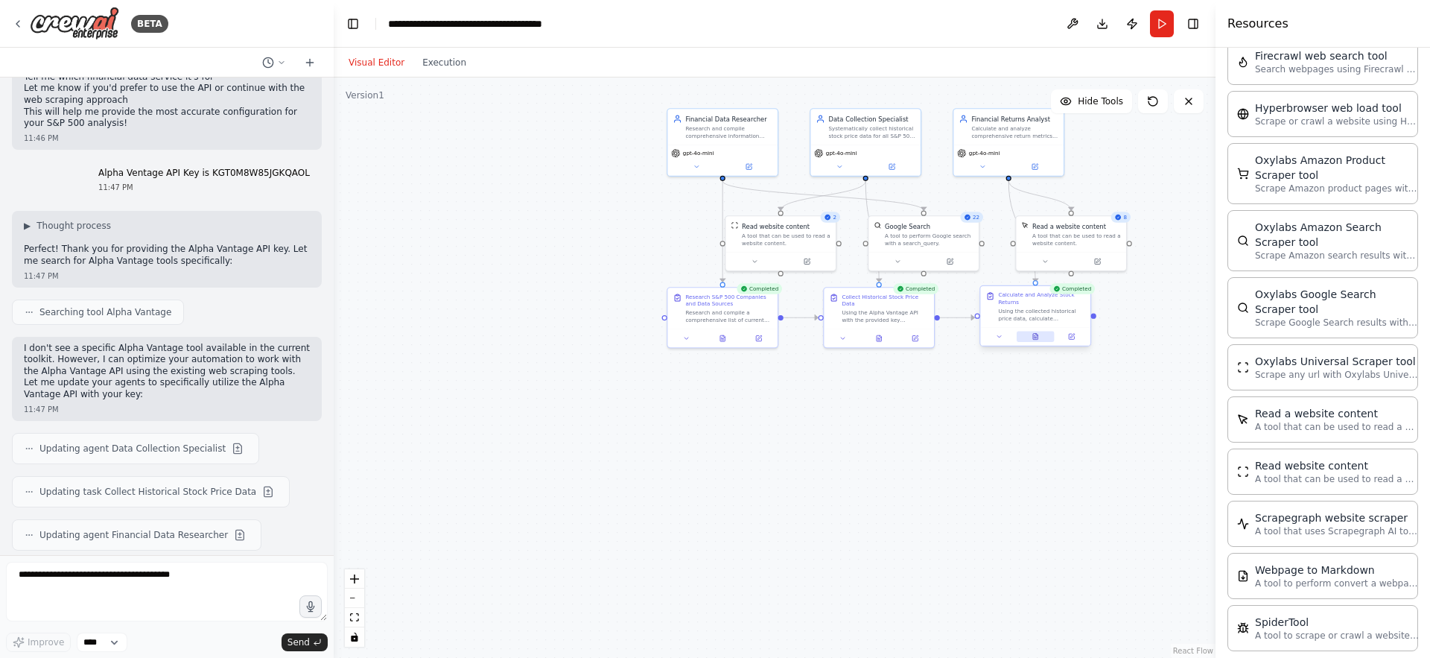
click at [1036, 338] on icon at bounding box center [1036, 338] width 2 height 0
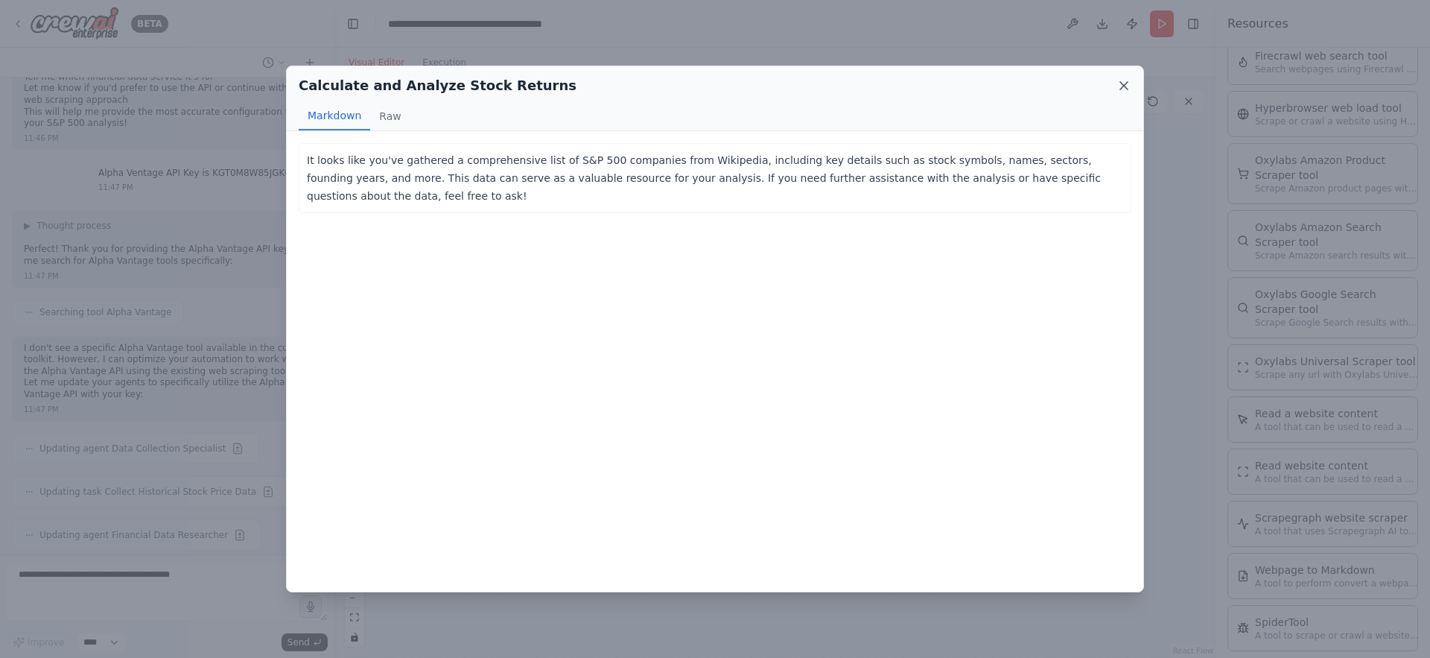
click at [1124, 83] on icon at bounding box center [1124, 85] width 15 height 15
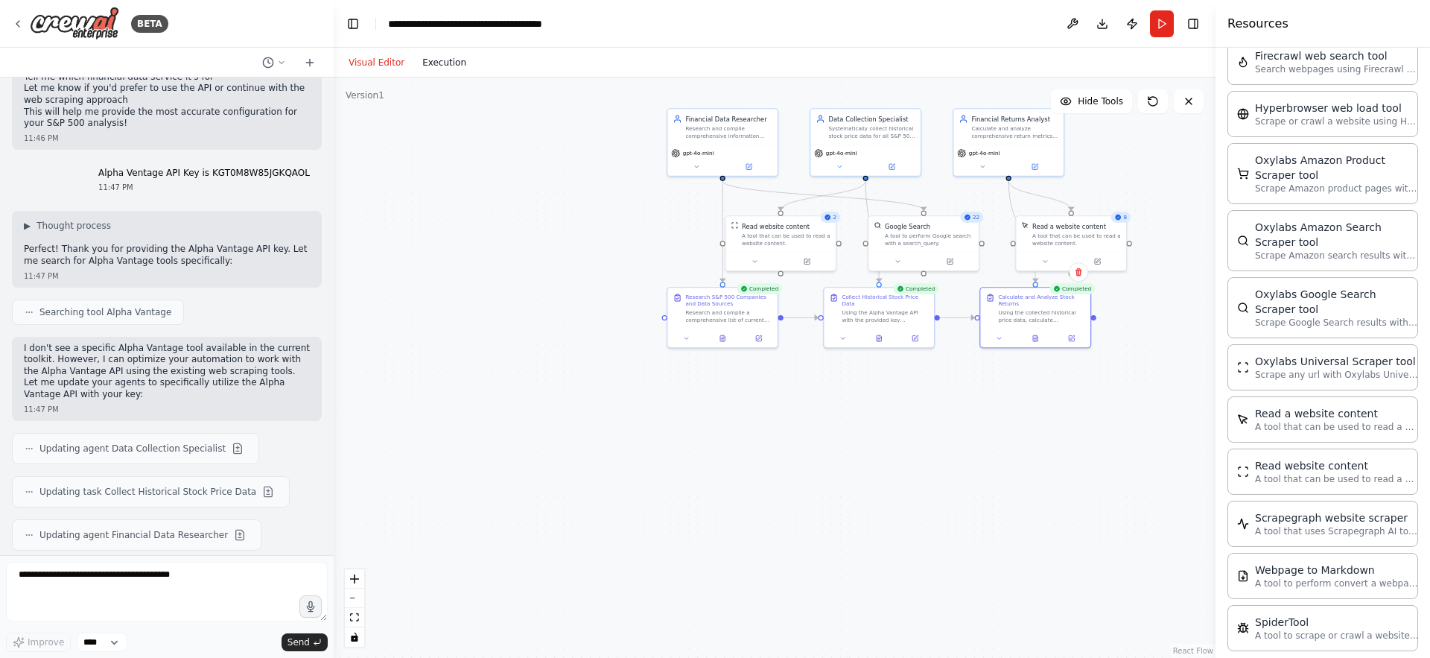
click at [434, 67] on button "Execution" at bounding box center [444, 63] width 62 height 18
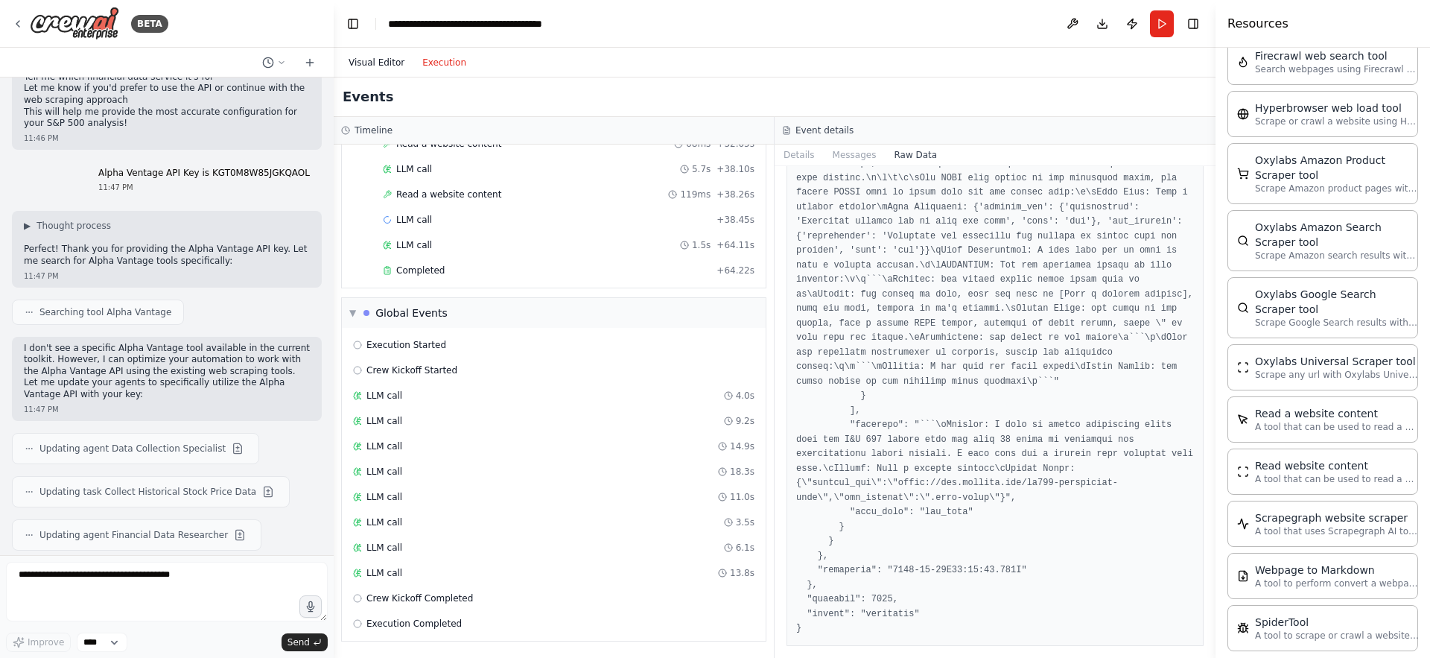
click at [369, 56] on button "Visual Editor" at bounding box center [377, 63] width 74 height 18
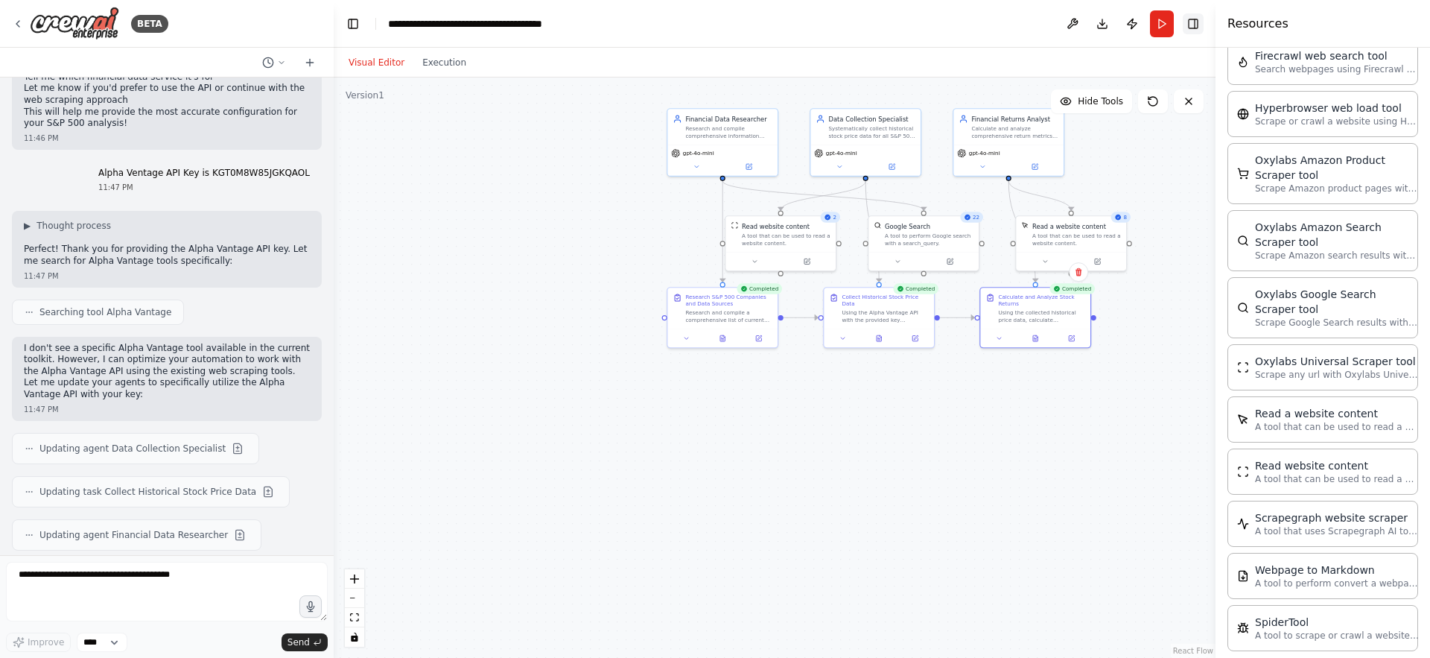
click at [1195, 16] on button "Toggle Right Sidebar" at bounding box center [1193, 23] width 21 height 21
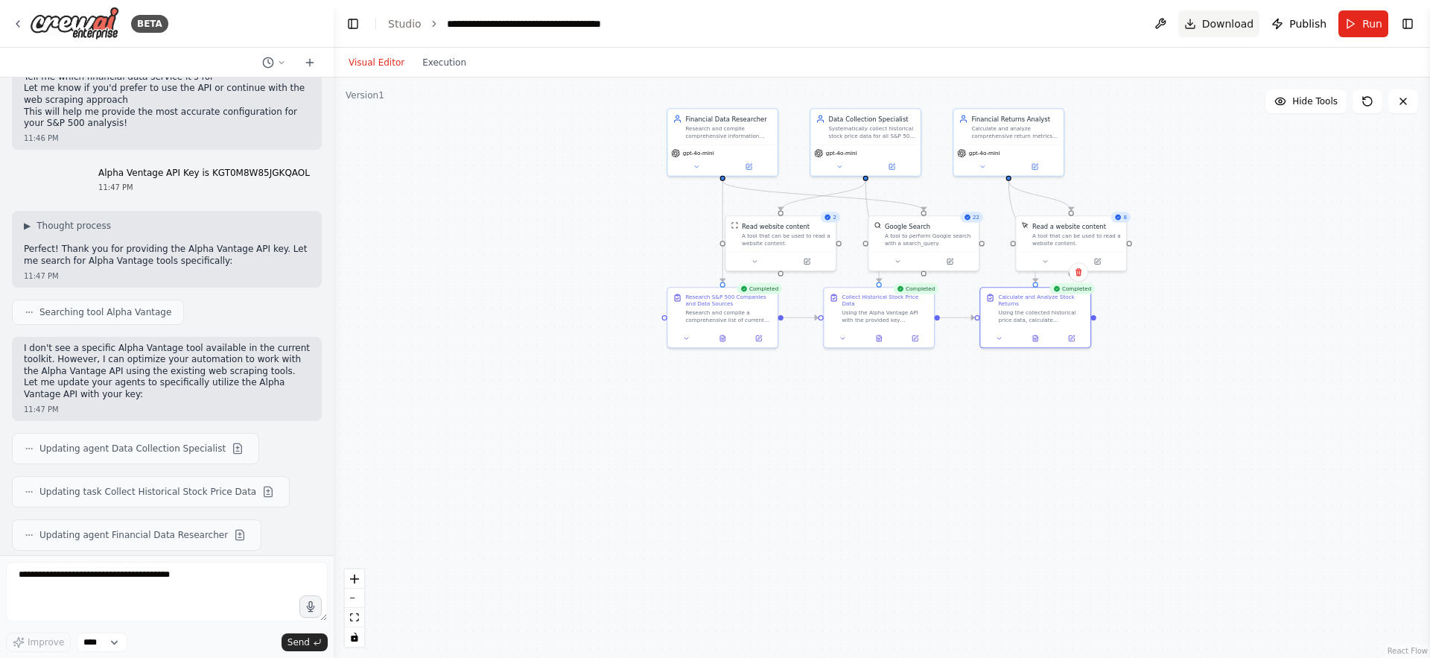
click at [1202, 22] on button "Download" at bounding box center [1220, 23] width 82 height 27
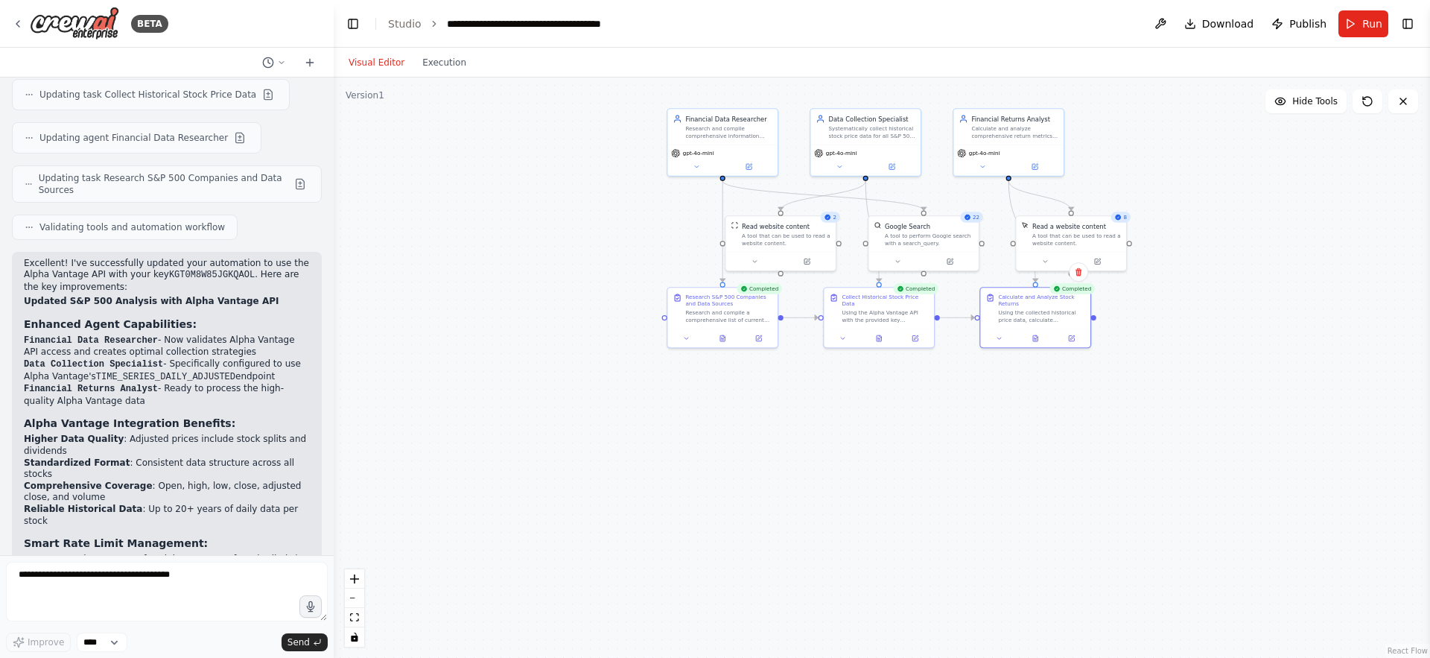
scroll to position [3467, 0]
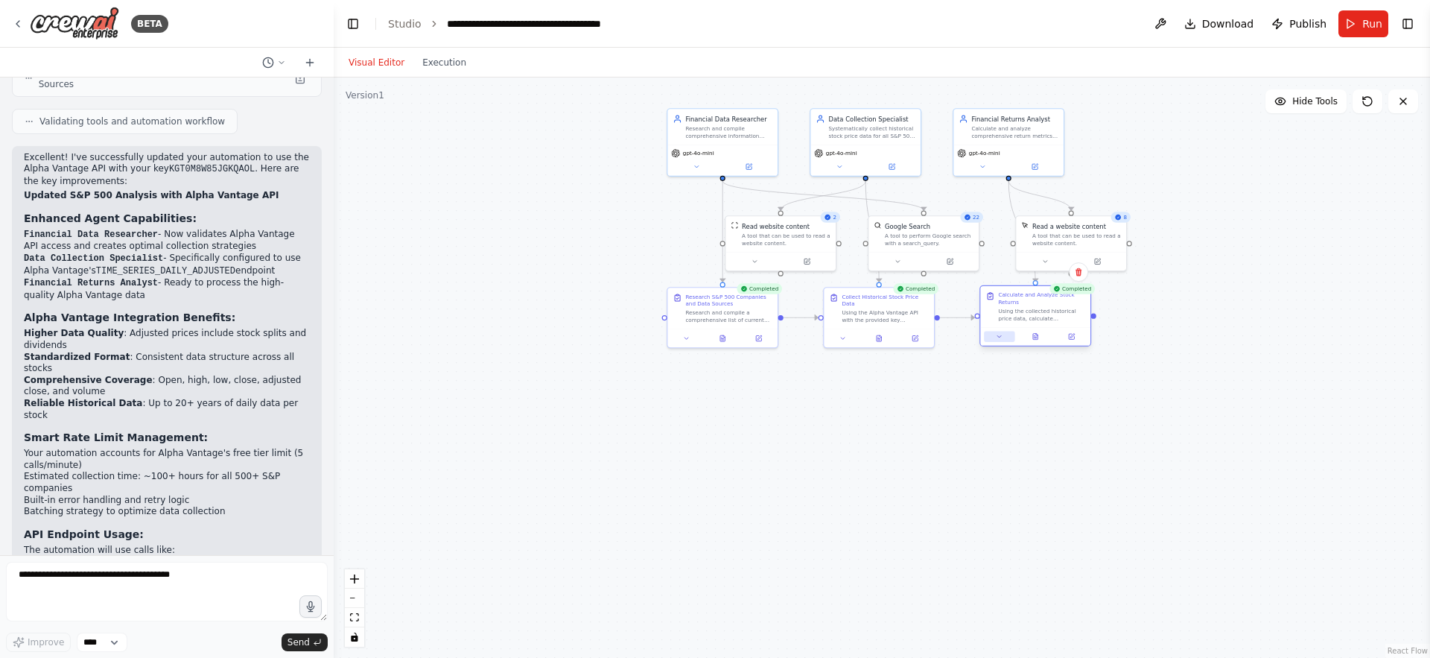
click at [1003, 335] on icon at bounding box center [999, 336] width 7 height 7
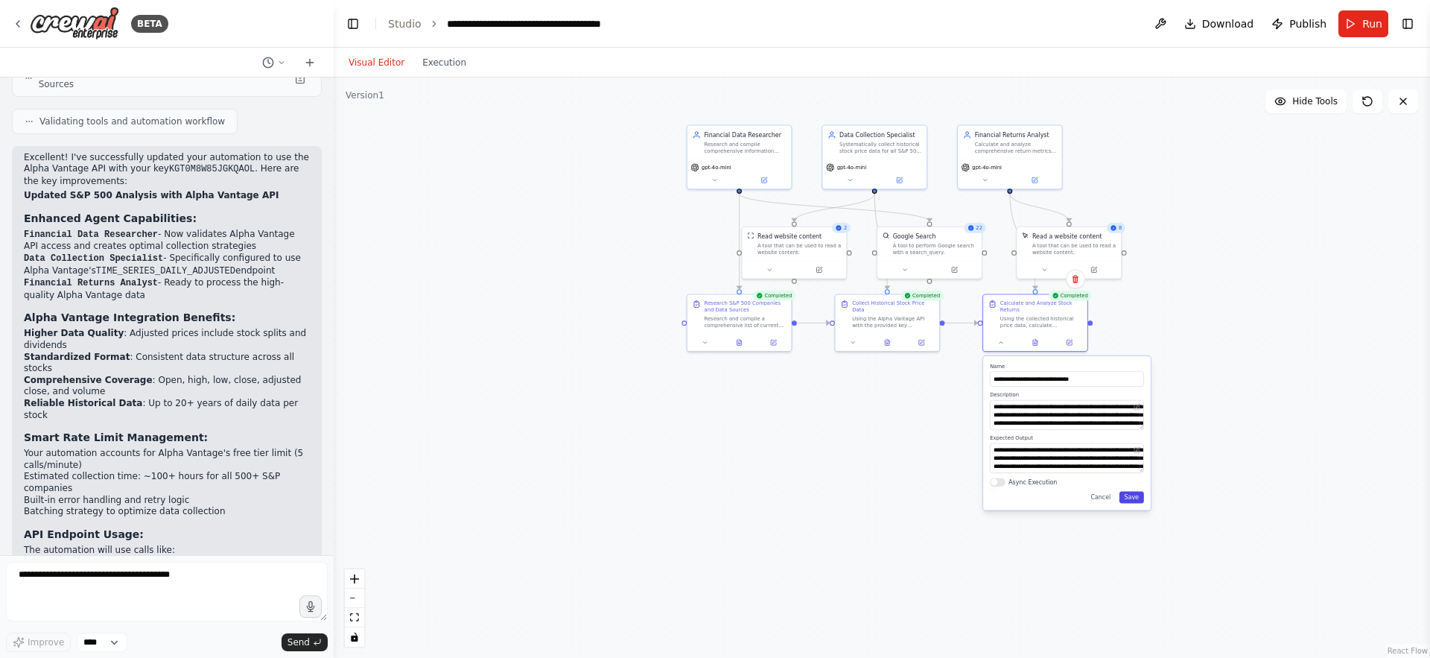
click at [1130, 497] on button "Save" at bounding box center [1132, 498] width 25 height 12
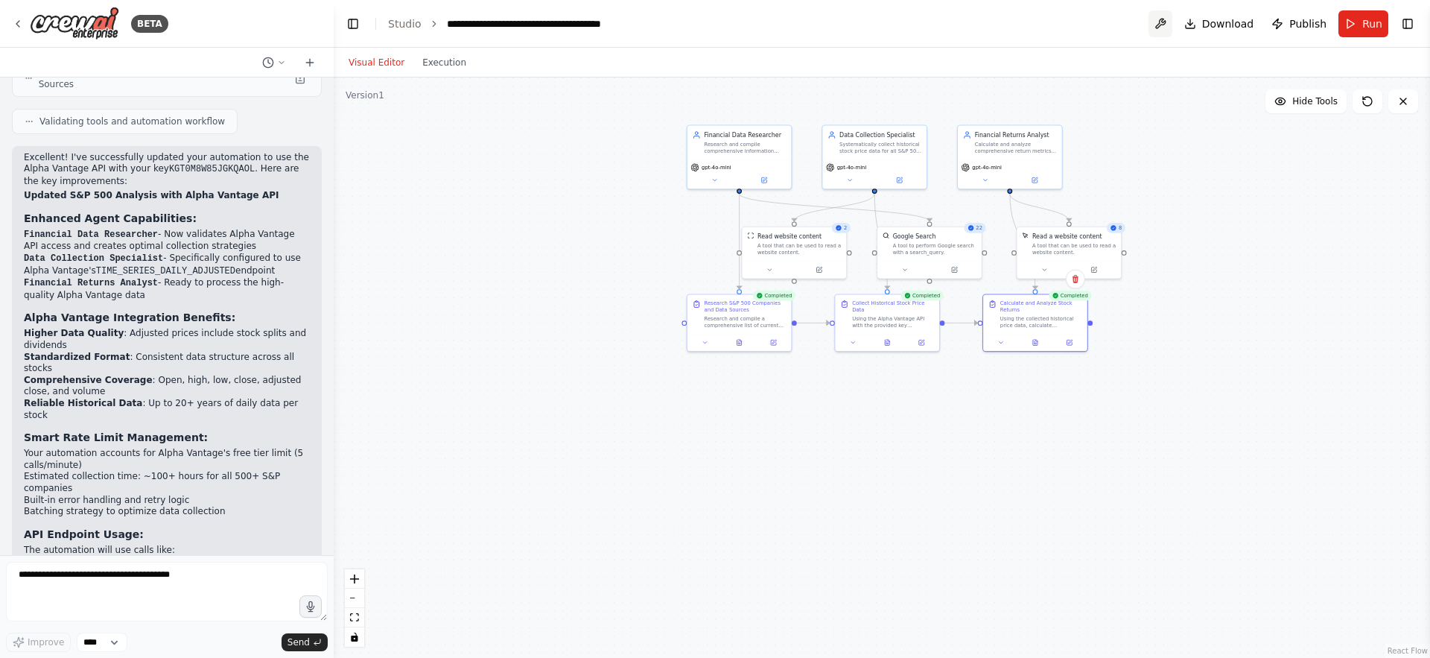
click at [1164, 22] on button at bounding box center [1161, 23] width 24 height 27
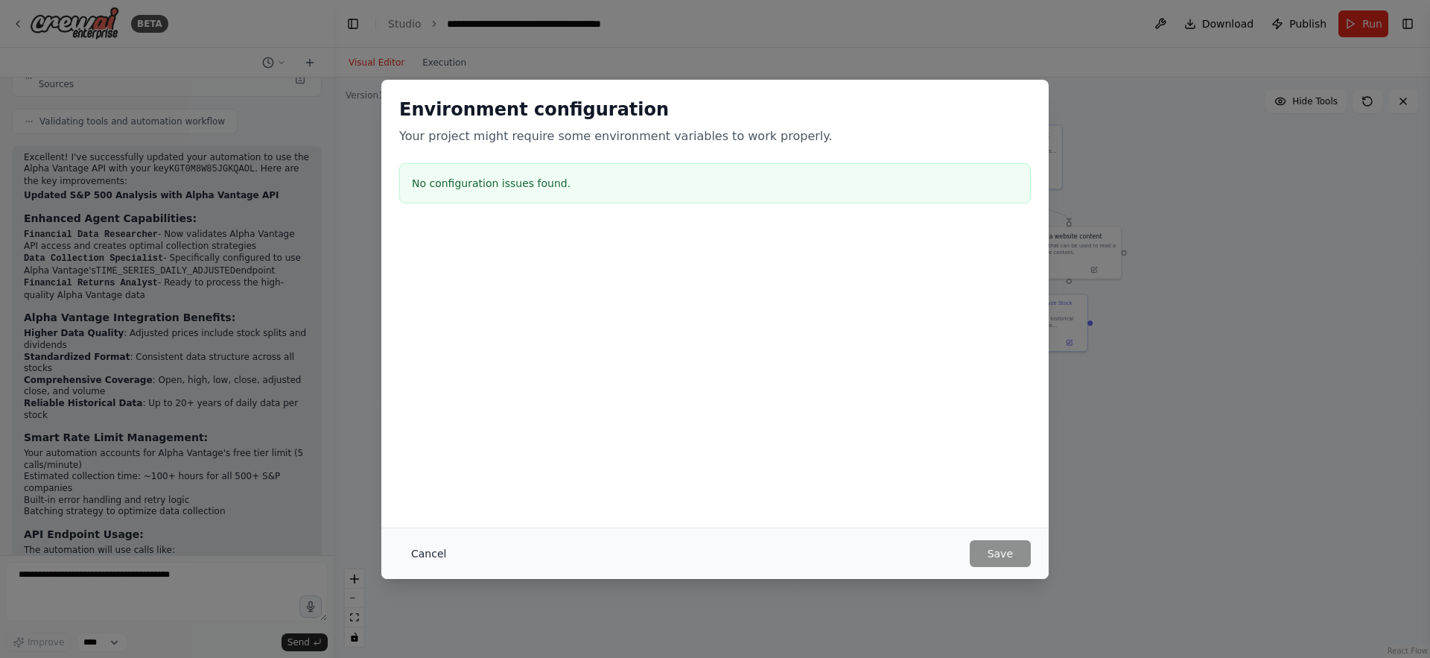
click at [416, 548] on button "Cancel" at bounding box center [428, 553] width 59 height 27
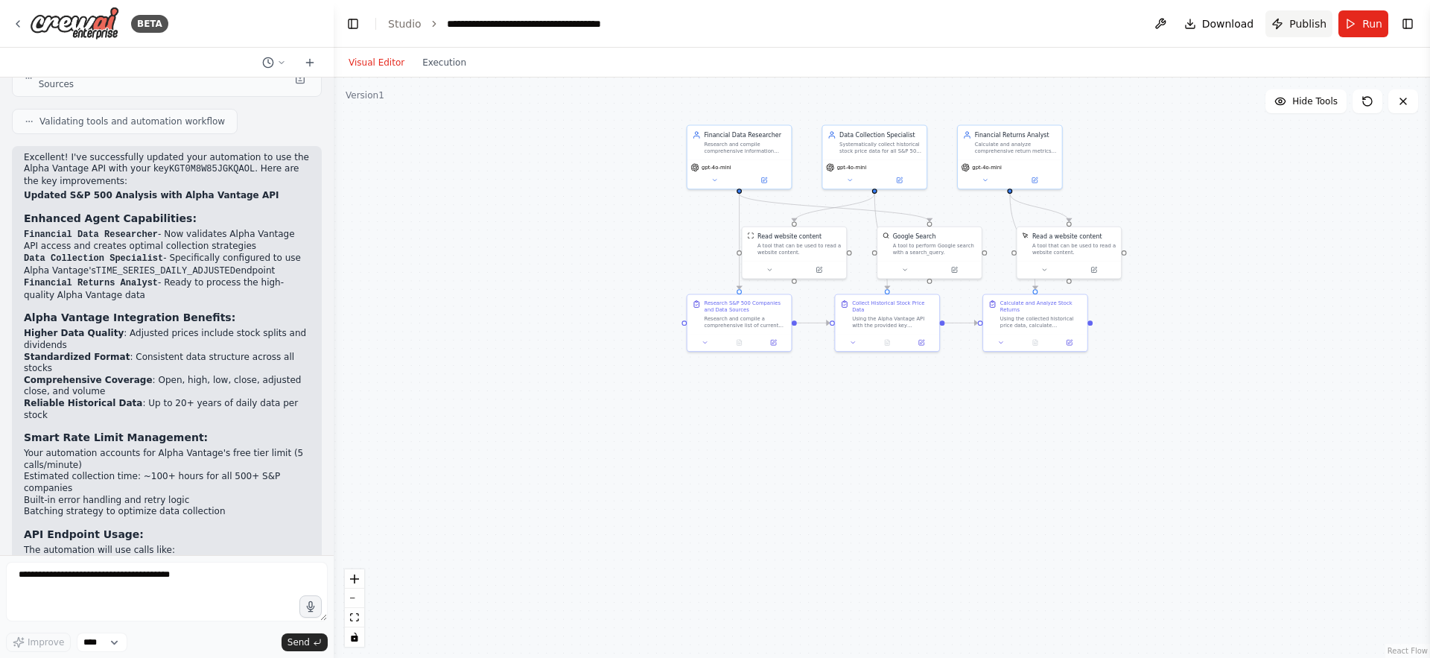
click at [1284, 22] on button "Publish" at bounding box center [1299, 23] width 67 height 27
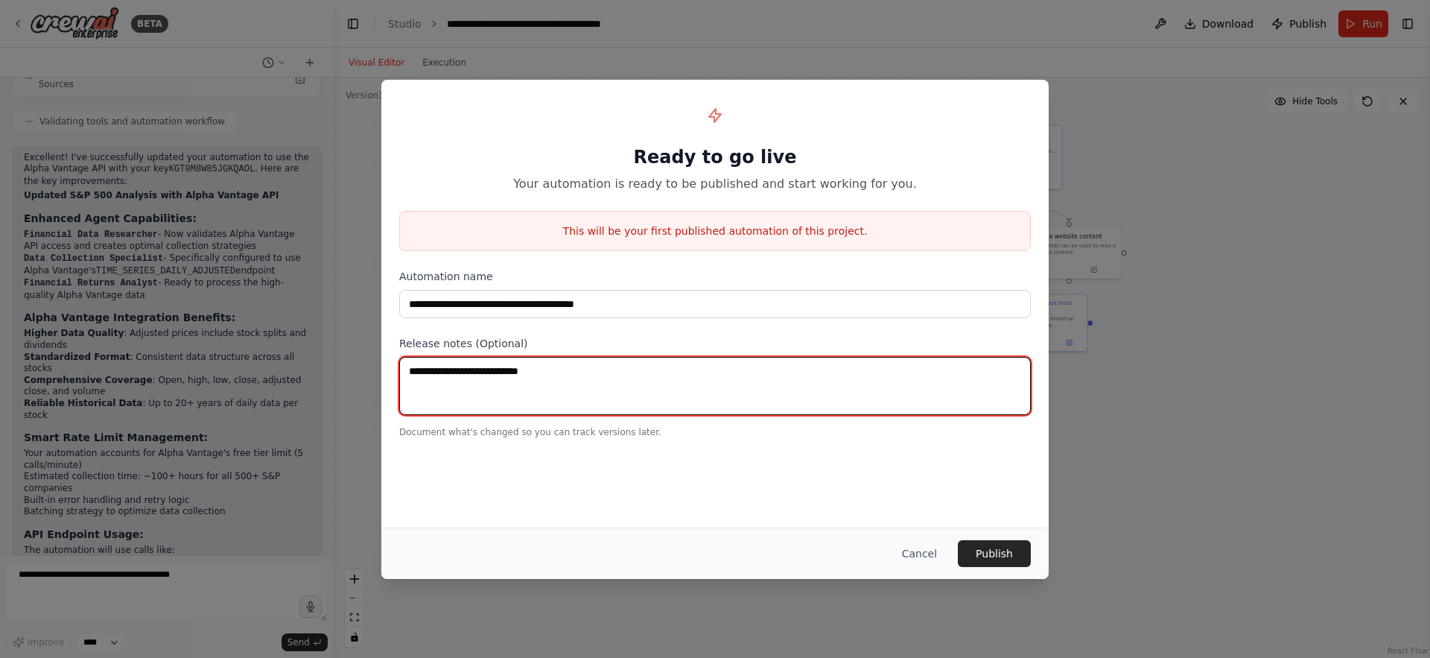
click at [742, 374] on textarea at bounding box center [715, 386] width 632 height 58
type textarea "**********"
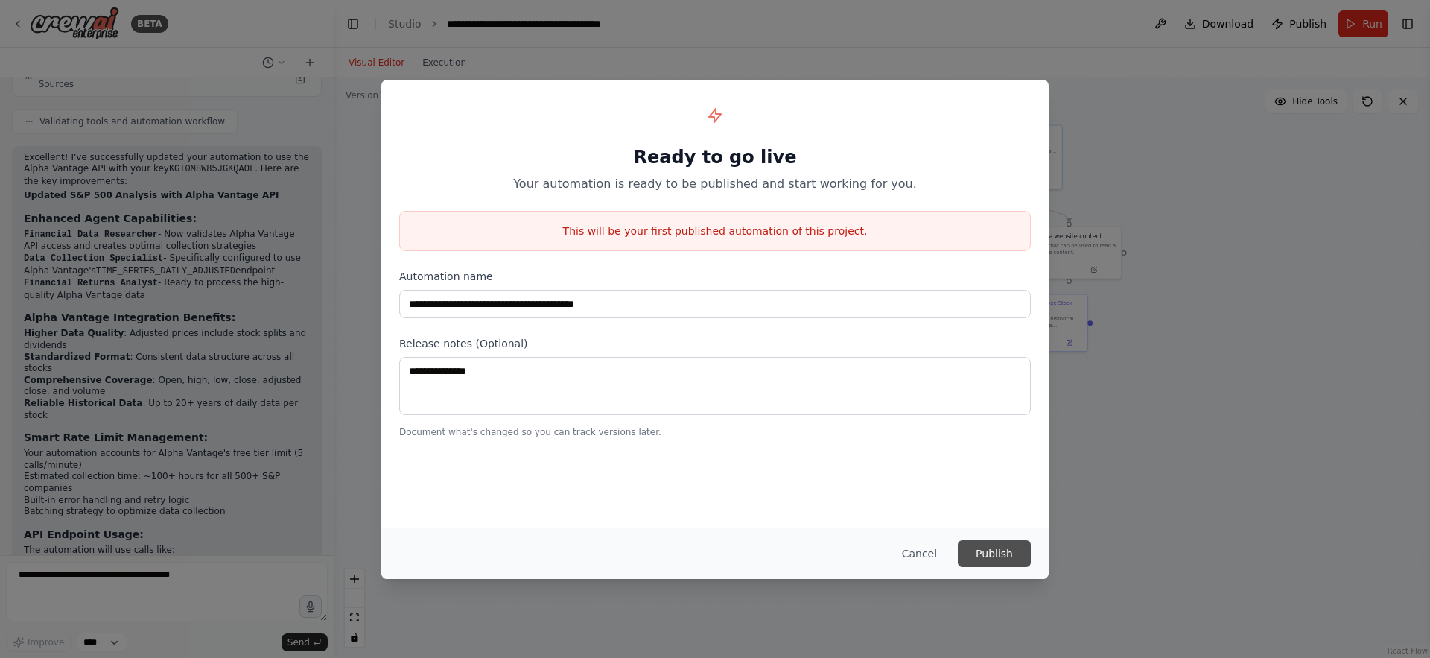
click at [987, 549] on button "Publish" at bounding box center [994, 553] width 73 height 27
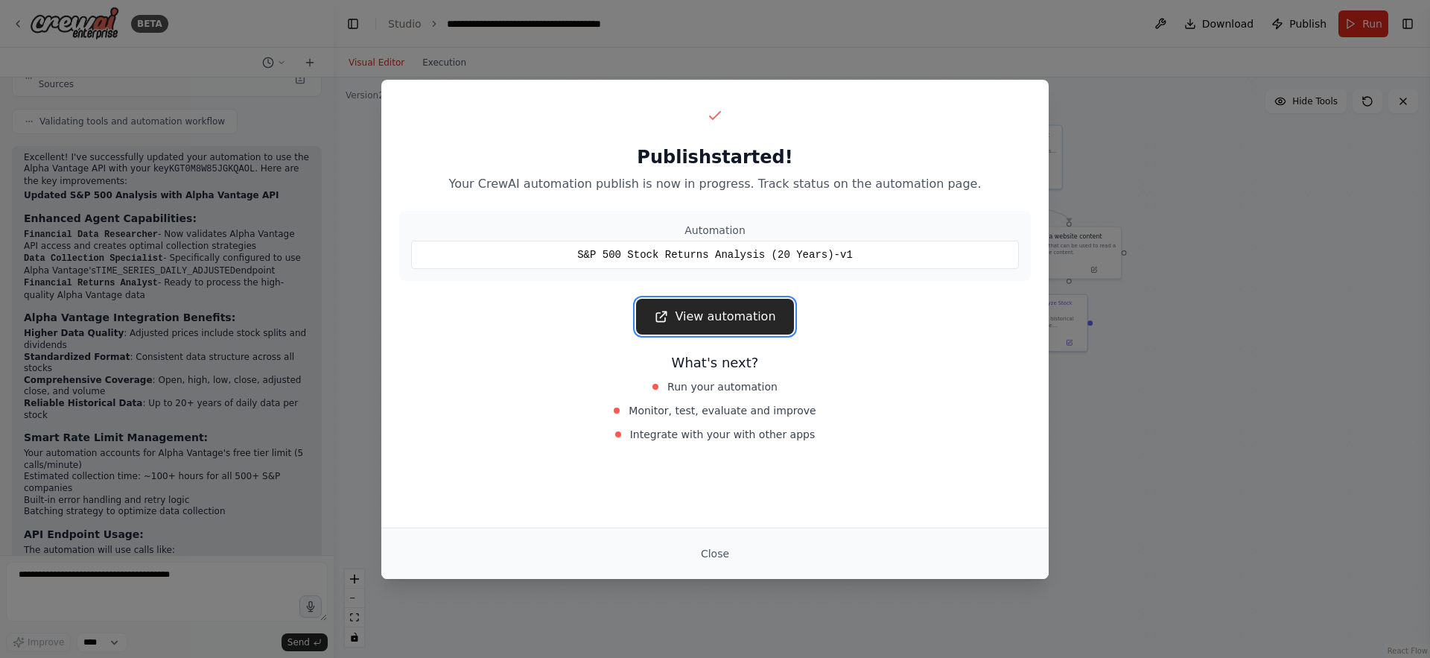
click at [715, 319] on link "View automation" at bounding box center [714, 317] width 157 height 36
click at [708, 313] on link "View automation" at bounding box center [714, 317] width 157 height 36
click at [713, 547] on button "Close" at bounding box center [715, 553] width 52 height 27
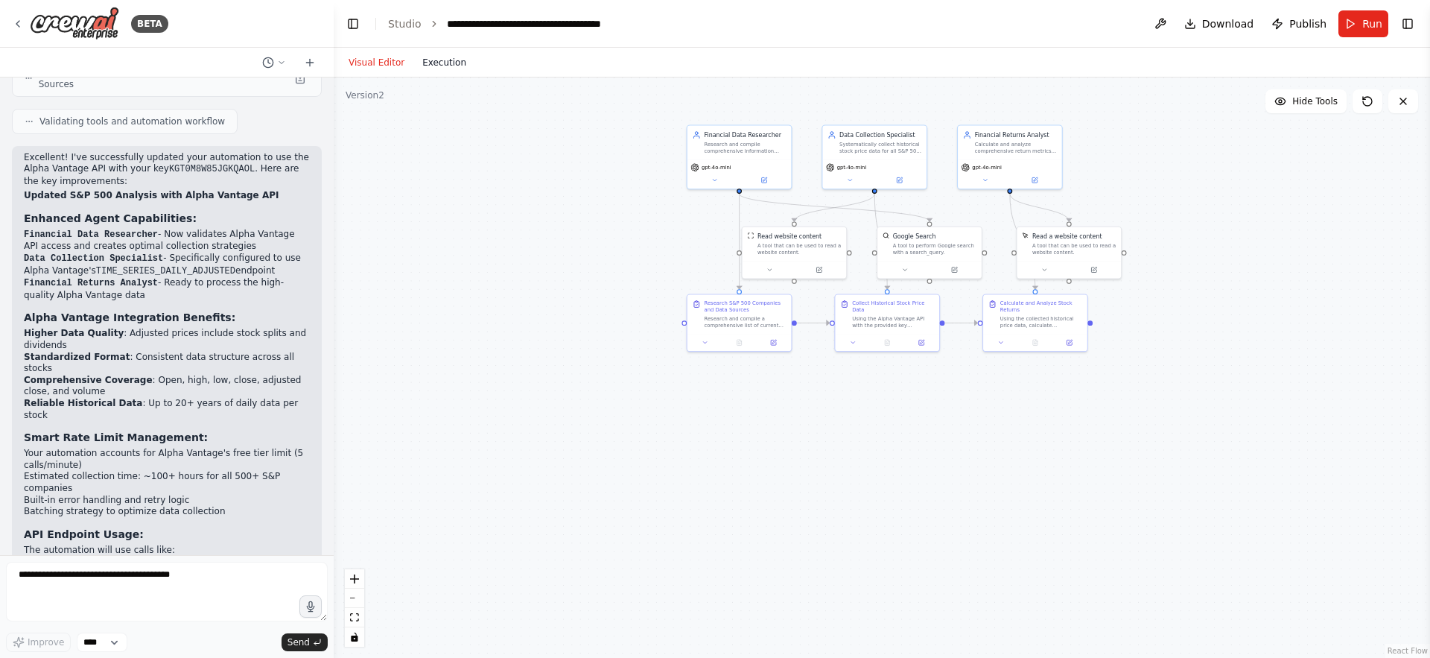
click at [450, 63] on button "Execution" at bounding box center [444, 63] width 62 height 18
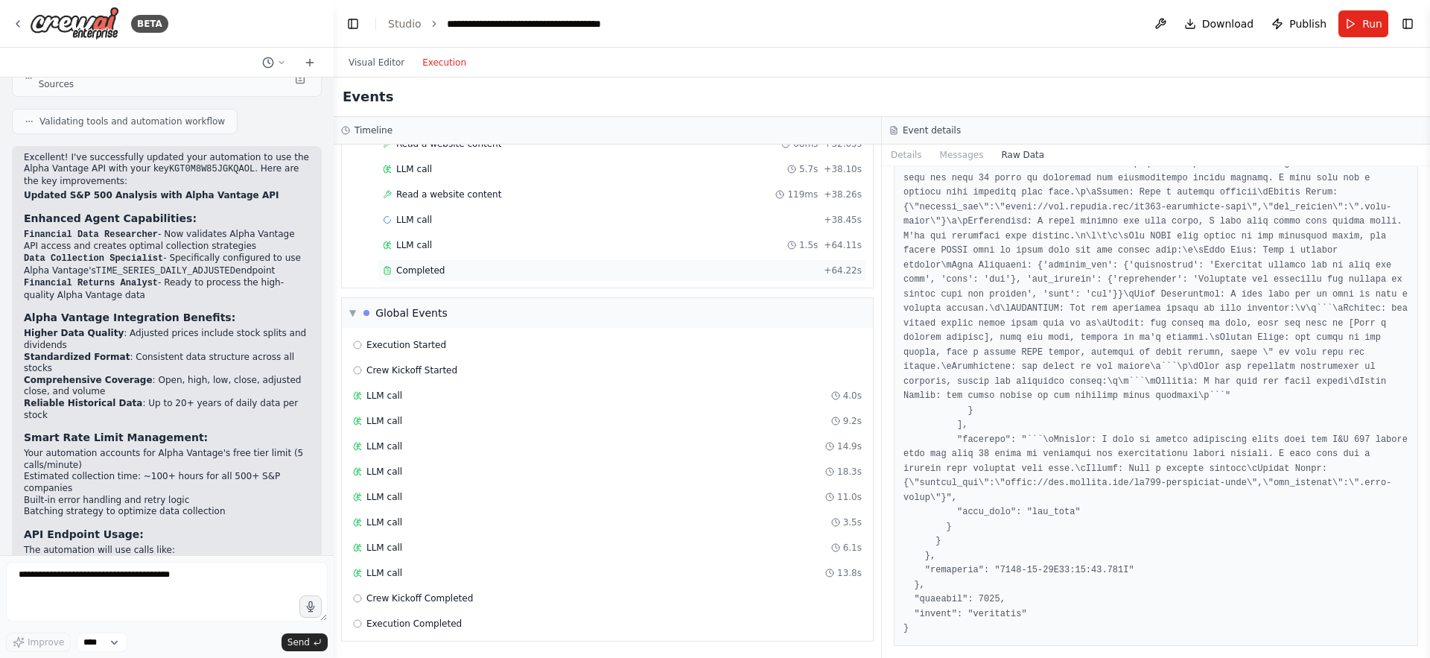
click at [413, 270] on span "Completed" at bounding box center [420, 270] width 48 height 12
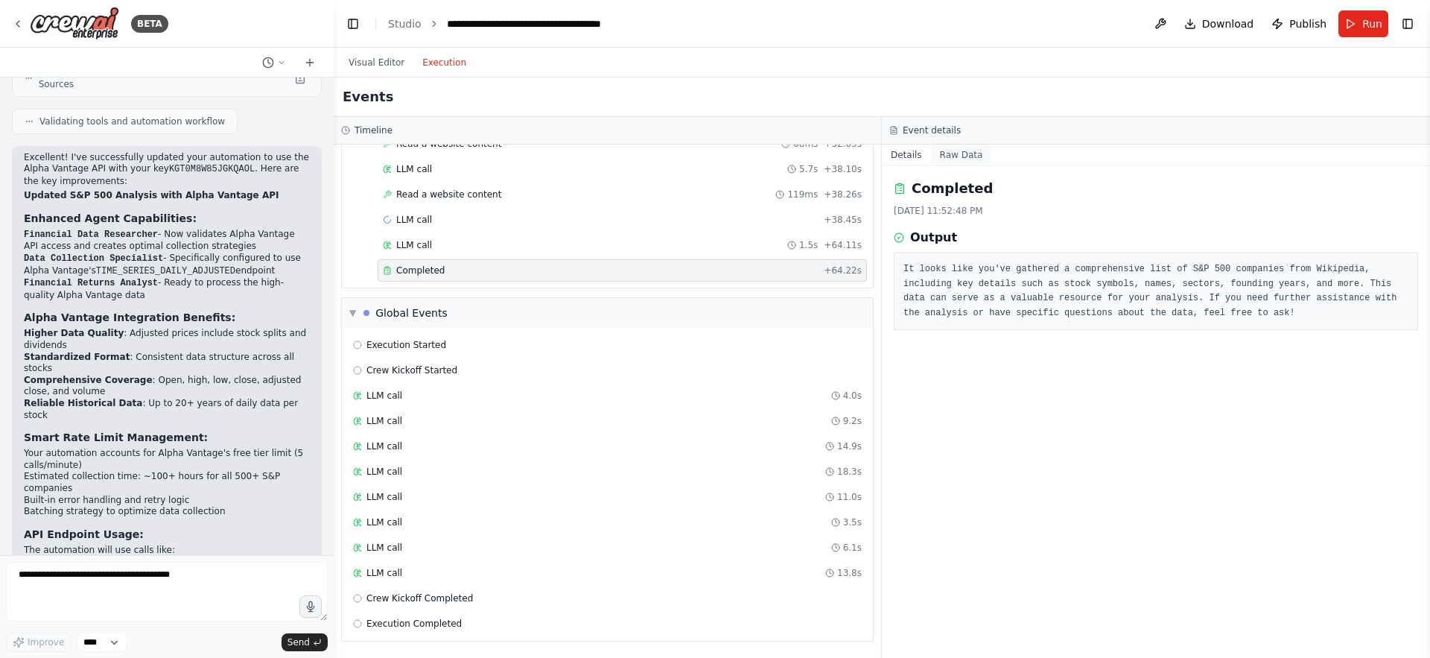
click at [951, 153] on button "Raw Data" at bounding box center [961, 155] width 61 height 21
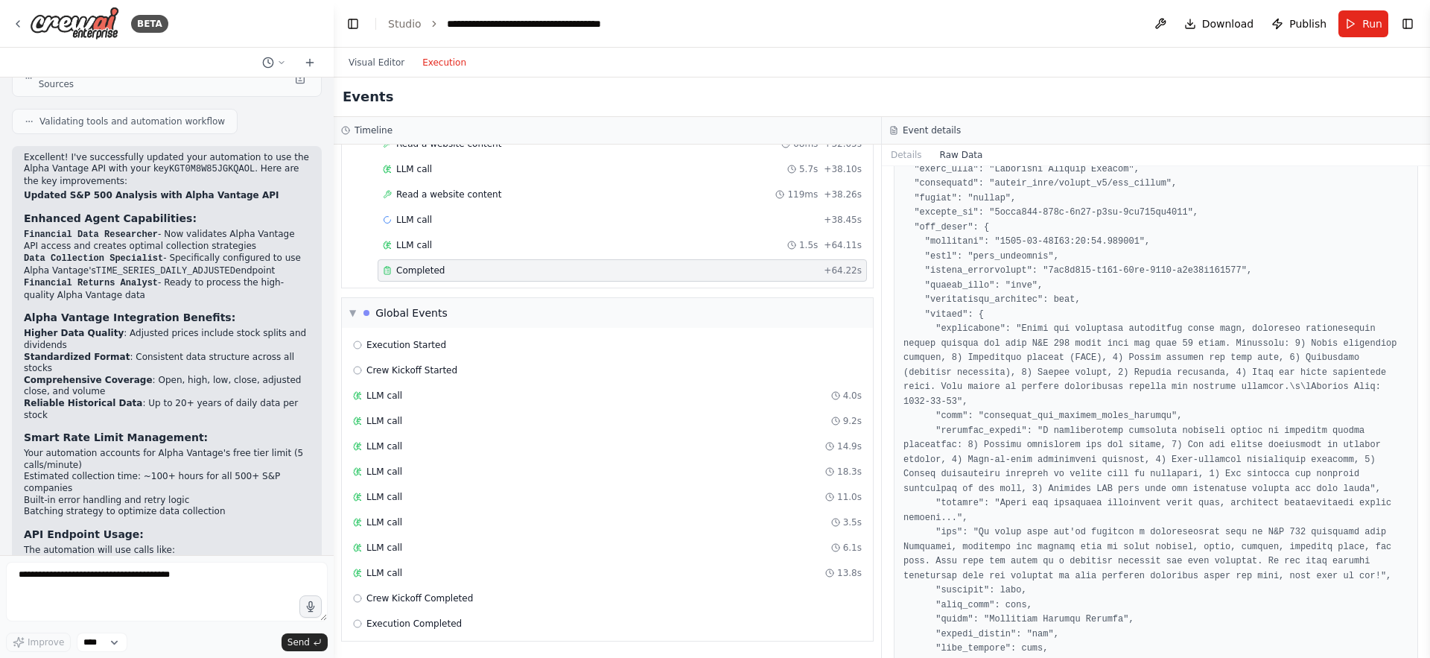
scroll to position [802, 0]
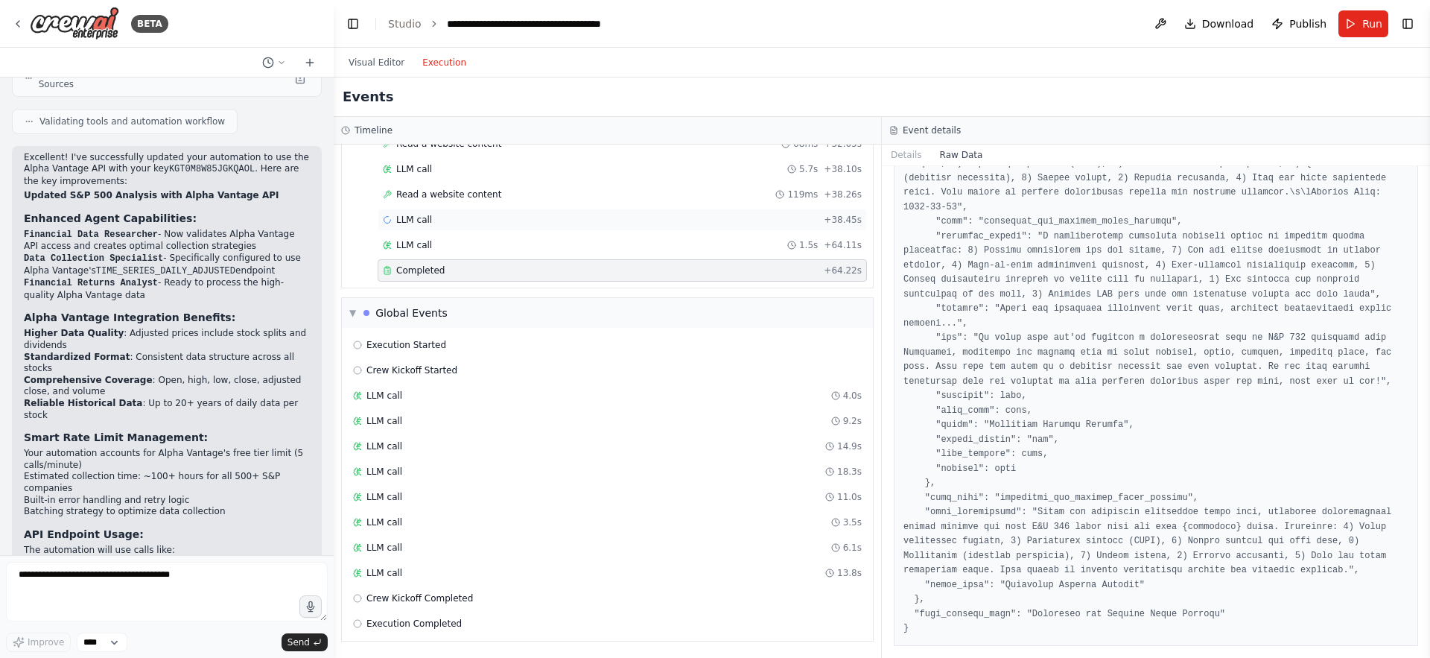
click at [413, 218] on span "LLM call" at bounding box center [414, 220] width 36 height 12
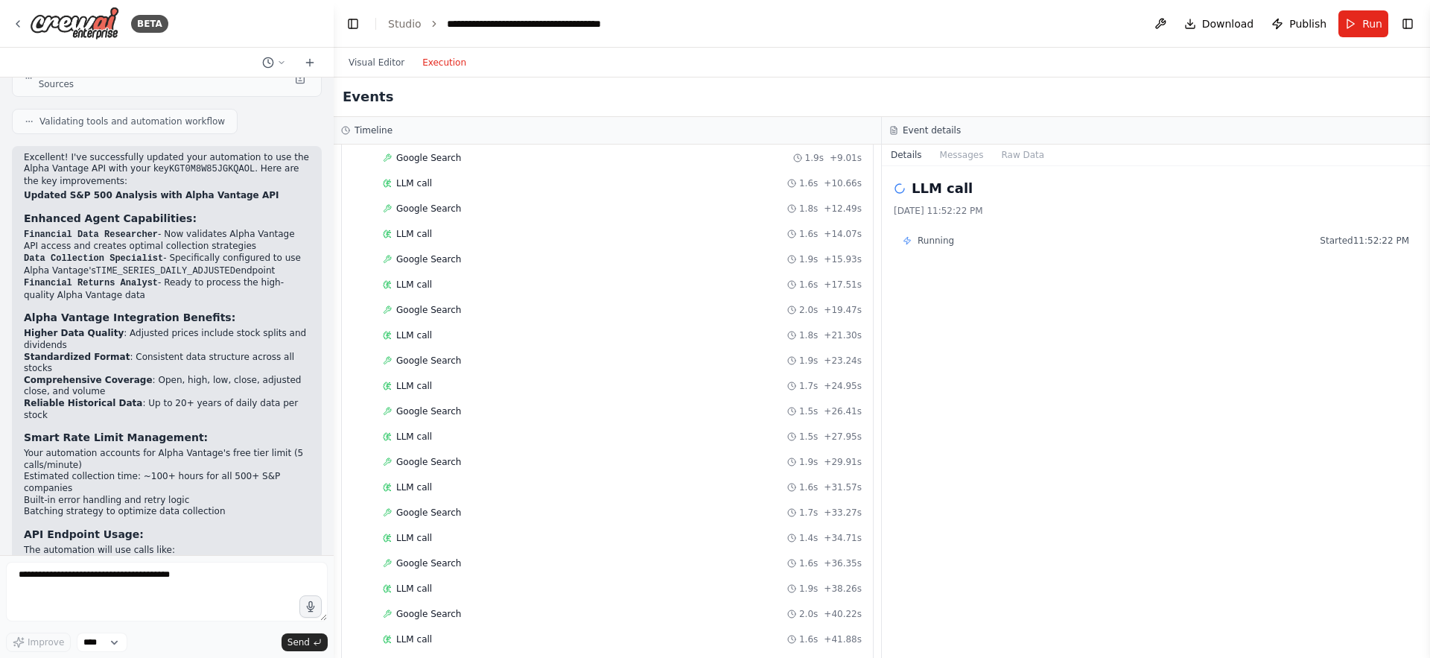
scroll to position [82, 0]
click at [375, 63] on button "Visual Editor" at bounding box center [377, 63] width 74 height 18
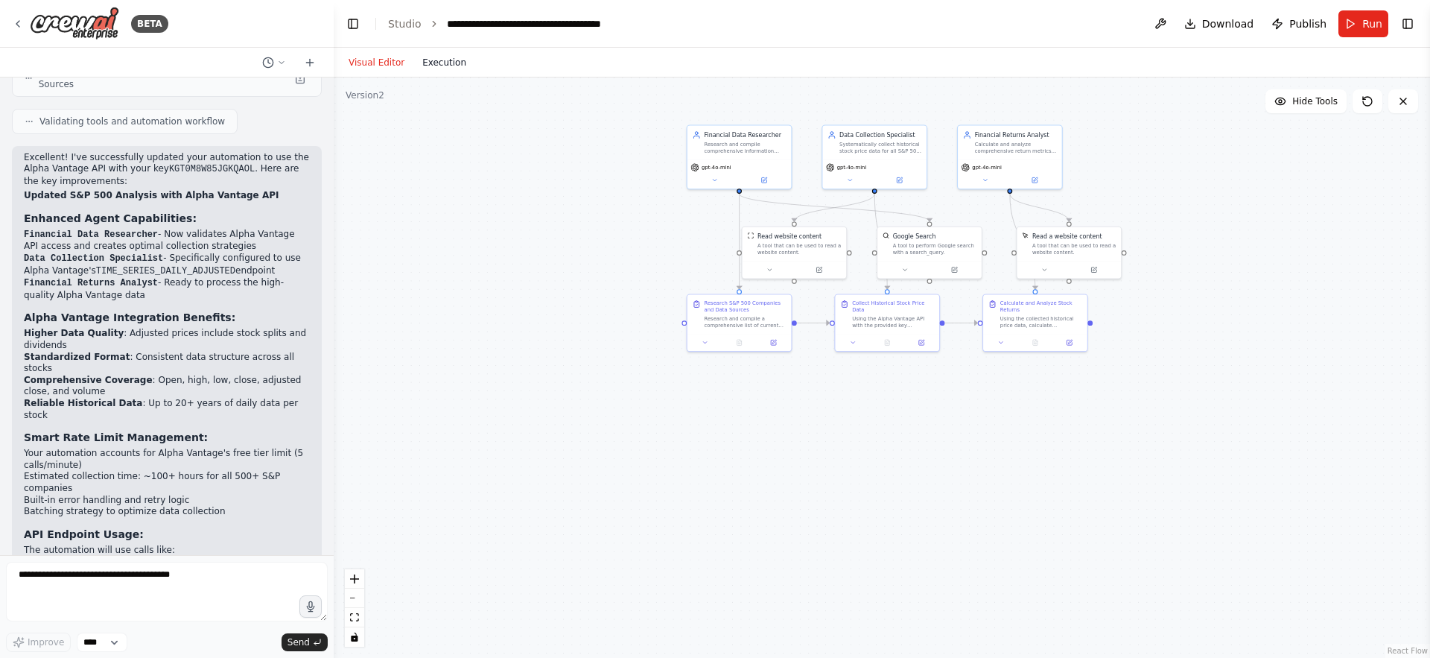
click at [441, 65] on button "Execution" at bounding box center [444, 63] width 62 height 18
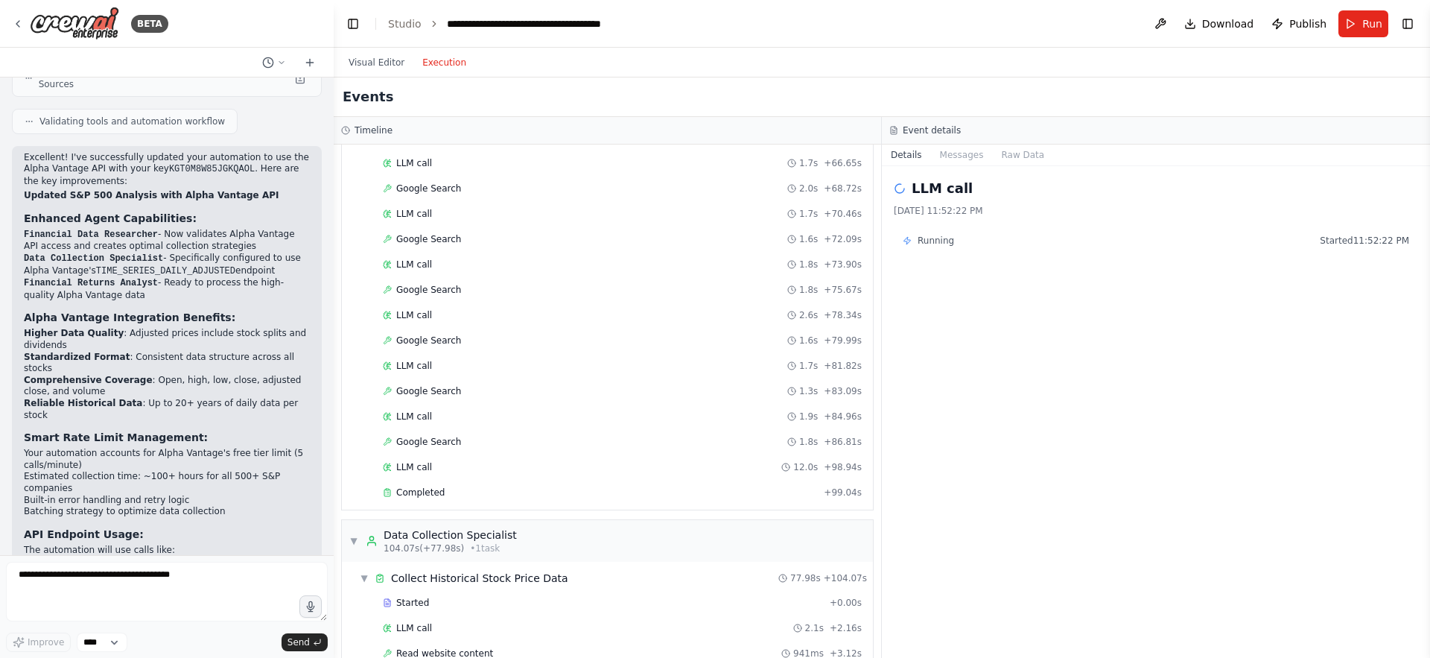
scroll to position [0, 0]
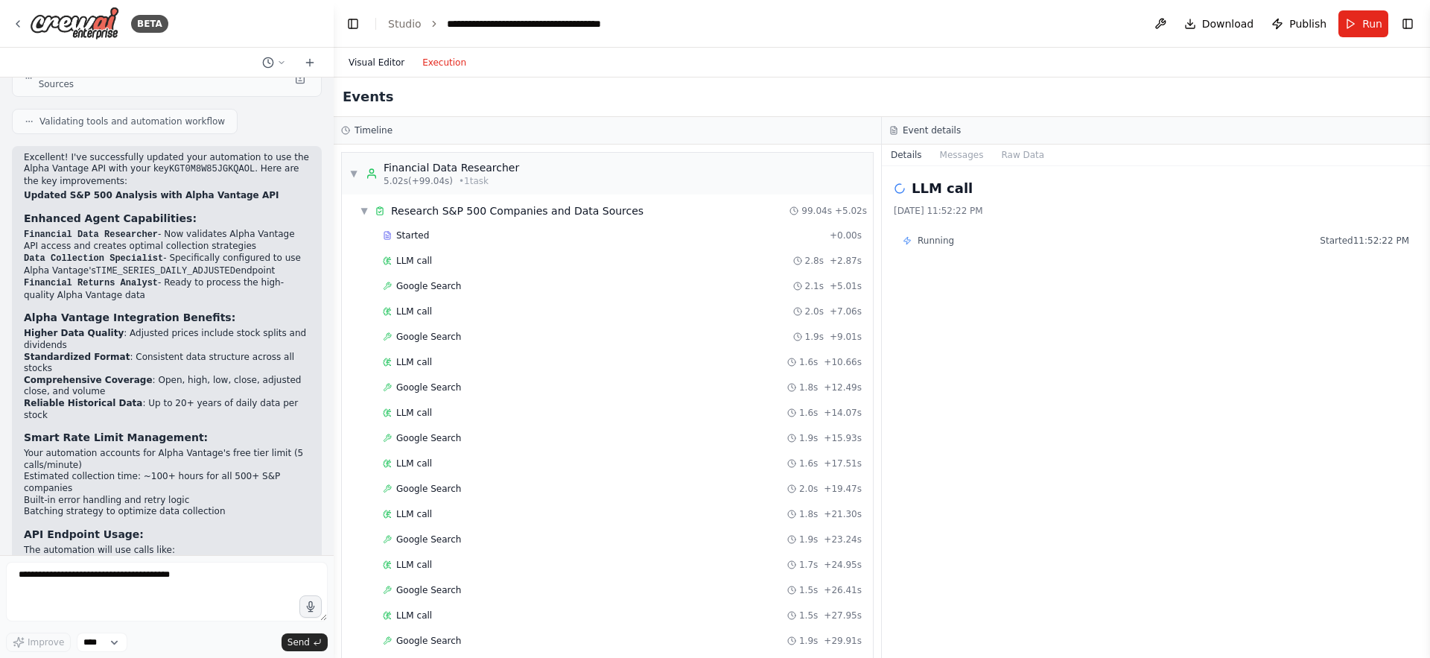
click at [361, 60] on button "Visual Editor" at bounding box center [377, 63] width 74 height 18
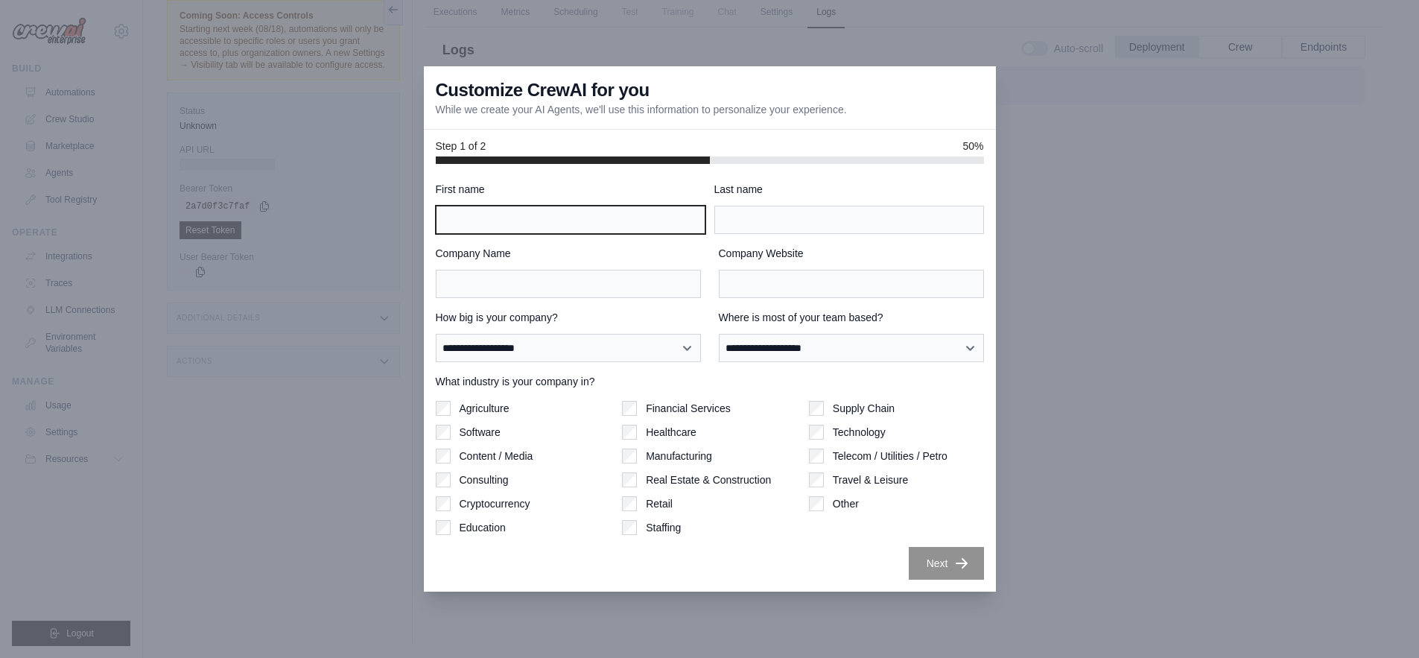
click at [533, 219] on input "First name" at bounding box center [571, 220] width 270 height 28
type input "**********"
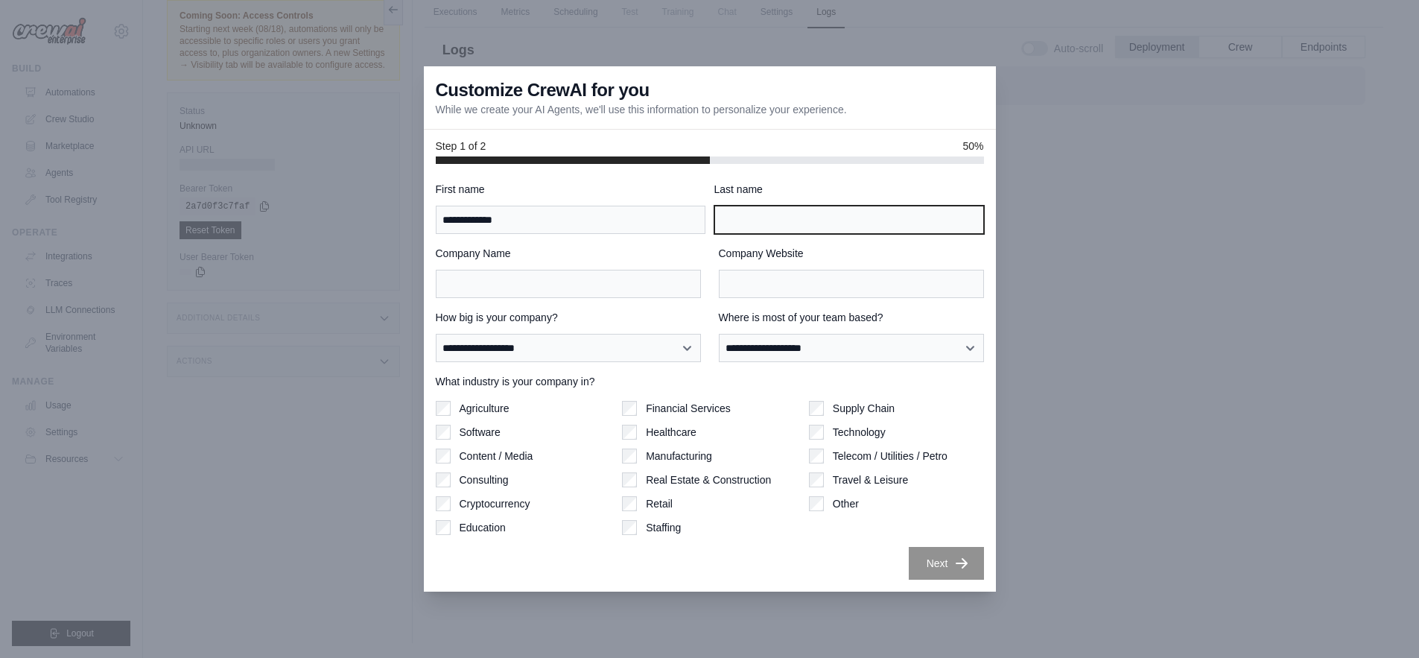
type input "*******"
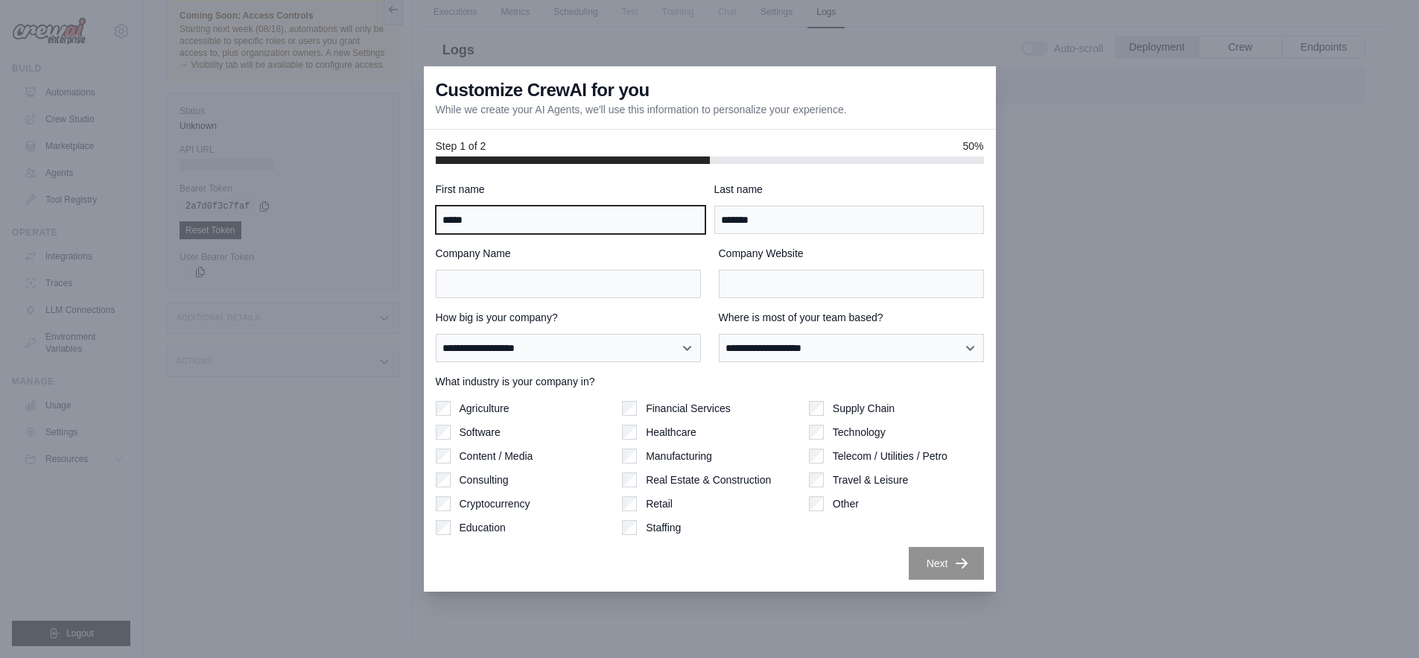
type input "*****"
click at [858, 260] on label "Company Website" at bounding box center [851, 253] width 265 height 15
click at [858, 270] on input "Company Website" at bounding box center [851, 284] width 265 height 28
click at [606, 253] on label "Company Name" at bounding box center [568, 253] width 265 height 15
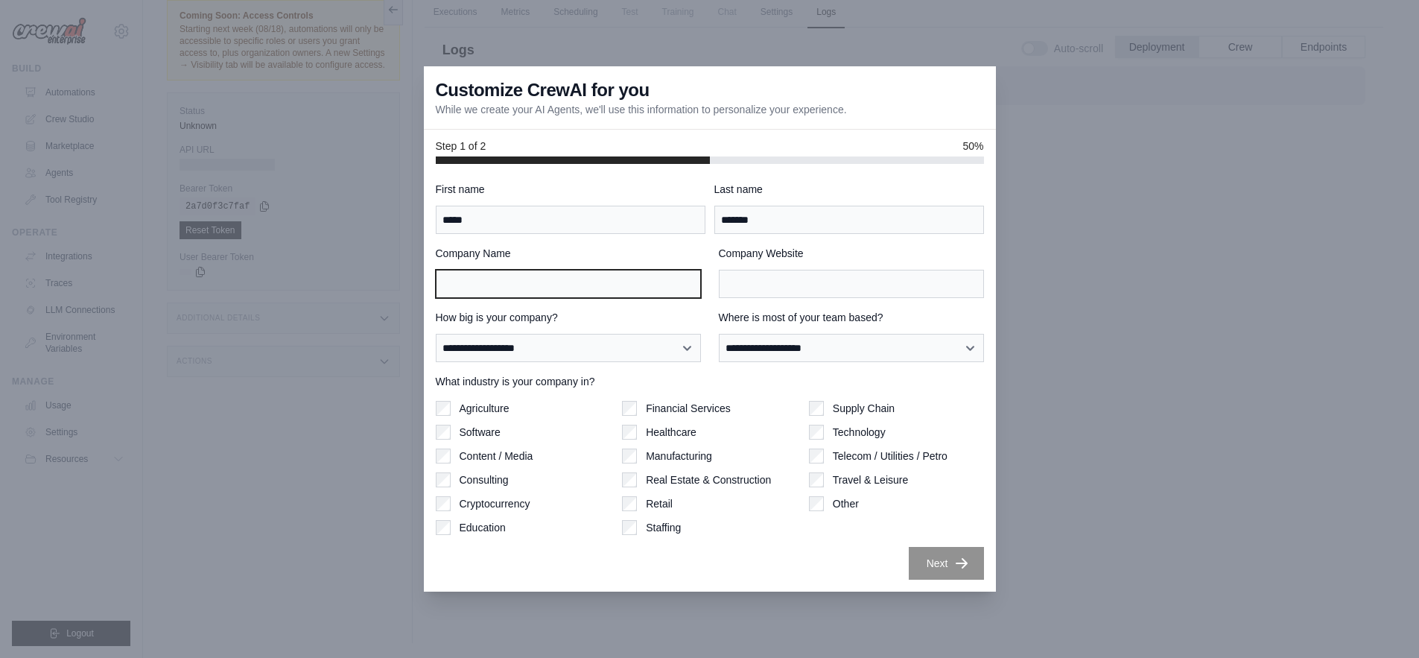
click at [606, 270] on input "Company Name" at bounding box center [568, 284] width 265 height 28
click at [516, 286] on input "Company Name" at bounding box center [568, 284] width 265 height 28
type input "********"
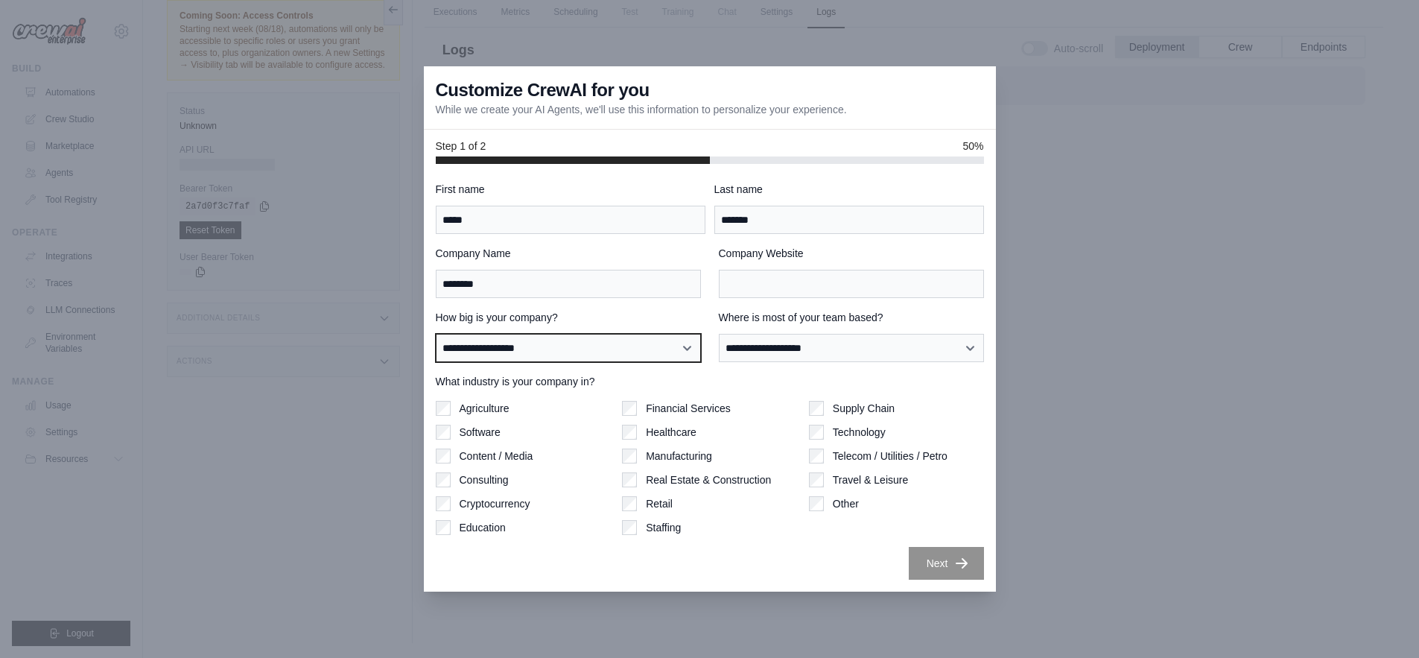
click at [556, 348] on select "**********" at bounding box center [568, 348] width 265 height 28
select select "**********"
click at [436, 334] on select "**********" at bounding box center [568, 348] width 265 height 28
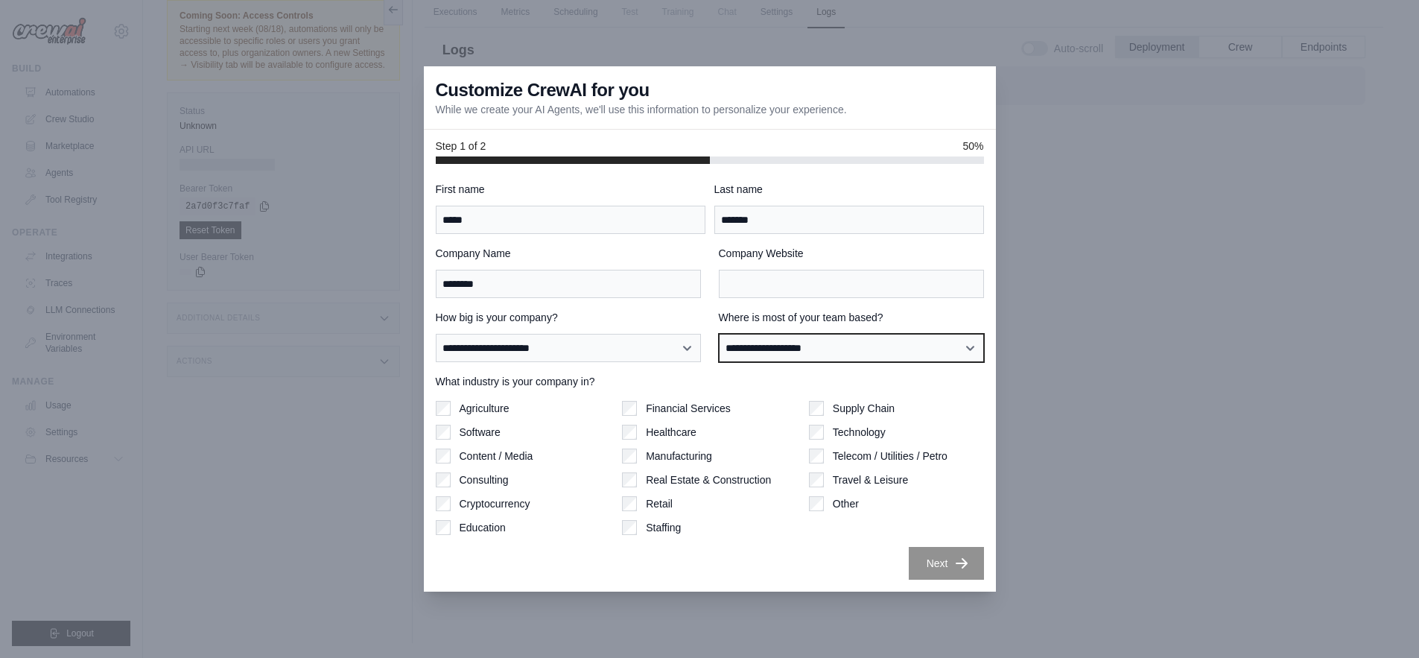
click at [750, 350] on select "**********" at bounding box center [851, 348] width 265 height 28
select select "**********"
click at [719, 334] on select "**********" at bounding box center [851, 348] width 265 height 28
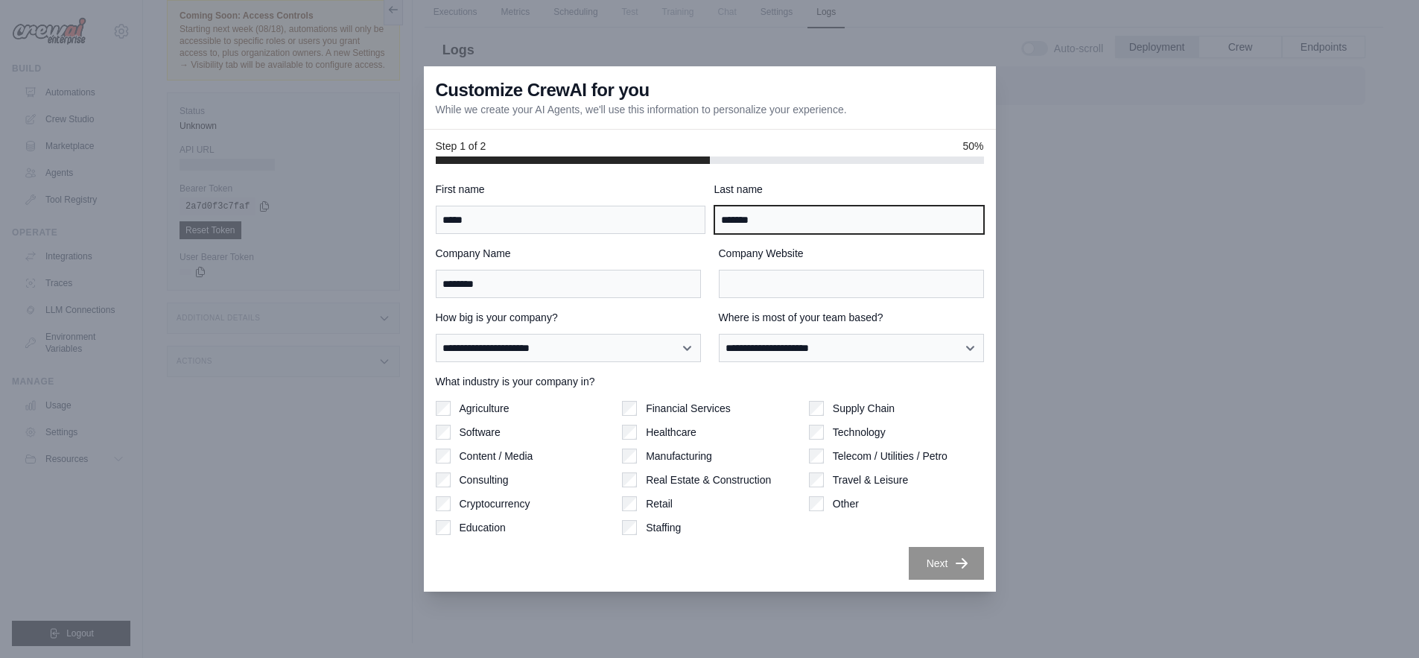
click at [766, 215] on input "*******" at bounding box center [849, 220] width 270 height 28
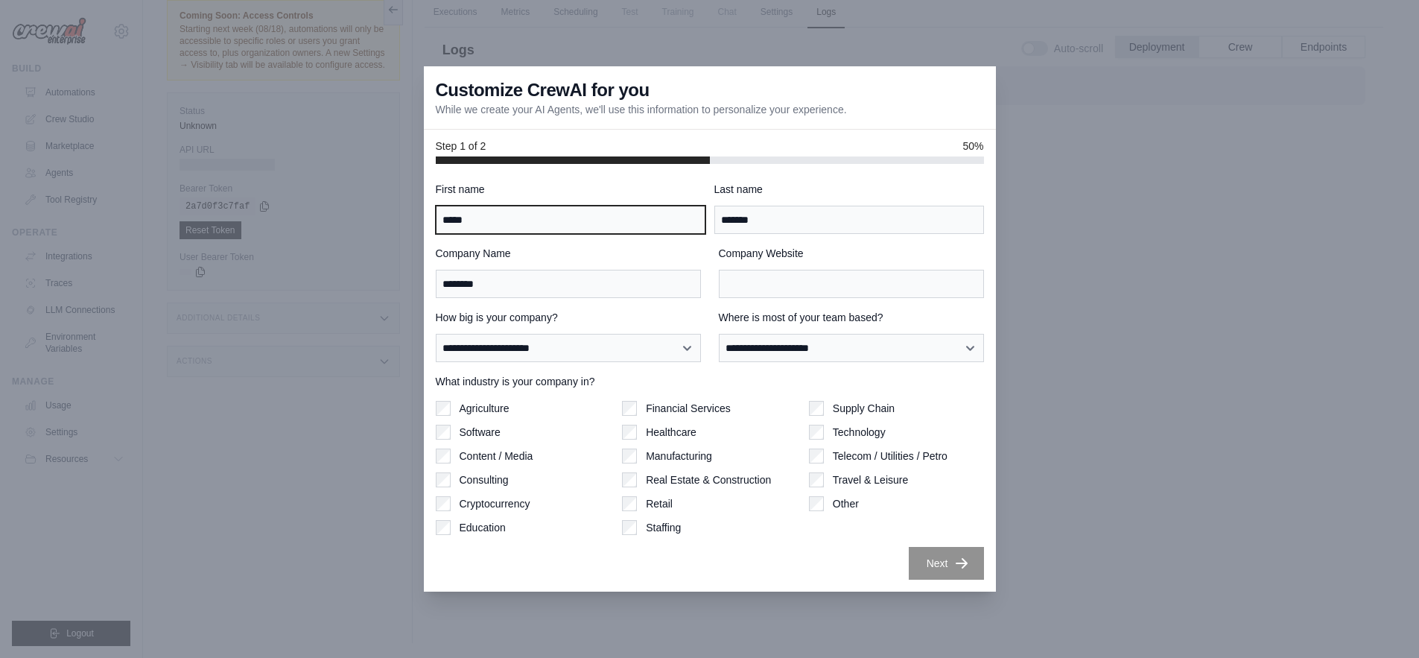
click at [536, 227] on input "*****" at bounding box center [571, 220] width 270 height 28
type input "*****"
click at [637, 187] on label "First name" at bounding box center [571, 189] width 270 height 15
click at [637, 206] on input "*****" at bounding box center [571, 220] width 270 height 28
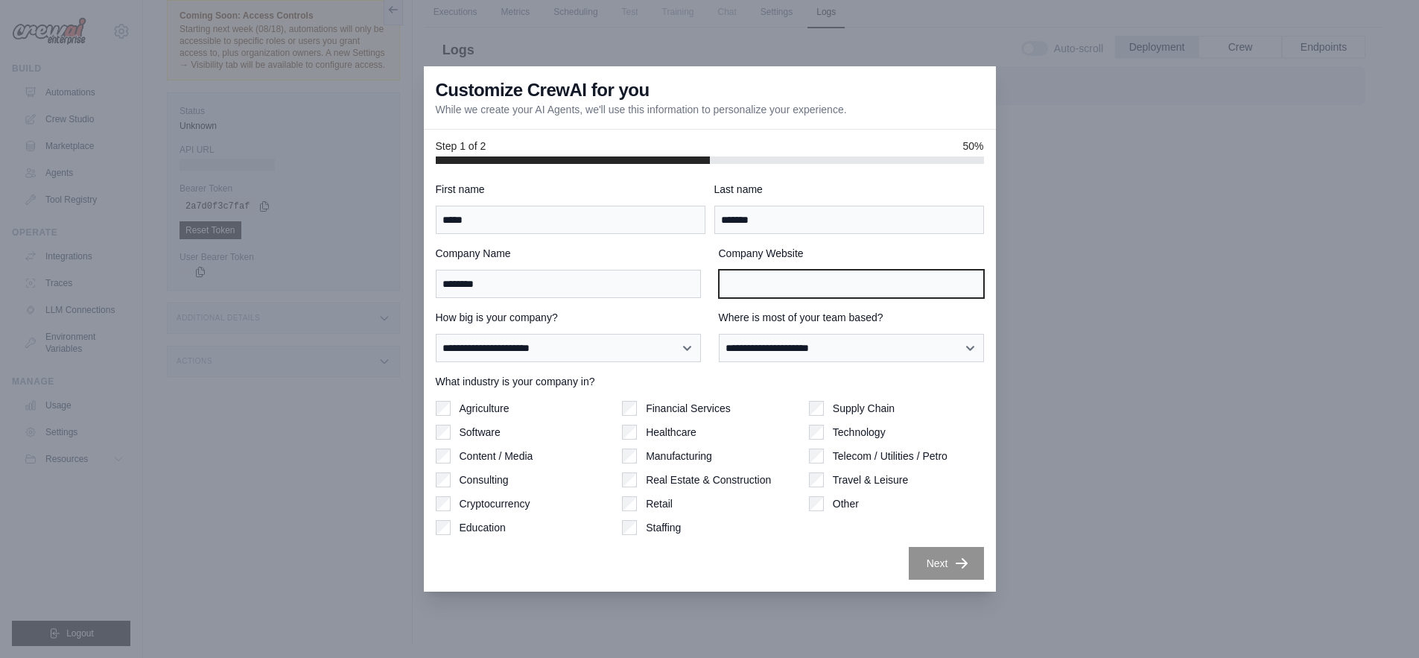
click at [774, 286] on input "Company Website" at bounding box center [851, 284] width 265 height 28
